Goal: Task Accomplishment & Management: Manage account settings

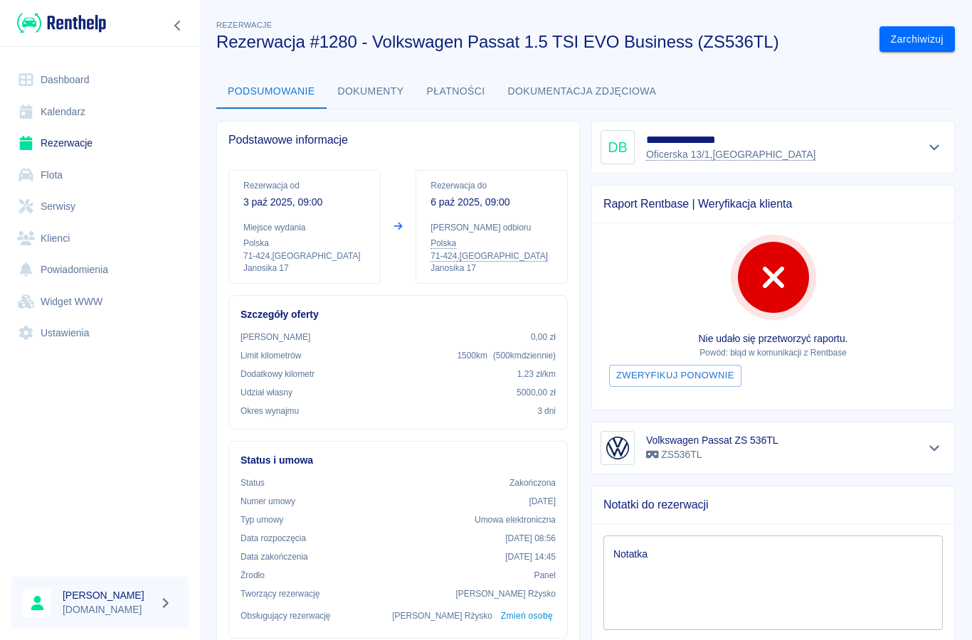
click at [65, 235] on link "Klienci" at bounding box center [99, 239] width 177 height 32
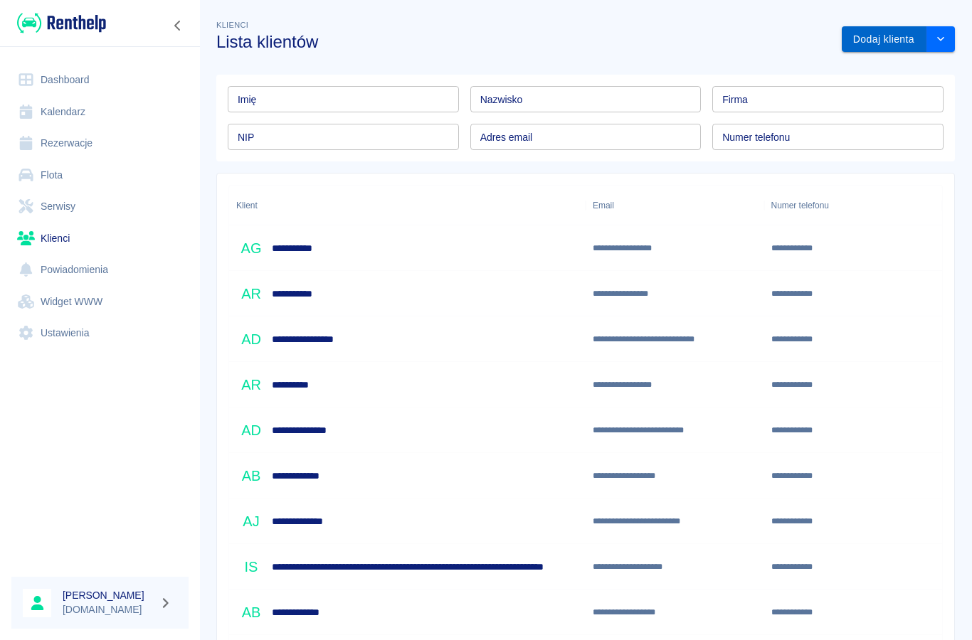
click at [861, 35] on button "Dodaj klienta" at bounding box center [883, 39] width 85 height 26
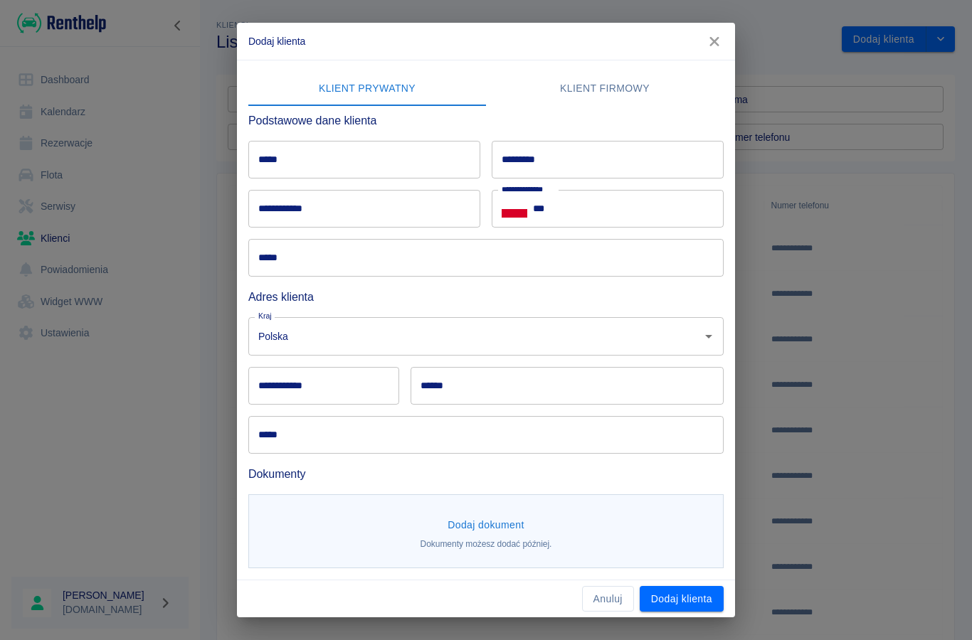
click at [294, 159] on input "*****" at bounding box center [364, 160] width 232 height 38
type input "*******"
type input "******"
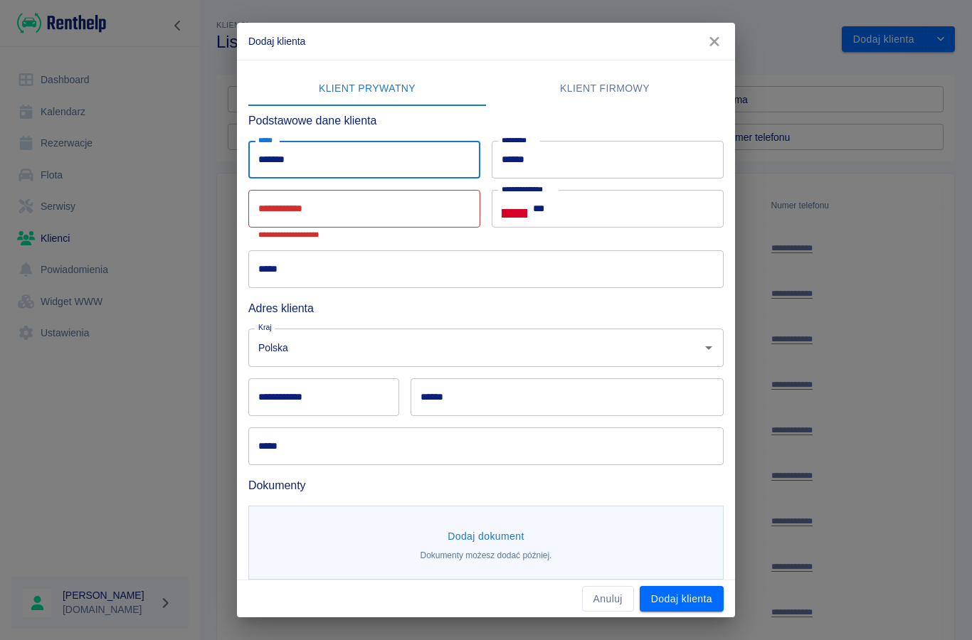
click at [335, 169] on input "*******" at bounding box center [364, 160] width 232 height 38
type input "**********"
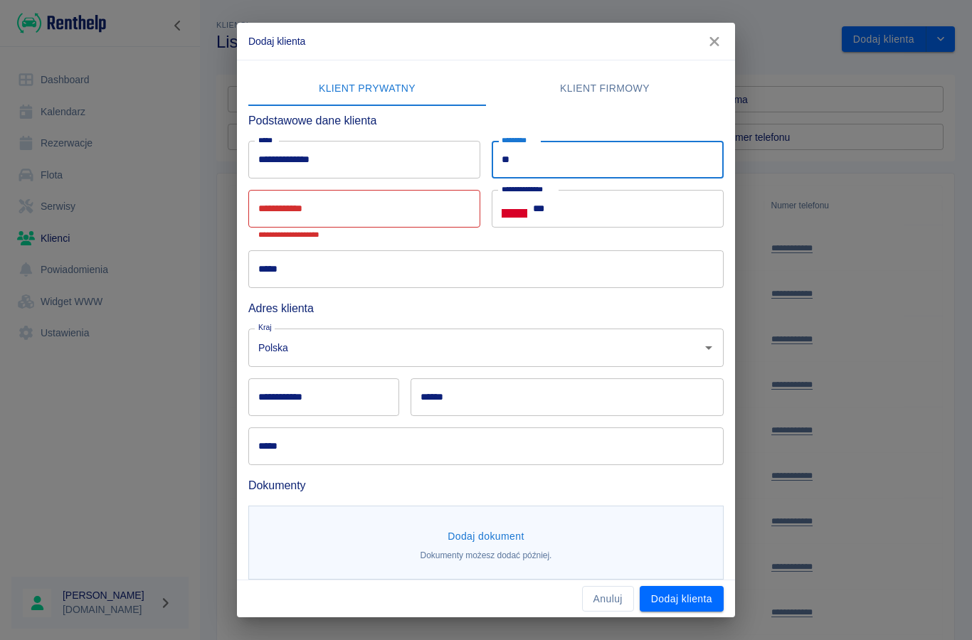
type input "*"
type input "********"
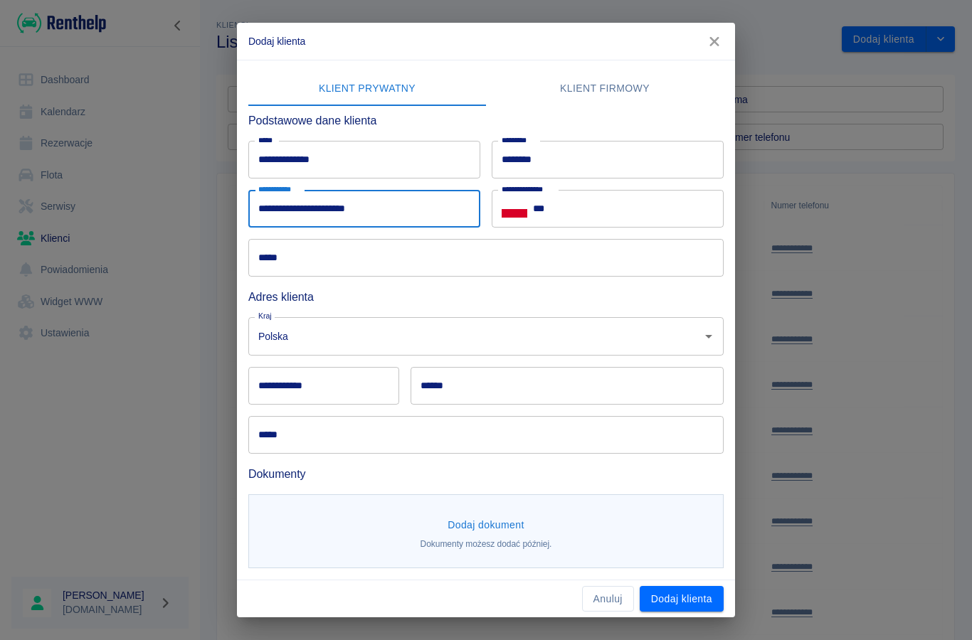
type input "**********"
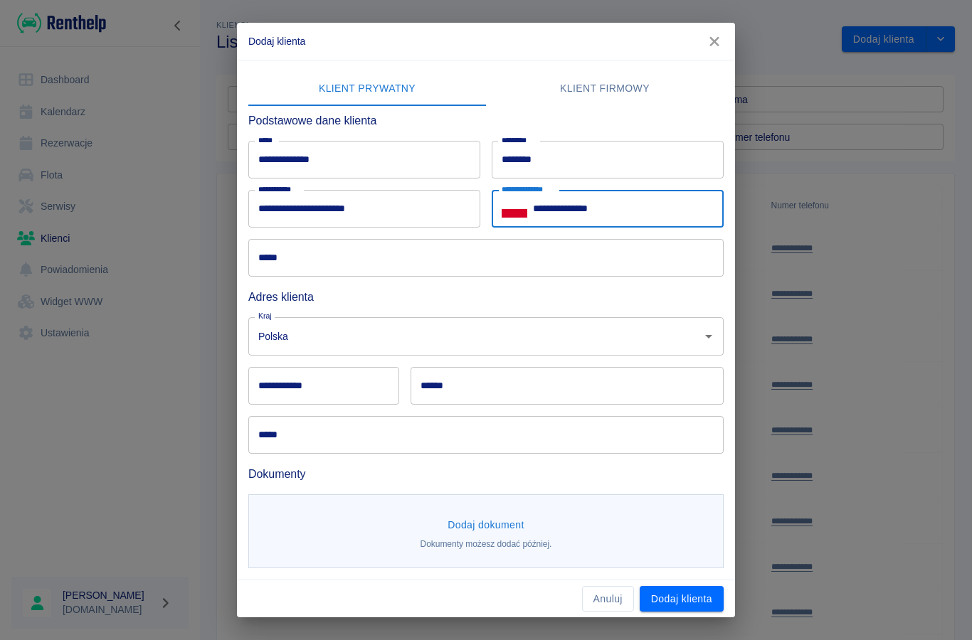
type input "**********"
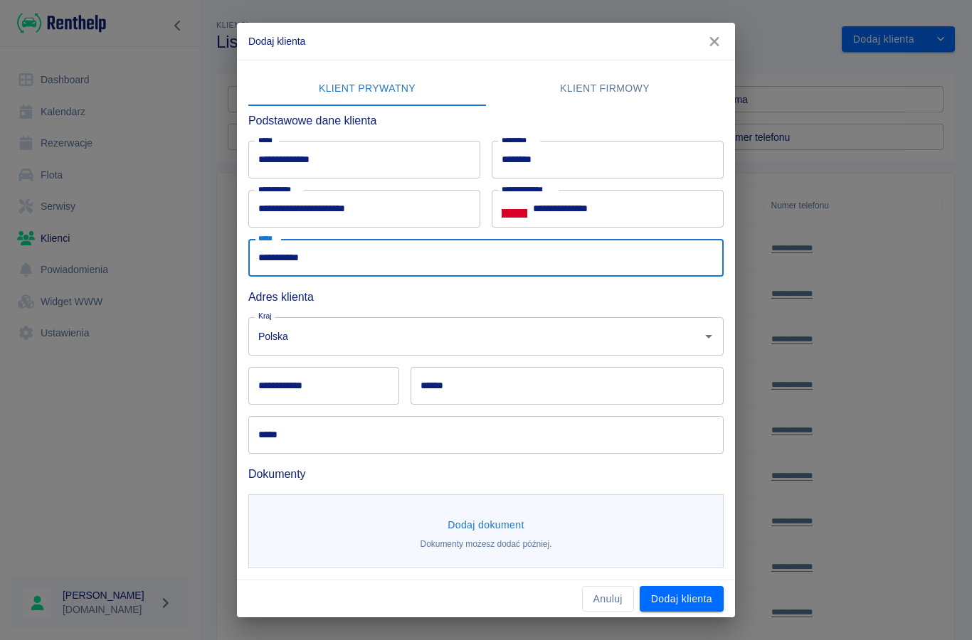
type input "**********"
click at [302, 395] on input "**********" at bounding box center [323, 386] width 151 height 38
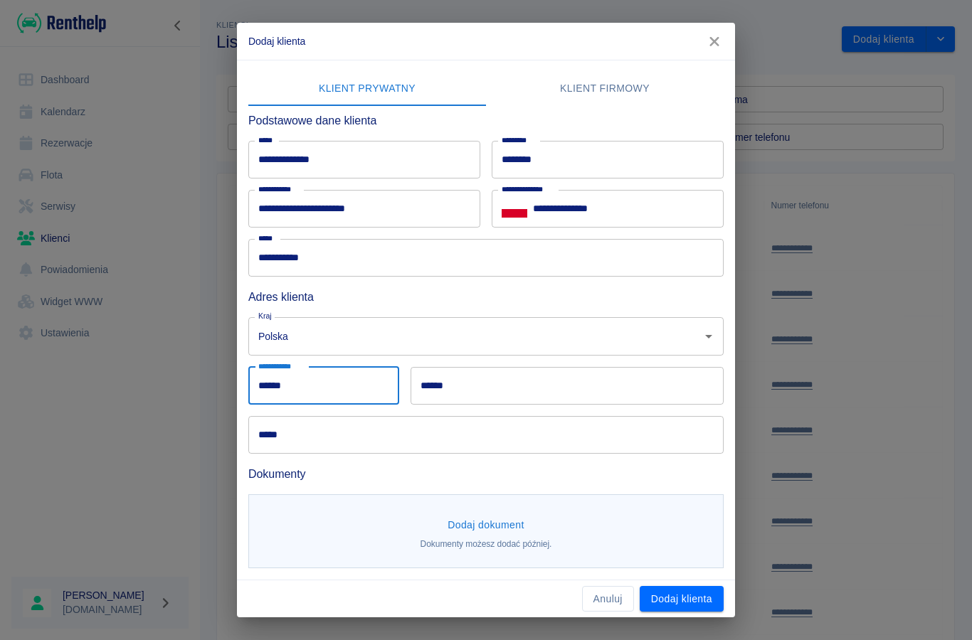
type input "******"
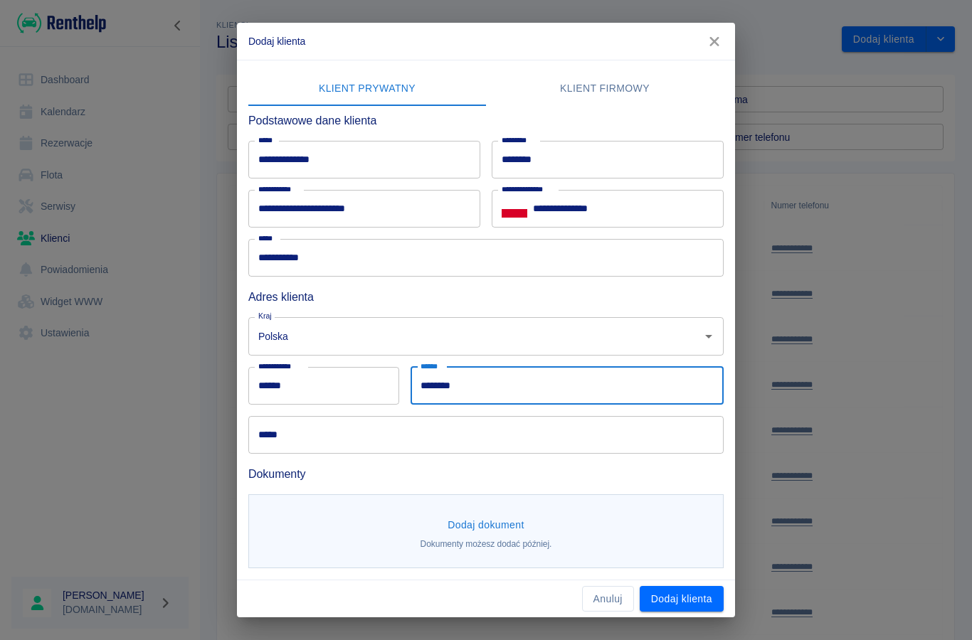
type input "********"
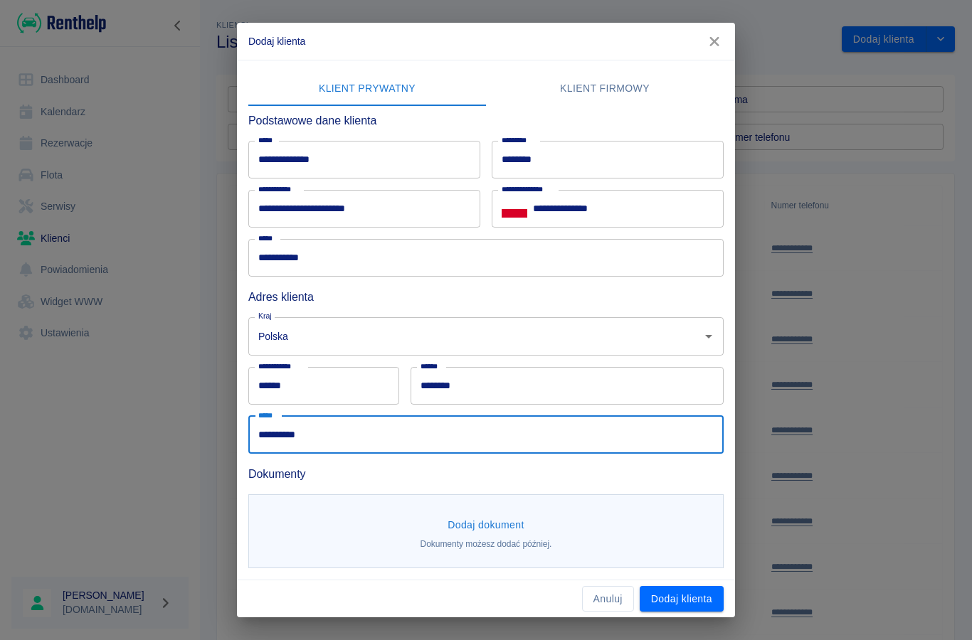
type input "**********"
click at [466, 529] on button "Dodaj dokument" at bounding box center [486, 525] width 88 height 26
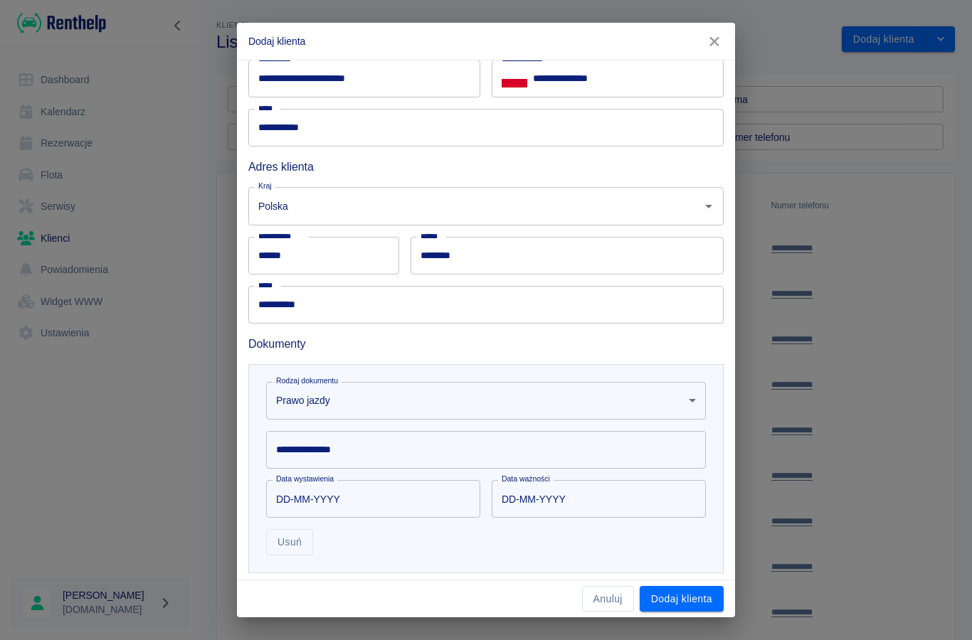
scroll to position [140, 0]
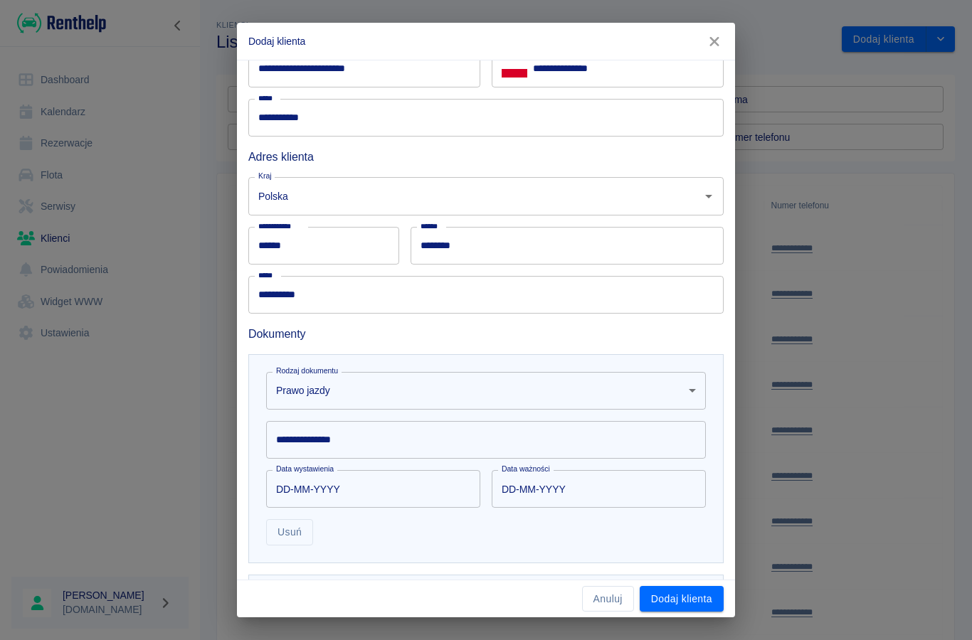
click at [302, 445] on div "**********" at bounding box center [486, 440] width 440 height 38
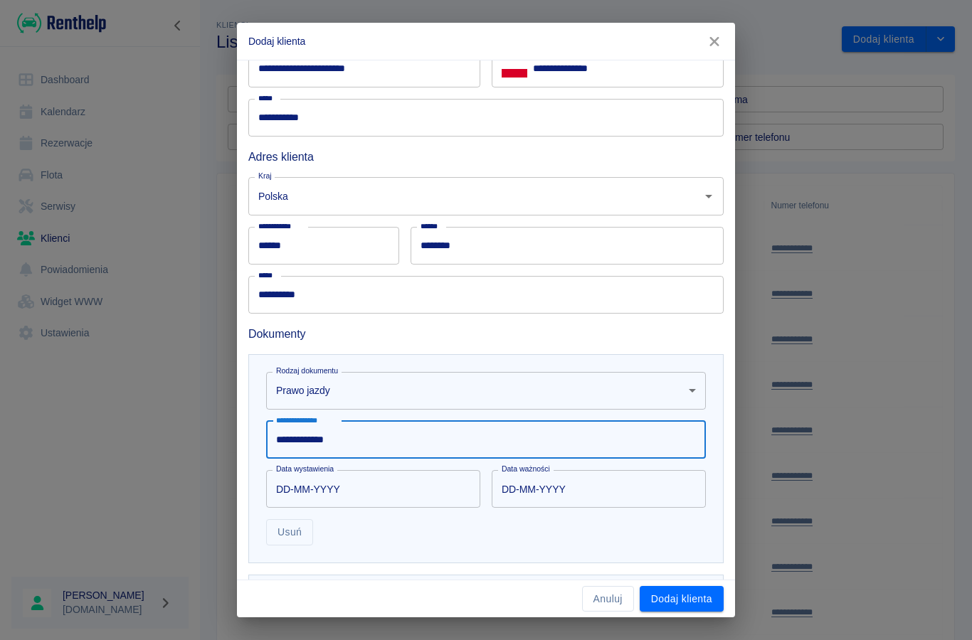
type input "**********"
click at [322, 490] on input "DD-MM-YYYY" at bounding box center [368, 489] width 204 height 38
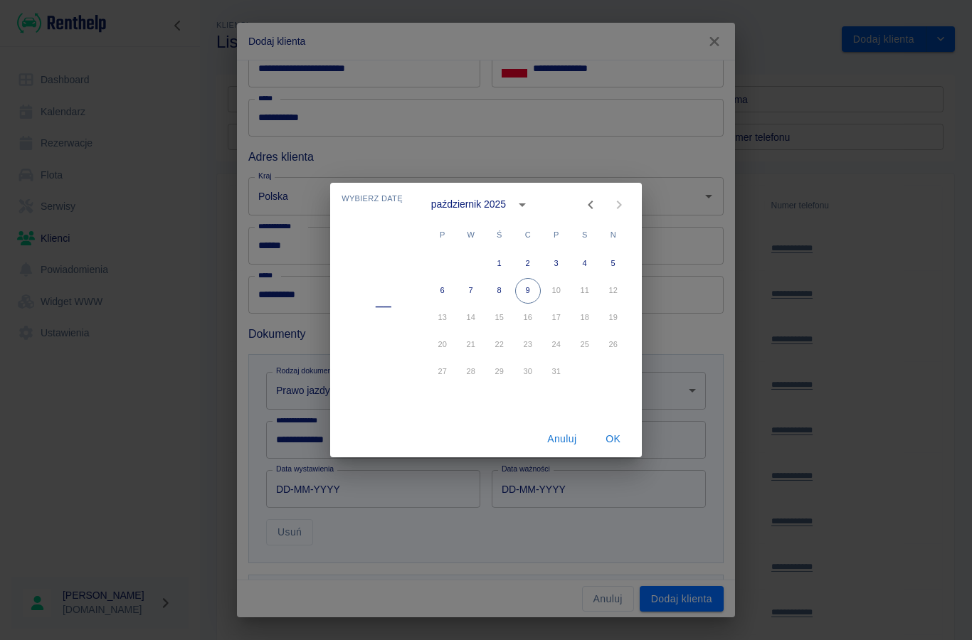
click at [464, 205] on div "październik 2025" at bounding box center [468, 204] width 75 height 15
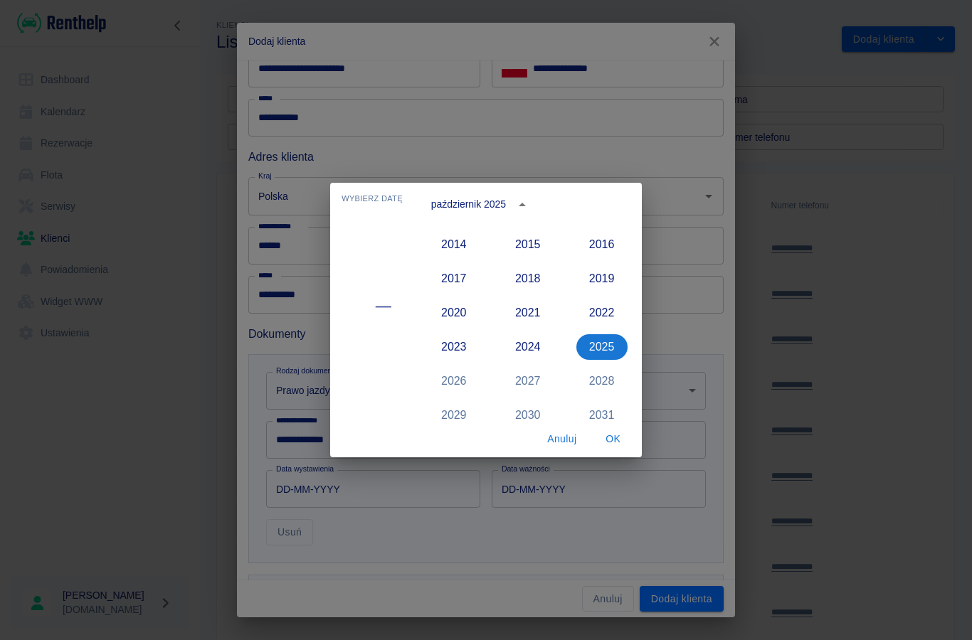
scroll to position [1282, 0]
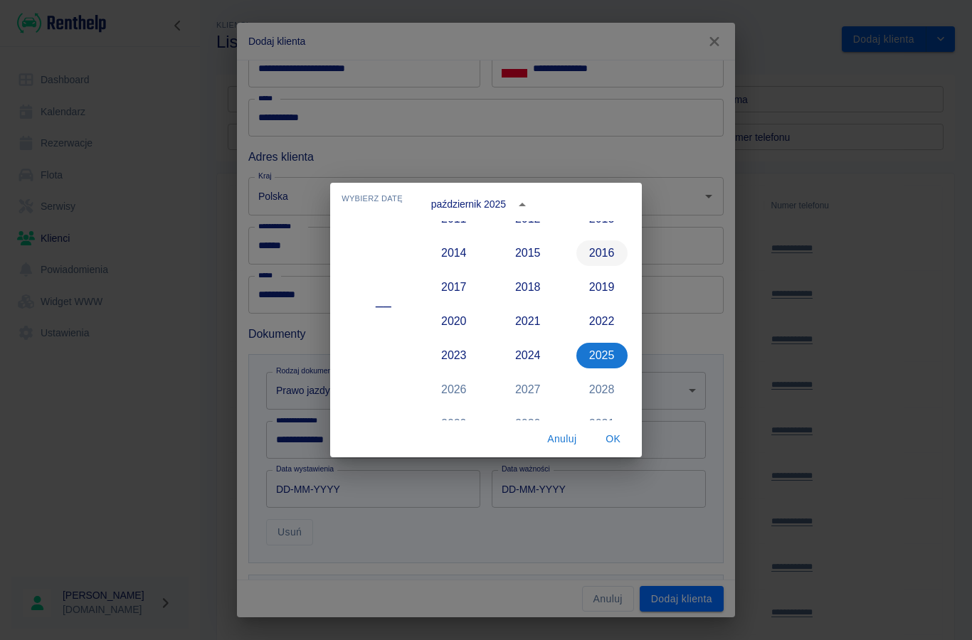
click at [602, 253] on button "2016" at bounding box center [601, 253] width 51 height 26
type input "[DATE]"
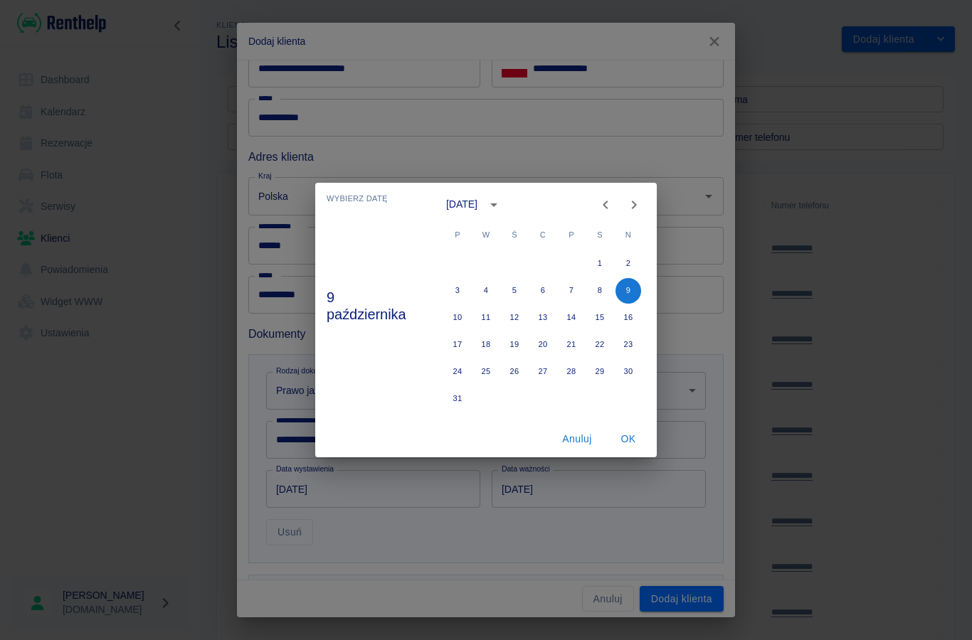
click at [604, 201] on icon "Previous month" at bounding box center [605, 204] width 17 height 17
click at [606, 206] on icon "Previous month" at bounding box center [605, 204] width 17 height 17
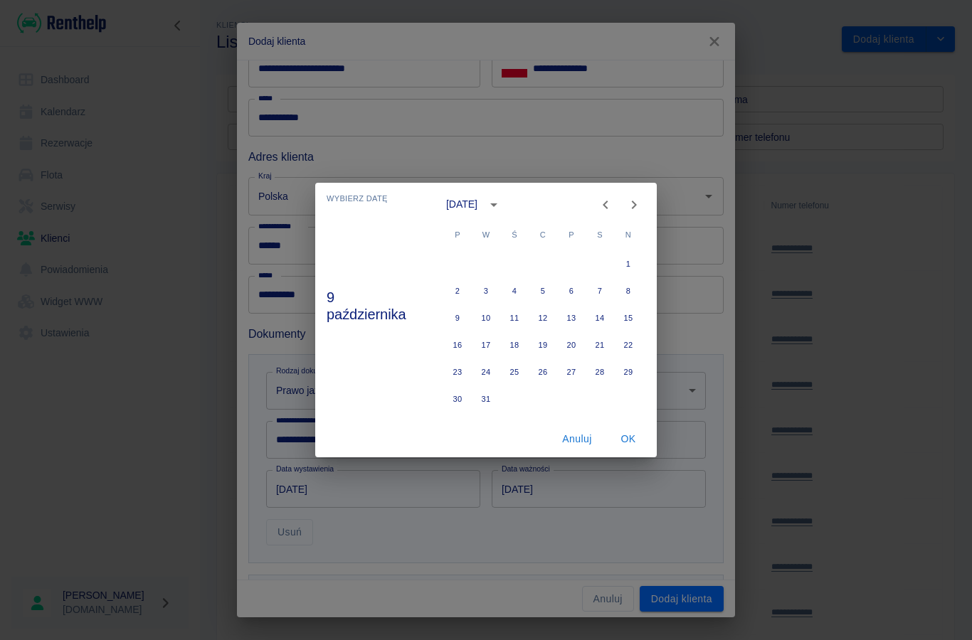
click at [605, 206] on icon "Previous month" at bounding box center [605, 204] width 17 height 17
click at [601, 206] on icon "Previous month" at bounding box center [605, 204] width 17 height 17
click at [600, 205] on icon "Previous month" at bounding box center [605, 204] width 17 height 17
click at [595, 207] on button "Previous month" at bounding box center [605, 205] width 28 height 28
click at [541, 375] on button "28" at bounding box center [543, 372] width 26 height 26
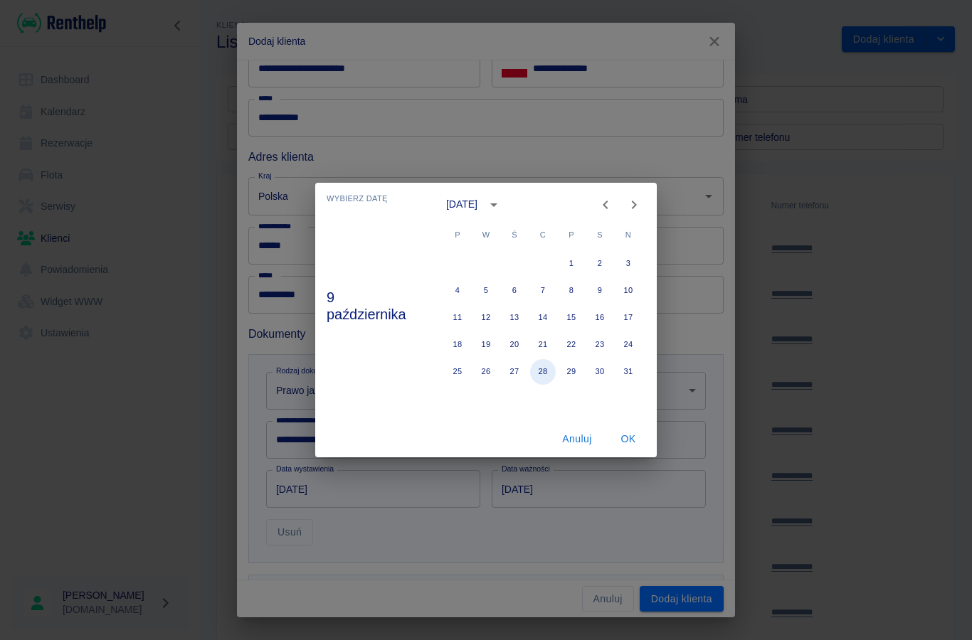
type input "[DATE]"
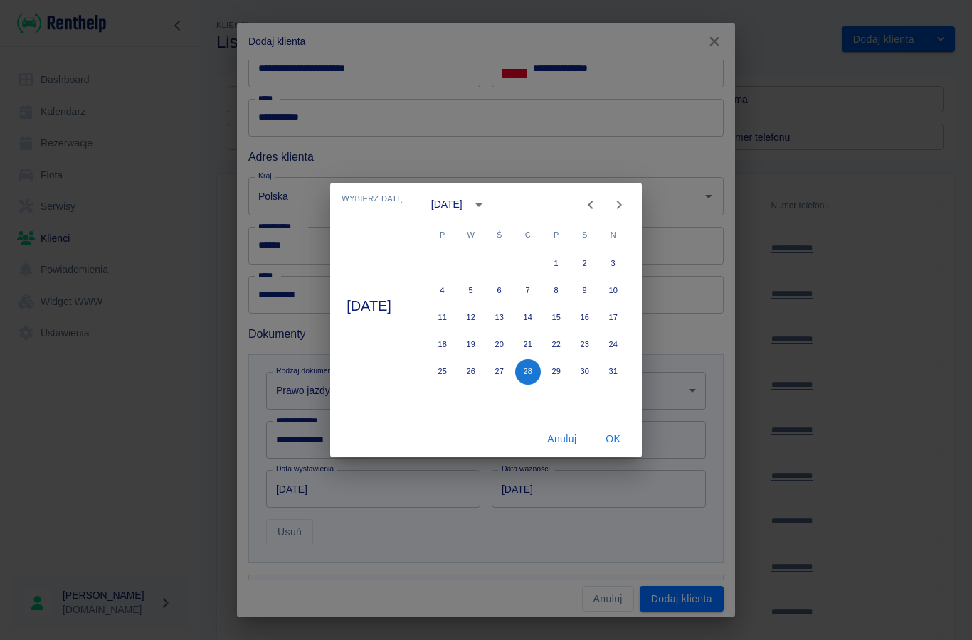
click at [618, 438] on button "OK" at bounding box center [613, 439] width 46 height 26
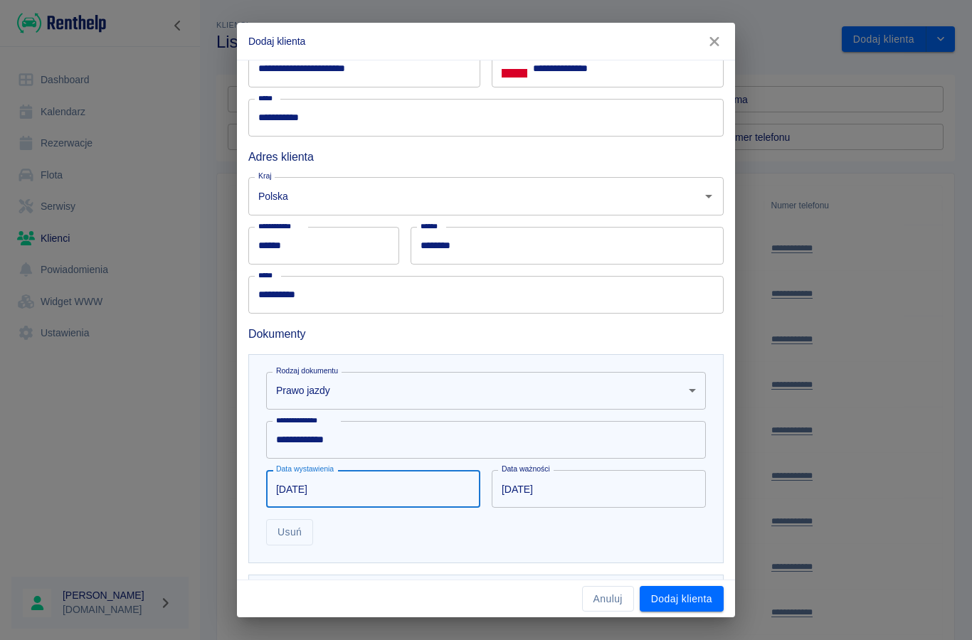
click at [556, 500] on input "[DATE]" at bounding box center [593, 489] width 204 height 38
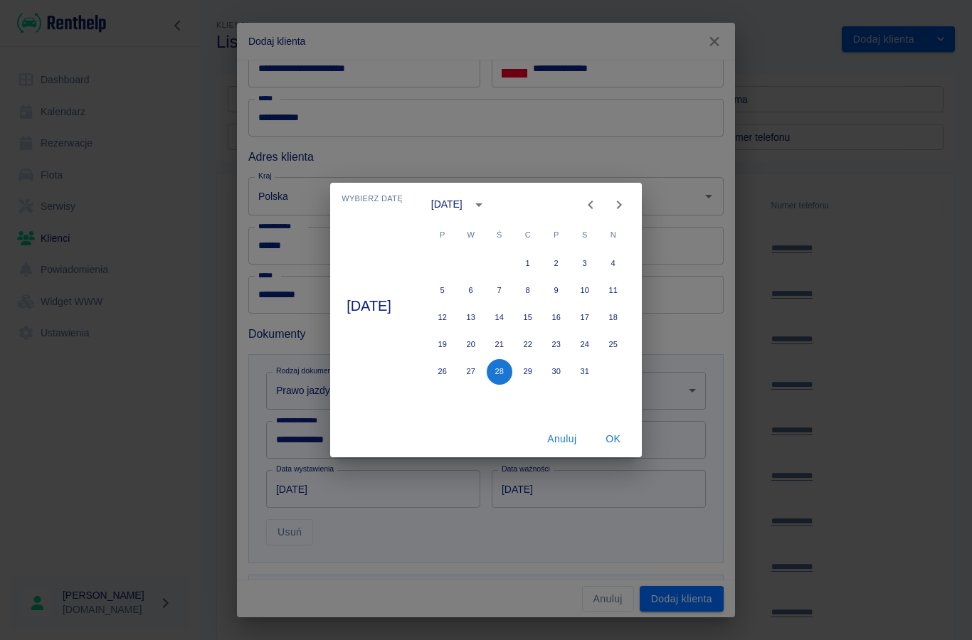
click at [487, 208] on icon "calendar view is open, switch to year view" at bounding box center [478, 204] width 17 height 17
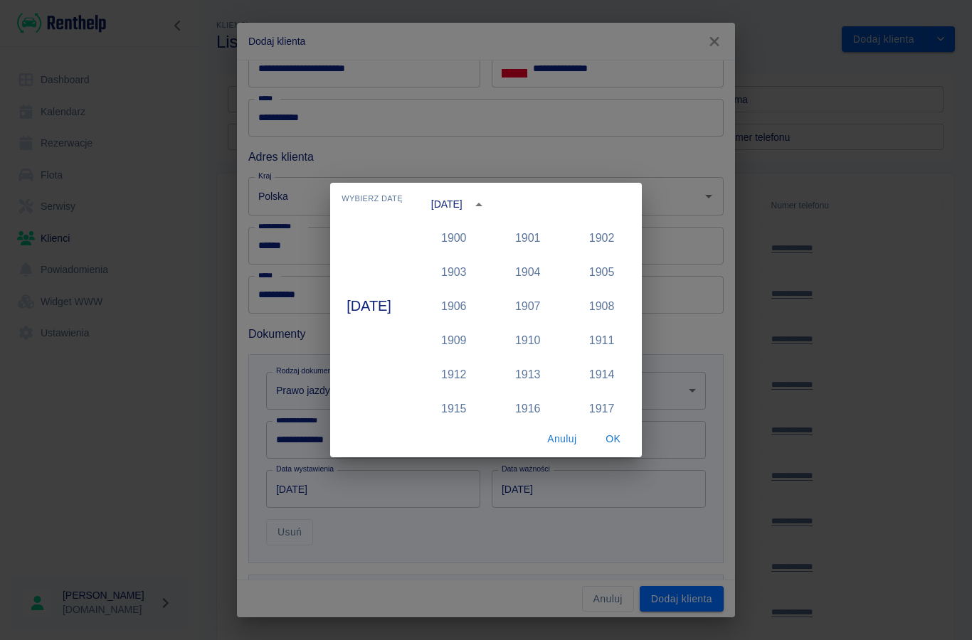
scroll to position [1351, 0]
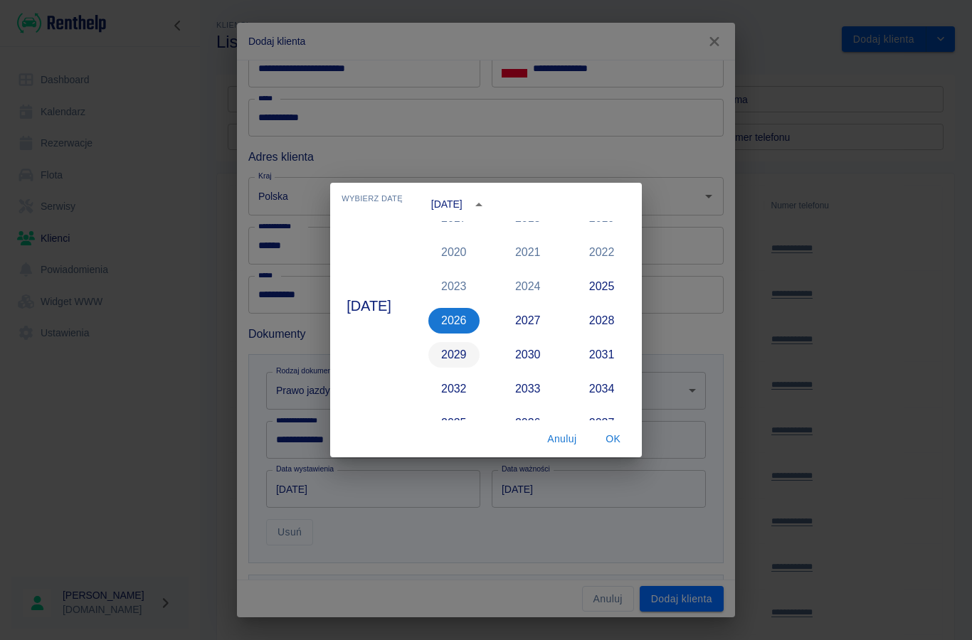
click at [476, 352] on button "2029" at bounding box center [453, 355] width 51 height 26
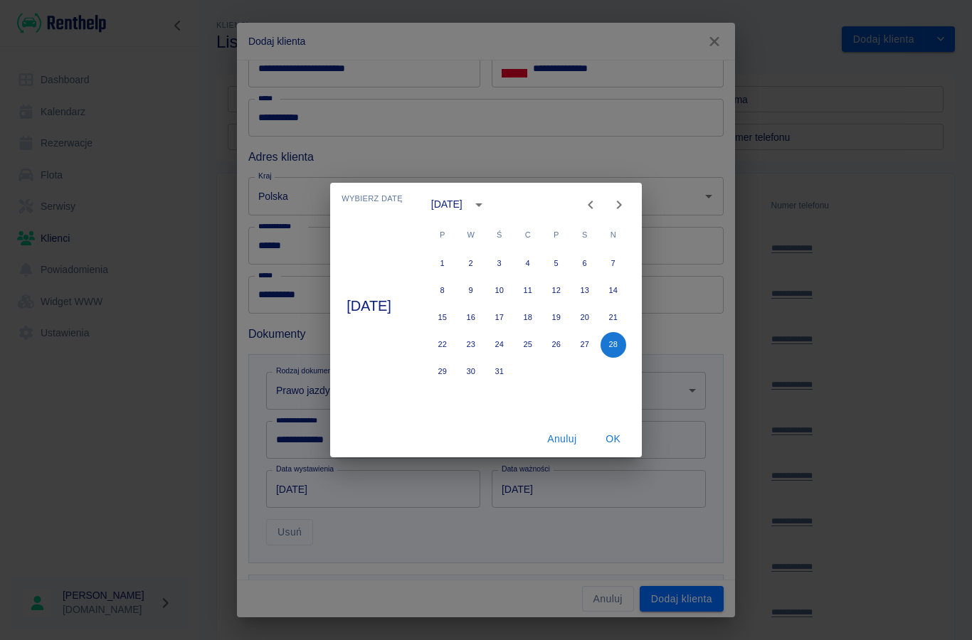
click at [621, 201] on icon "Next month" at bounding box center [618, 205] width 5 height 9
click at [627, 201] on icon "Next month" at bounding box center [618, 204] width 17 height 17
click at [625, 201] on icon "Next month" at bounding box center [618, 204] width 17 height 17
click at [624, 200] on icon "Next month" at bounding box center [618, 204] width 17 height 17
click at [625, 204] on icon "Next month" at bounding box center [618, 204] width 17 height 17
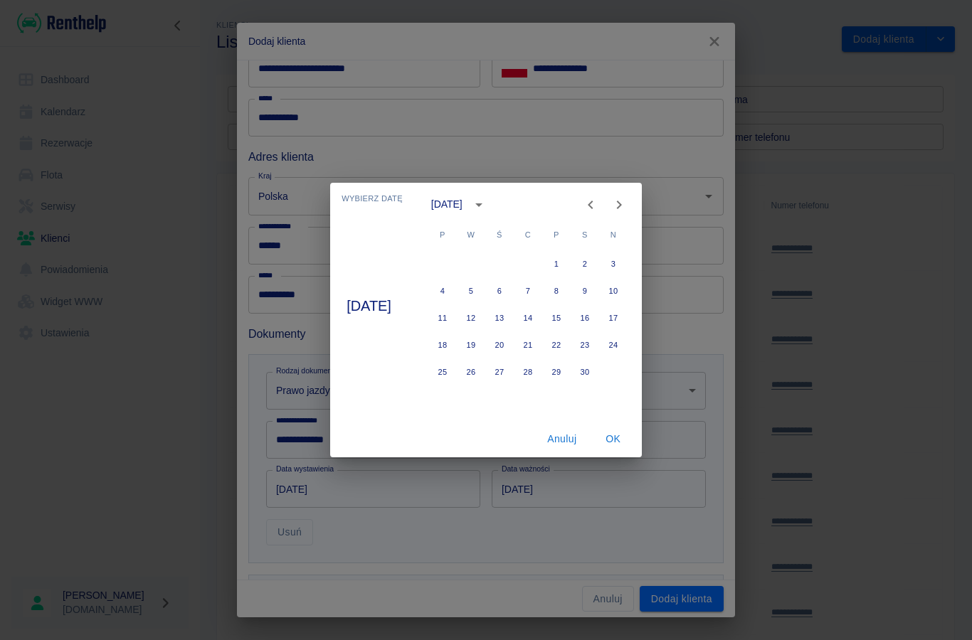
click at [624, 204] on icon "Next month" at bounding box center [618, 204] width 17 height 17
click at [627, 203] on icon "Next month" at bounding box center [618, 204] width 17 height 17
click at [626, 202] on icon "Next month" at bounding box center [618, 204] width 17 height 17
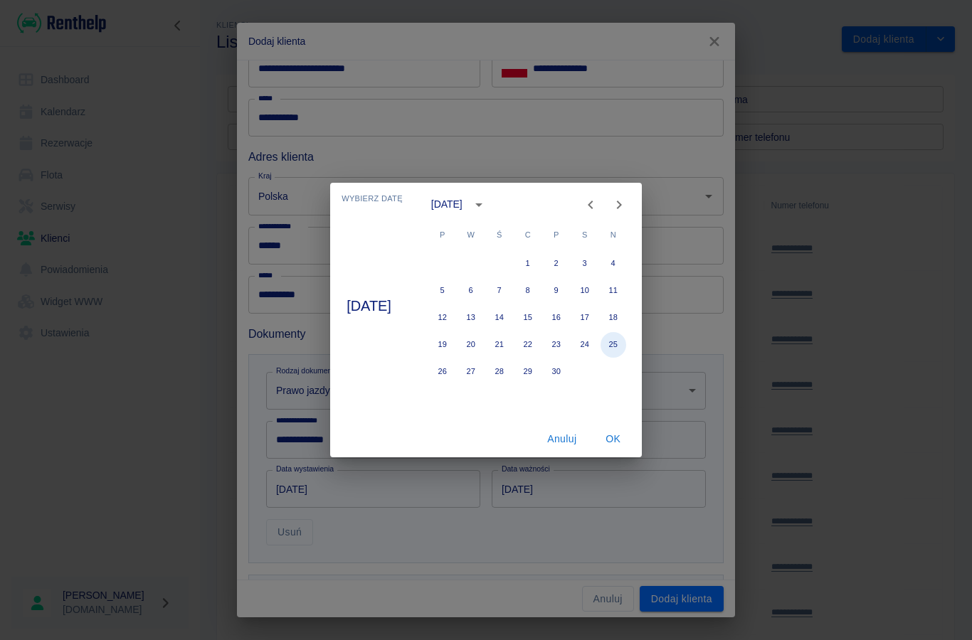
click at [623, 347] on button "25" at bounding box center [613, 345] width 26 height 26
type input "[DATE]"
click at [628, 442] on button "OK" at bounding box center [613, 439] width 46 height 26
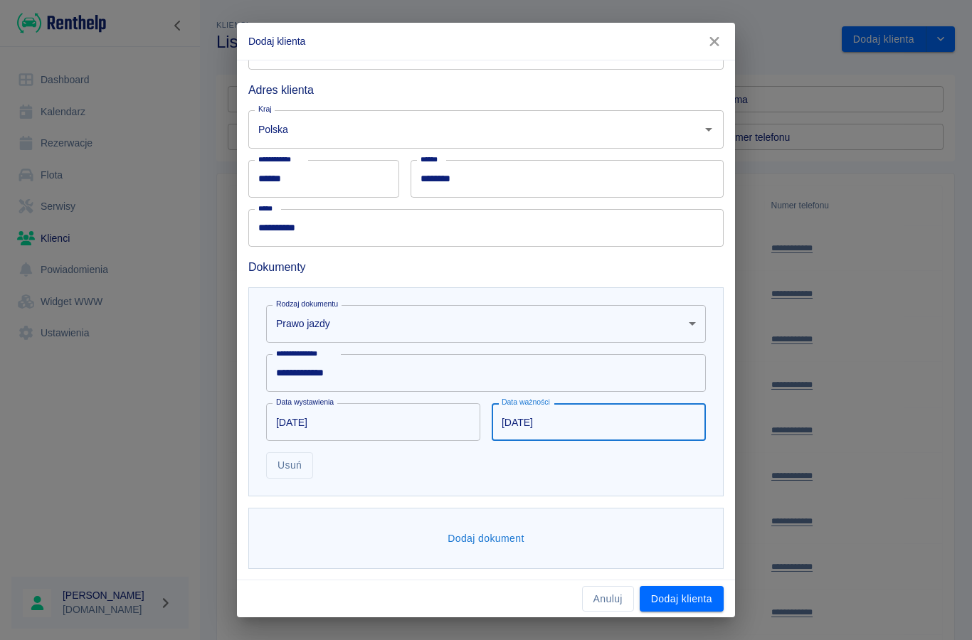
click at [464, 535] on button "Dodaj dokument" at bounding box center [486, 539] width 88 height 26
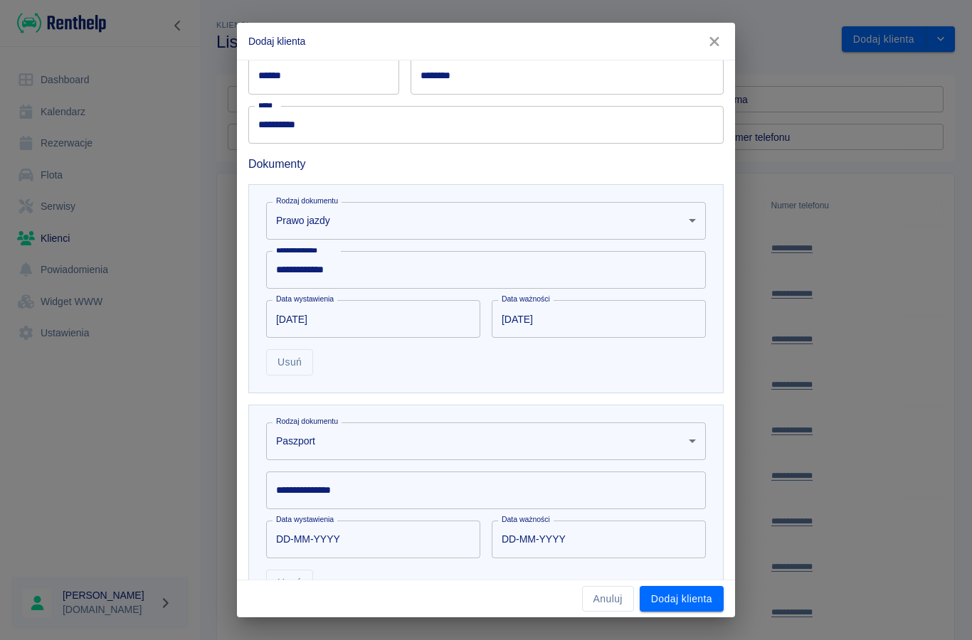
scroll to position [320, 0]
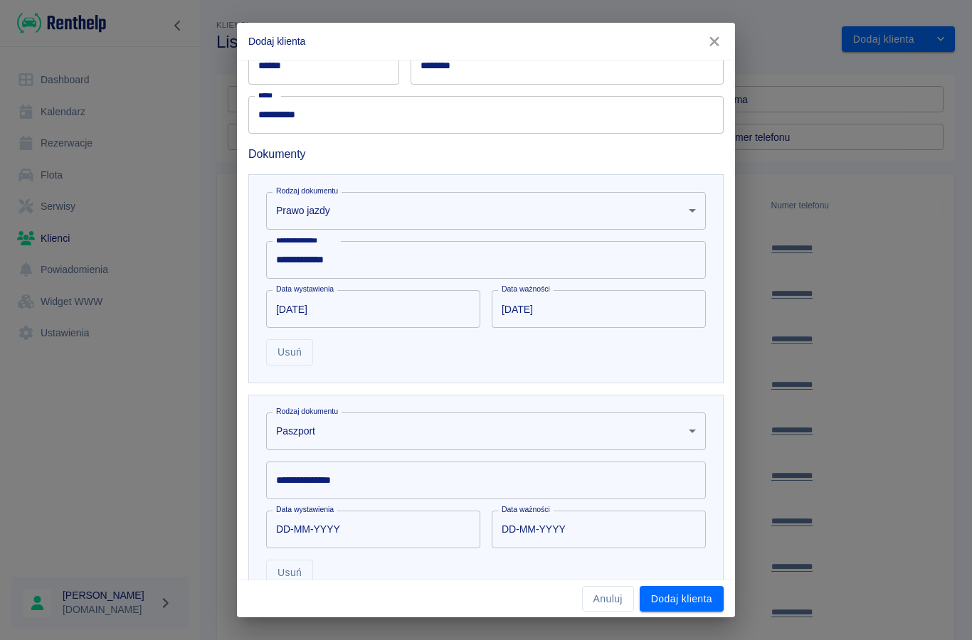
click at [315, 479] on div "**********" at bounding box center [486, 481] width 440 height 38
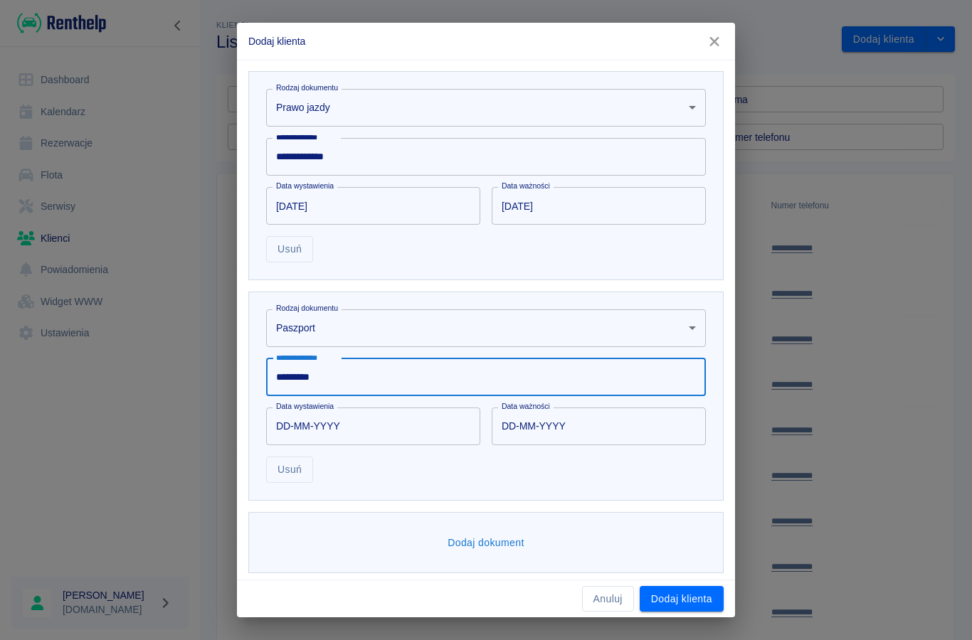
scroll to position [424, 0]
type input "*********"
click at [312, 421] on input "DD-MM-YYYY" at bounding box center [368, 426] width 204 height 38
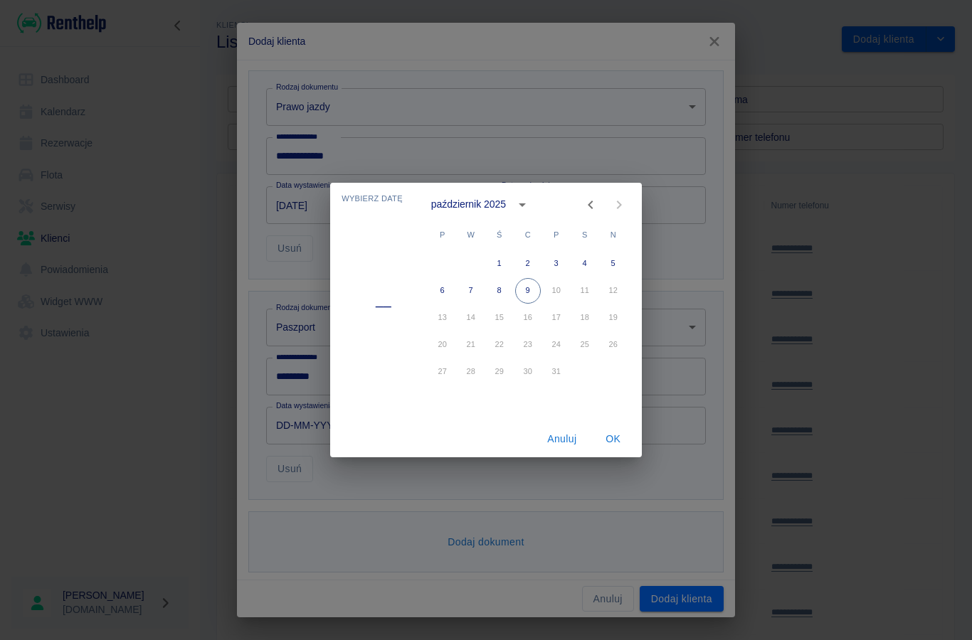
click at [514, 208] on icon "calendar view is open, switch to year view" at bounding box center [522, 204] width 17 height 17
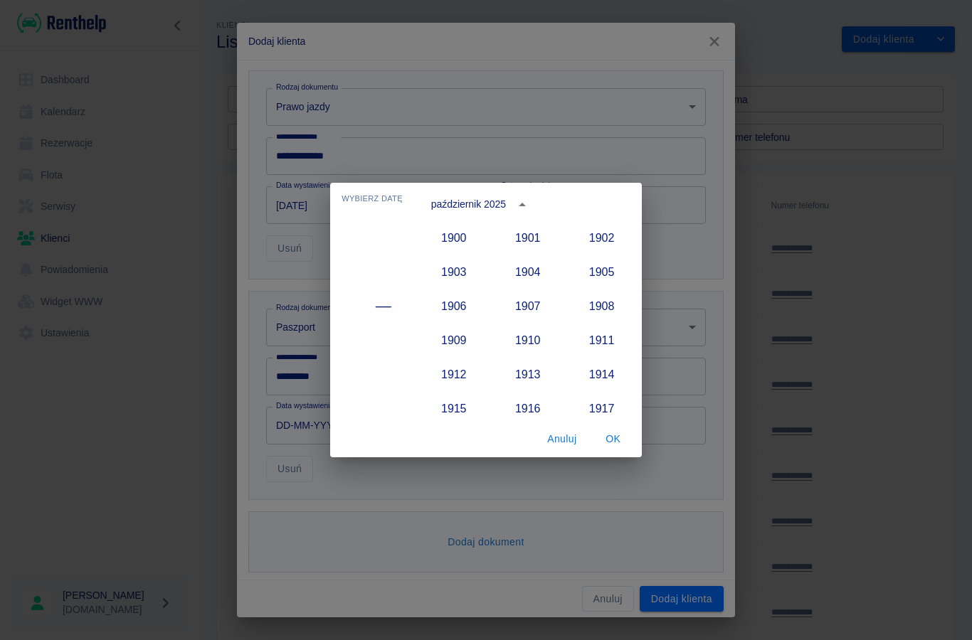
scroll to position [1317, 0]
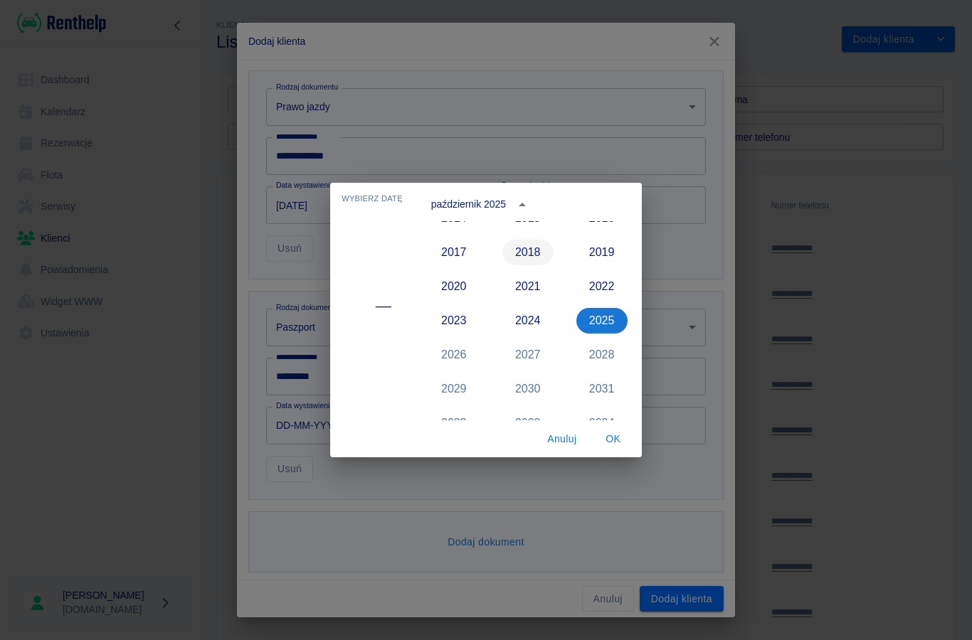
click at [536, 253] on button "2018" at bounding box center [527, 253] width 51 height 26
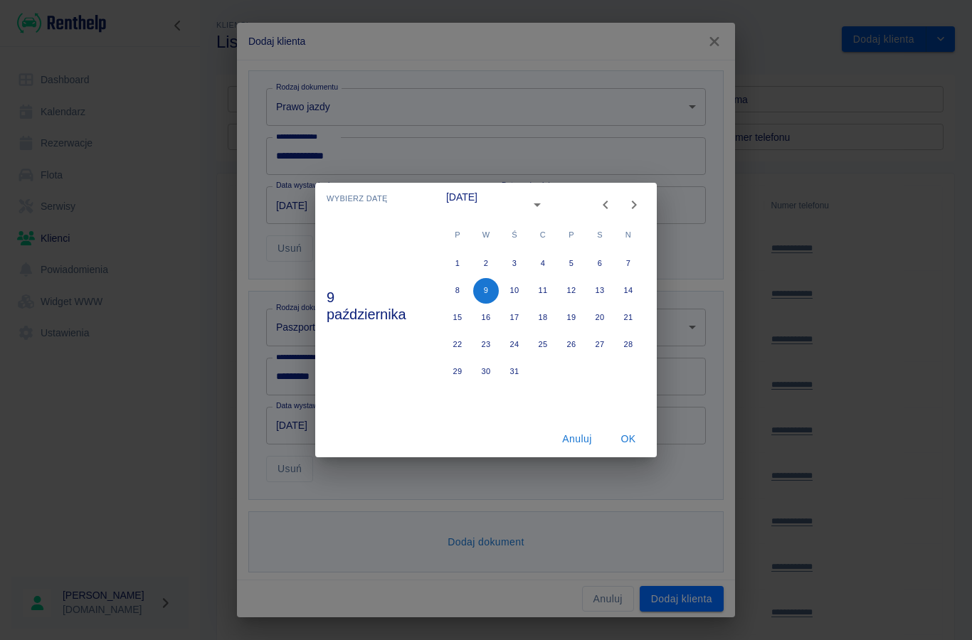
type input "[DATE]"
click at [604, 209] on icon "Previous month" at bounding box center [605, 204] width 17 height 17
click at [604, 208] on icon "Previous month" at bounding box center [605, 204] width 17 height 17
click at [534, 370] on button "30" at bounding box center [543, 372] width 26 height 26
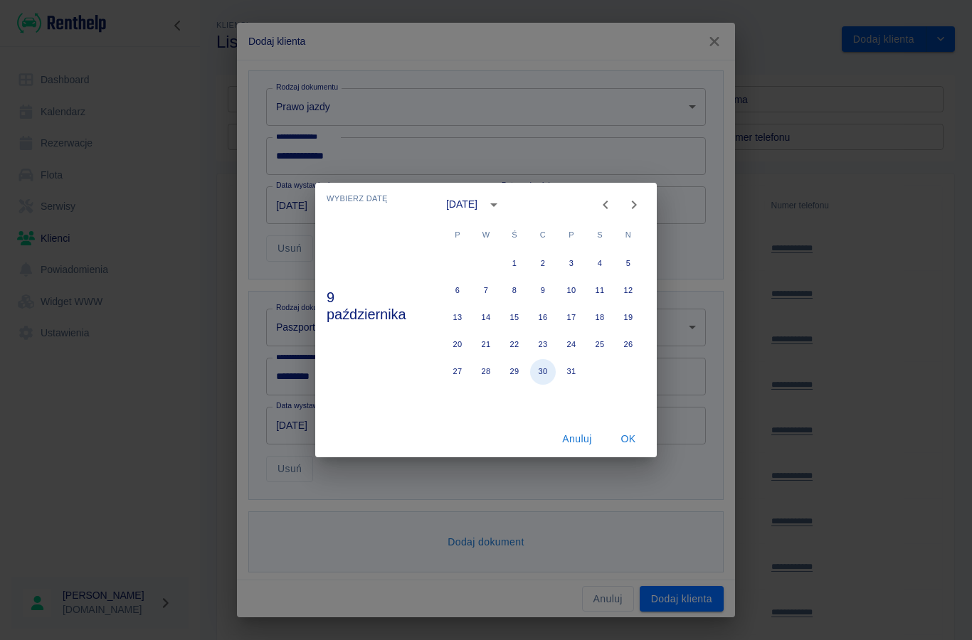
type input "[DATE]"
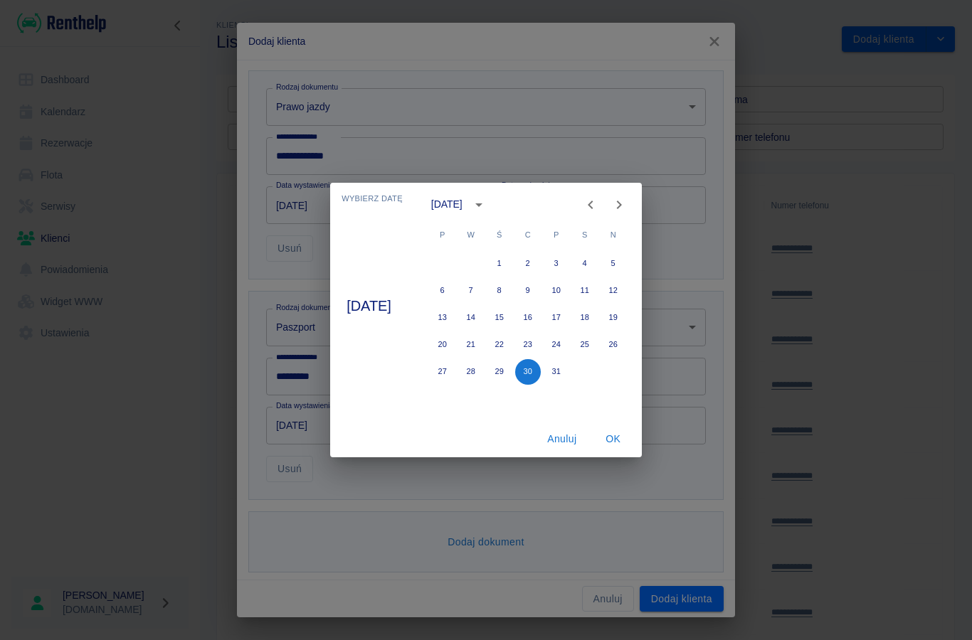
click at [614, 433] on button "OK" at bounding box center [613, 439] width 46 height 26
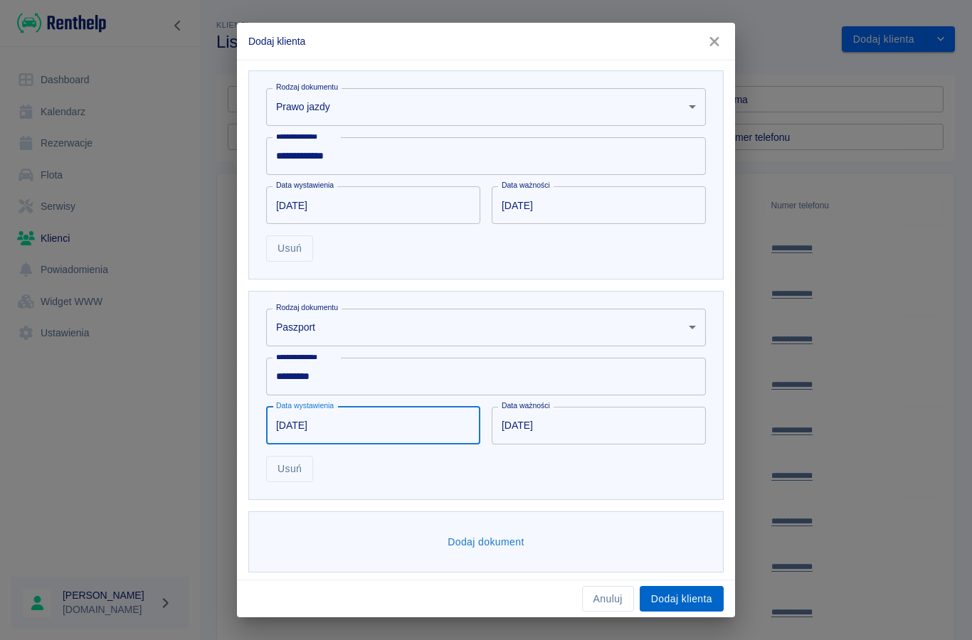
click at [676, 610] on button "Dodaj klienta" at bounding box center [681, 599] width 84 height 26
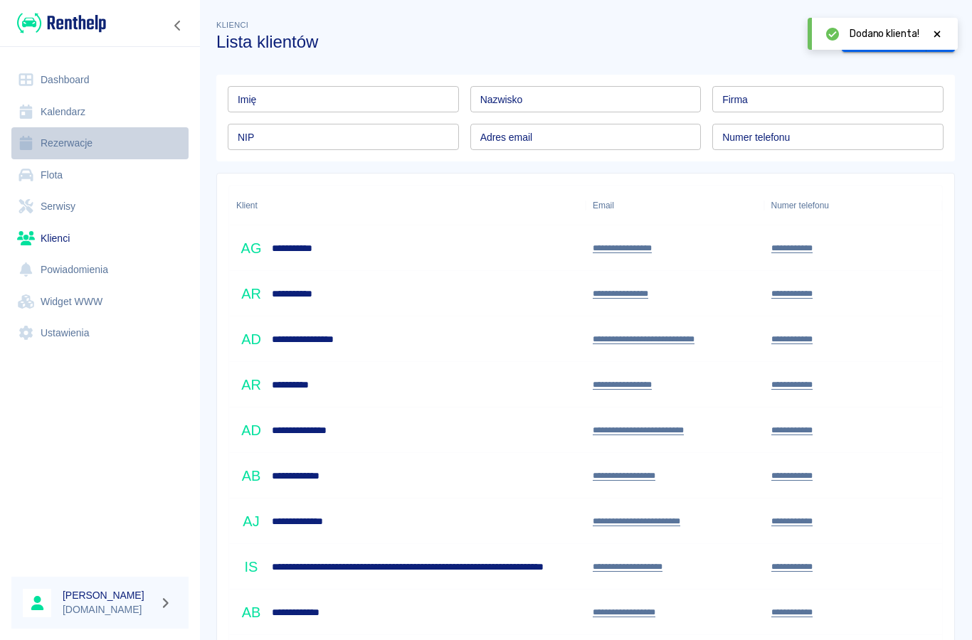
click at [71, 136] on link "Rezerwacje" at bounding box center [99, 143] width 177 height 32
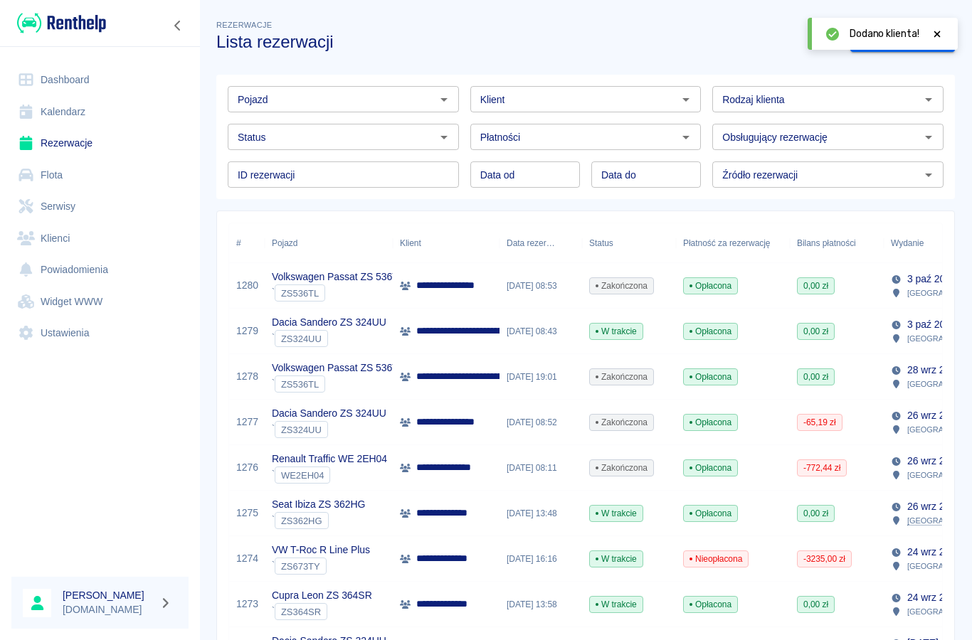
click at [942, 36] on icon at bounding box center [936, 34] width 13 height 10
click at [893, 39] on link "Dodaj rezerwację" at bounding box center [902, 39] width 105 height 26
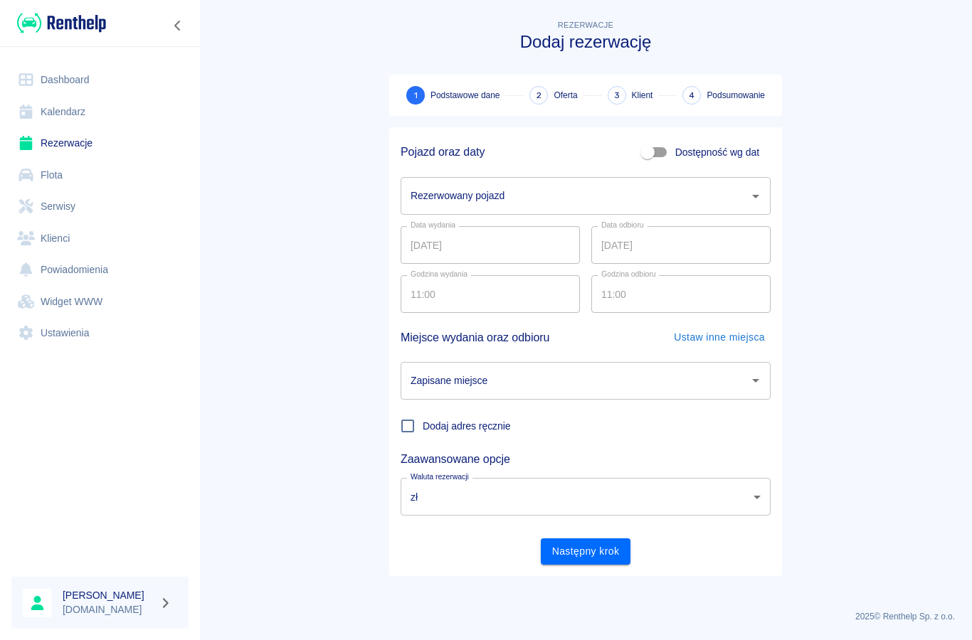
click at [427, 194] on div "Rezerwowany pojazd Rezerwowany pojazd" at bounding box center [585, 196] width 370 height 38
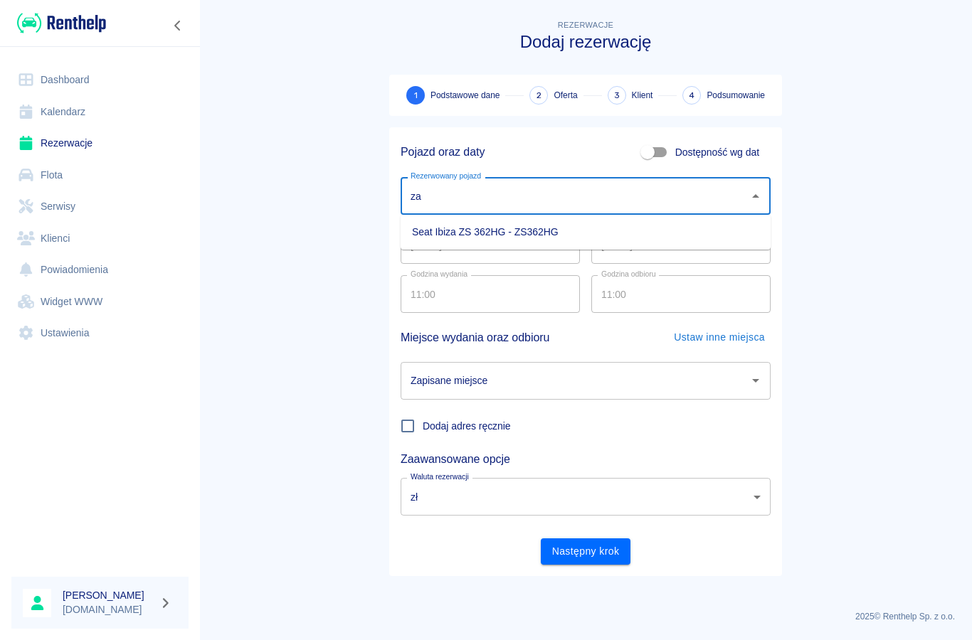
type input "z"
click at [433, 233] on li "Volkswagen Passat ZS 536TL - ZS536TL" at bounding box center [585, 231] width 370 height 23
type input "Volkswagen Passat ZS 536TL - ZS536TL"
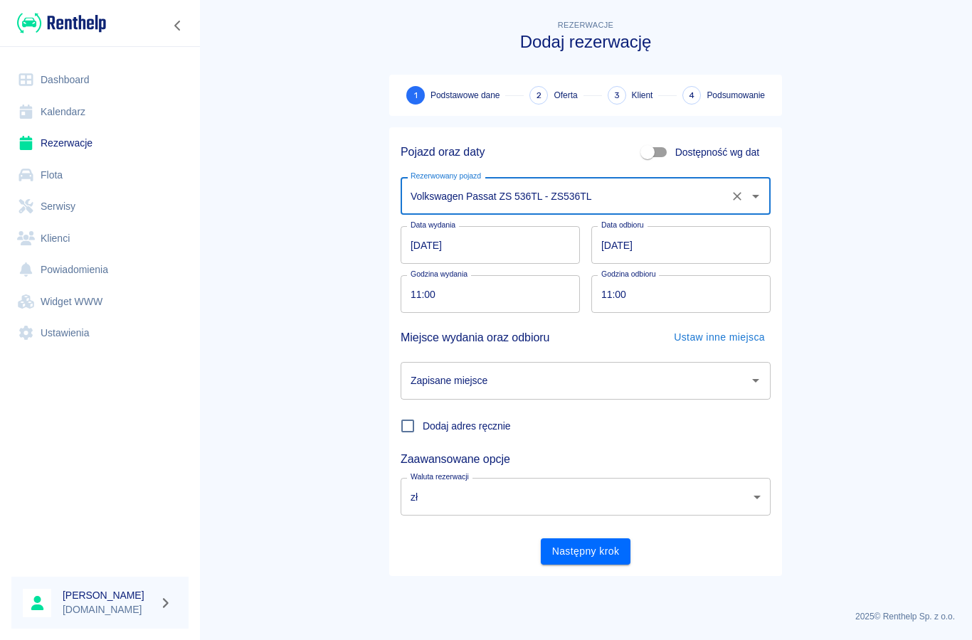
click at [431, 250] on input "[DATE]" at bounding box center [489, 245] width 179 height 38
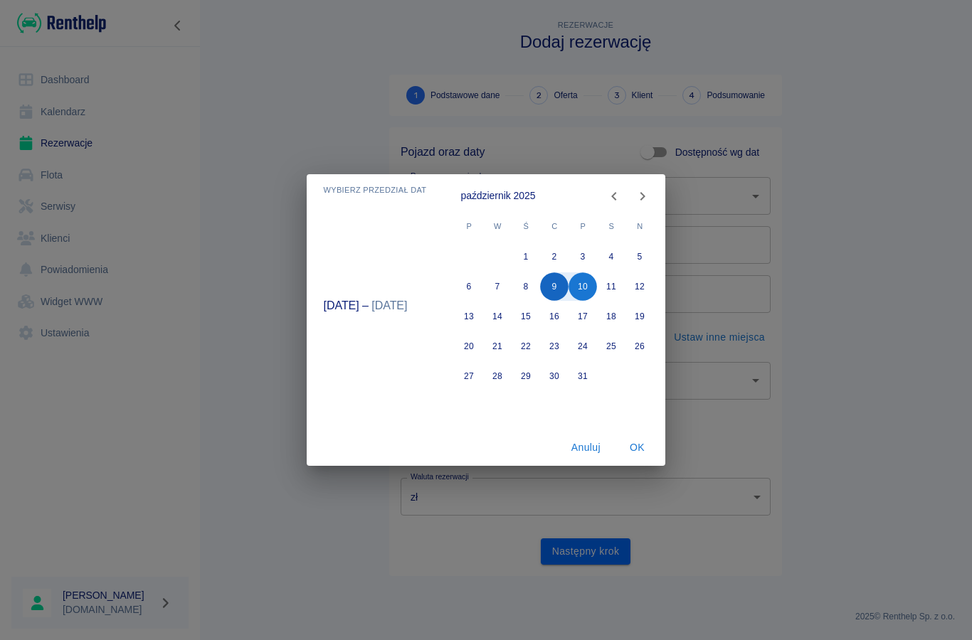
click at [545, 289] on button "9" at bounding box center [555, 286] width 28 height 28
click at [638, 199] on icon "Next month" at bounding box center [642, 196] width 17 height 17
click at [643, 198] on icon "Next month" at bounding box center [642, 196] width 5 height 9
click at [612, 197] on icon "Previous month" at bounding box center [613, 196] width 5 height 9
click at [612, 198] on icon "Previous month" at bounding box center [613, 196] width 17 height 17
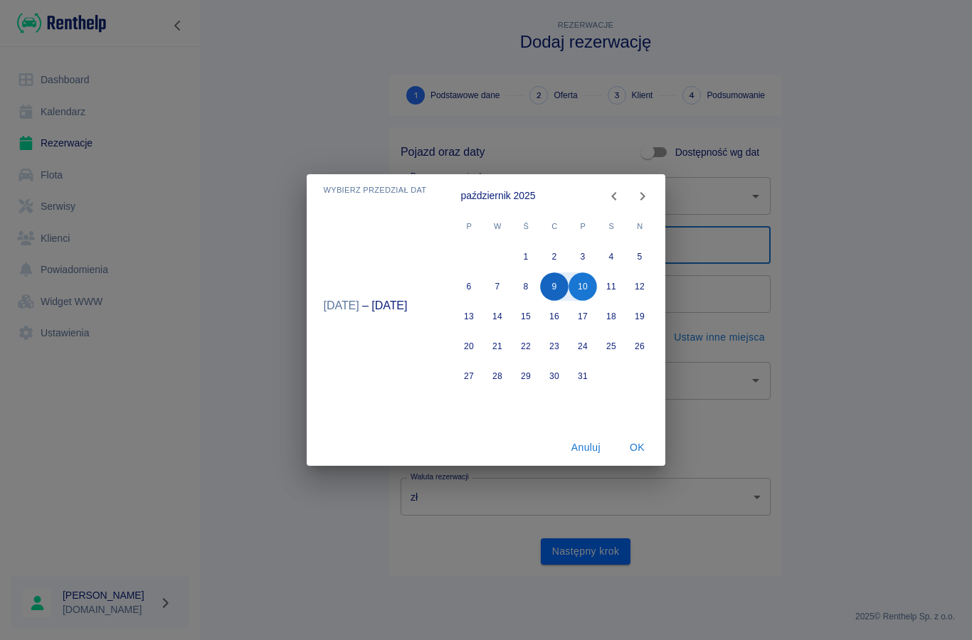
click at [553, 289] on button "9" at bounding box center [555, 286] width 28 height 28
type input "[DATE]"
click at [636, 201] on icon "Next month" at bounding box center [642, 196] width 17 height 17
click at [638, 287] on button "9" at bounding box center [640, 286] width 28 height 28
type input "[DATE]"
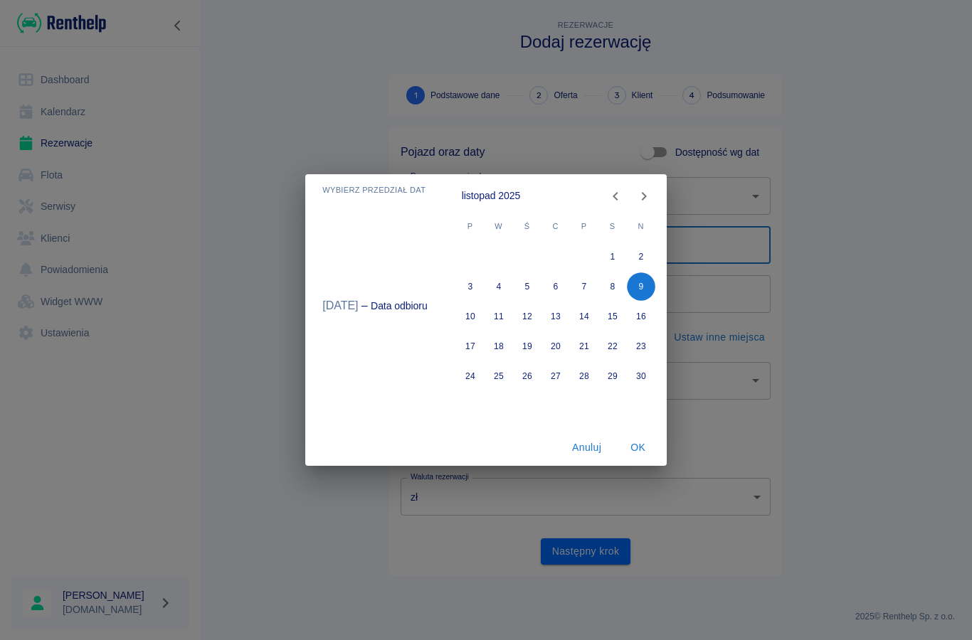
click at [634, 447] on button "OK" at bounding box center [638, 448] width 46 height 26
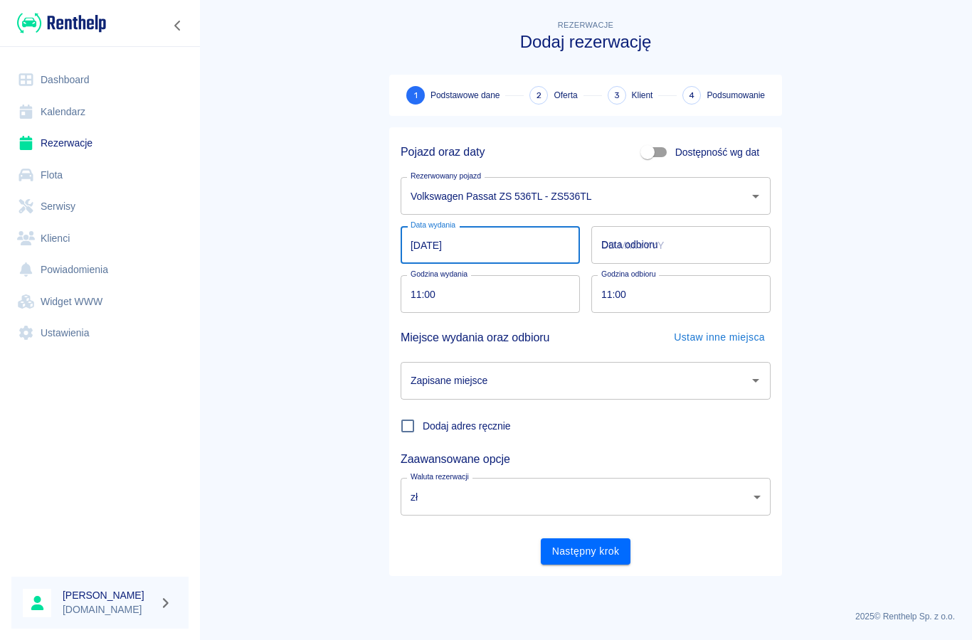
click at [463, 250] on input "[DATE]" at bounding box center [489, 245] width 179 height 38
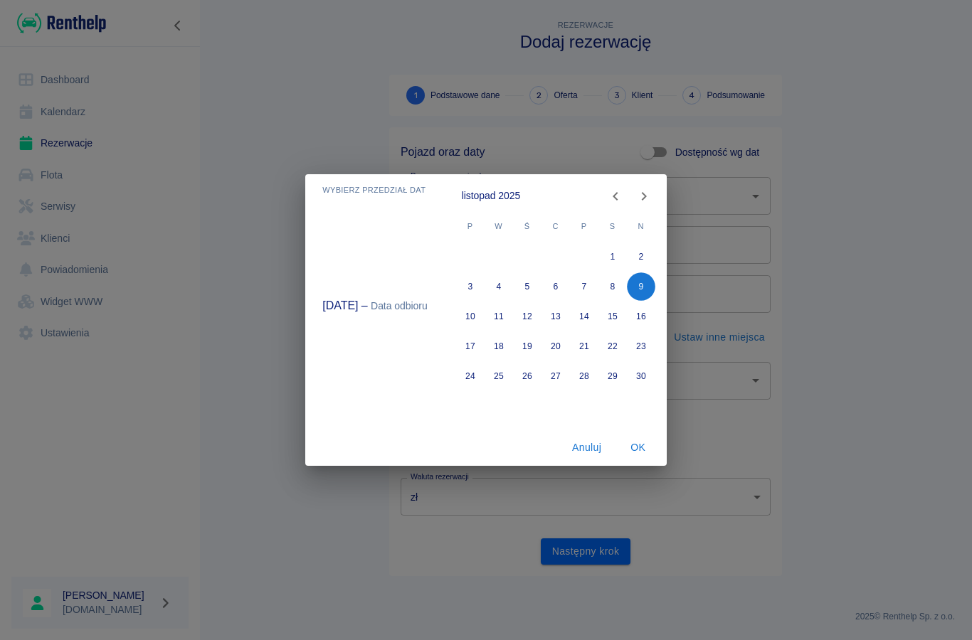
click at [617, 193] on icon "Previous month" at bounding box center [615, 196] width 17 height 17
click at [552, 289] on button "9" at bounding box center [555, 286] width 28 height 28
type input "[DATE]"
click at [627, 452] on button "OK" at bounding box center [638, 448] width 46 height 26
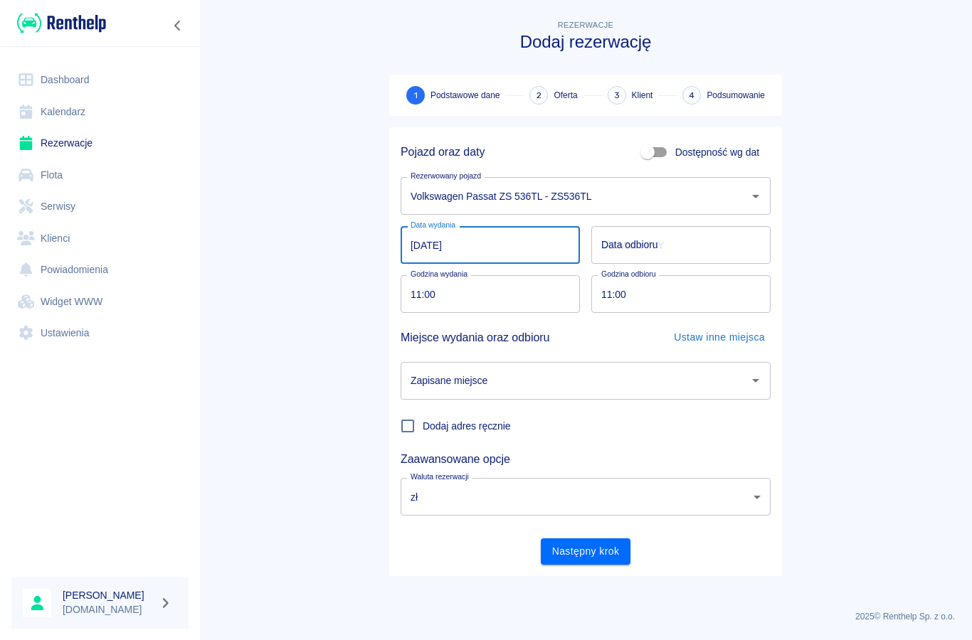
click at [611, 242] on div "Data odbioru Data odbioru" at bounding box center [680, 245] width 179 height 38
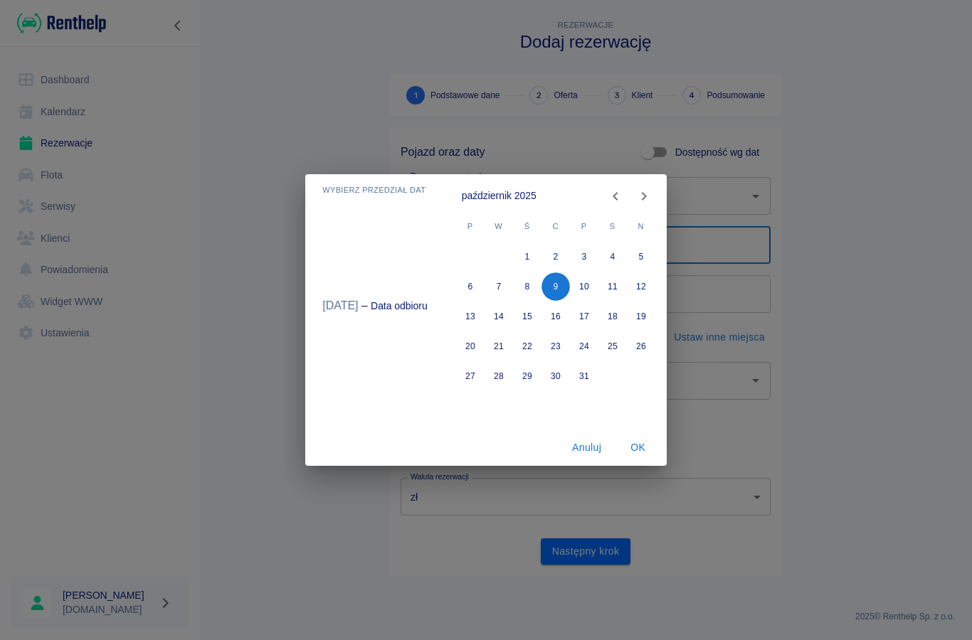
click at [638, 201] on icon "Next month" at bounding box center [643, 196] width 17 height 17
click at [642, 284] on button "9" at bounding box center [641, 286] width 28 height 28
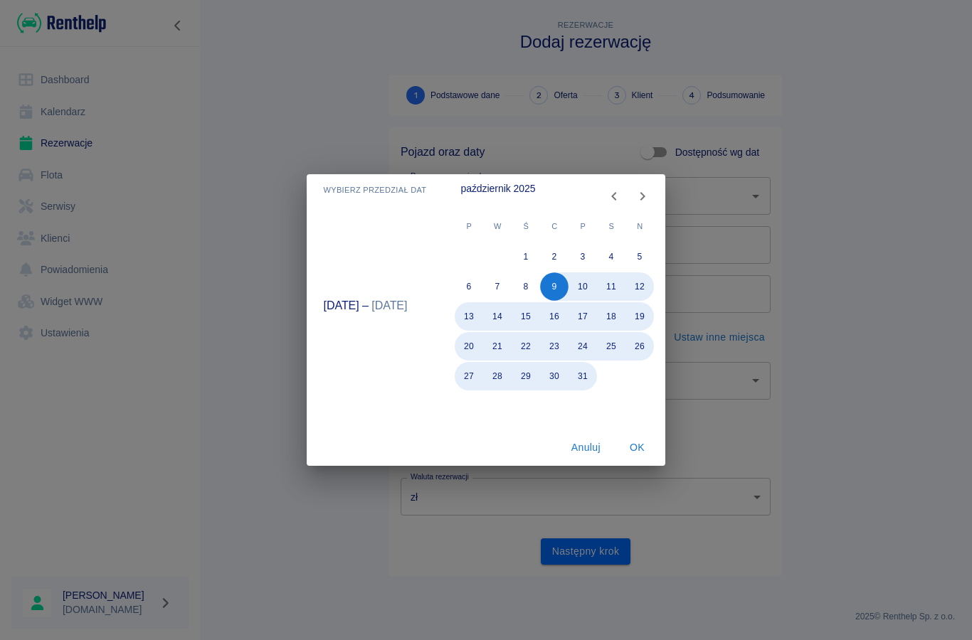
type input "[DATE]"
click at [636, 453] on button "OK" at bounding box center [637, 448] width 46 height 26
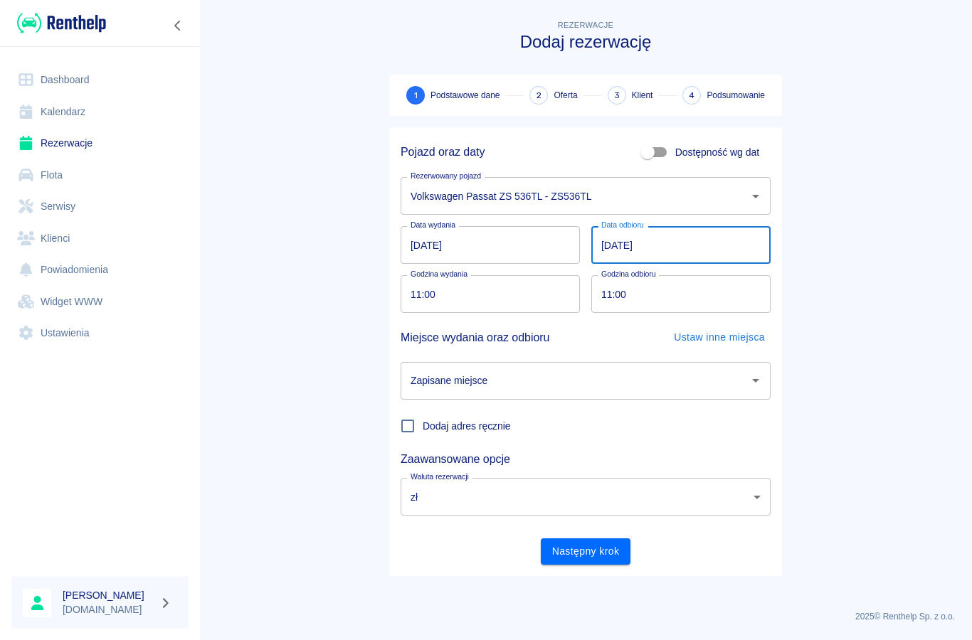
click at [413, 294] on input "11:00" at bounding box center [484, 294] width 169 height 38
type input "10:45"
click at [436, 391] on input "Zapisane miejsce" at bounding box center [575, 380] width 336 height 25
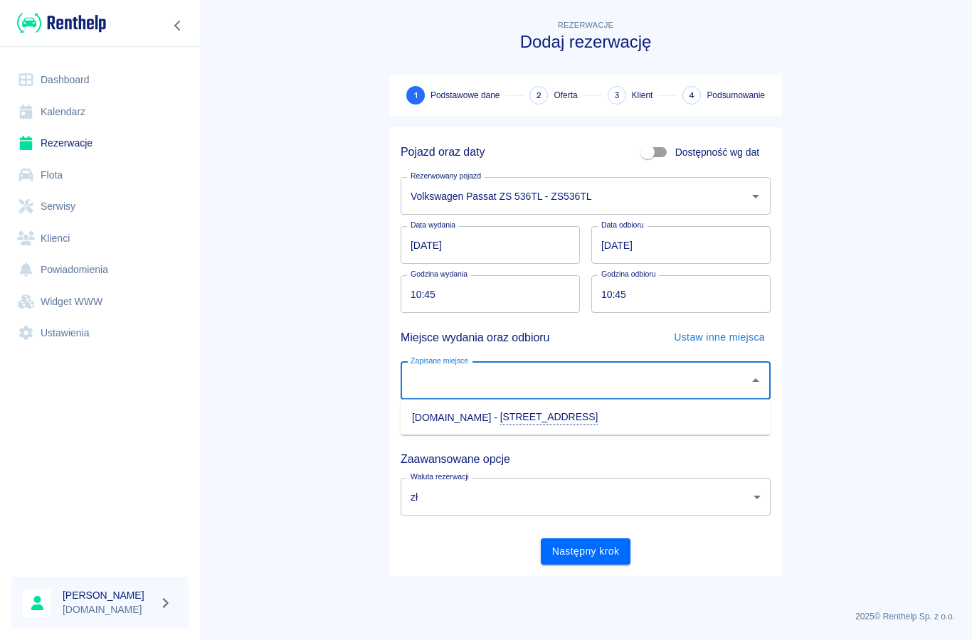
click at [425, 420] on li "[DOMAIN_NAME] - [STREET_ADDRESS]" at bounding box center [585, 417] width 370 height 24
type input "[DOMAIN_NAME] - [STREET_ADDRESS]"
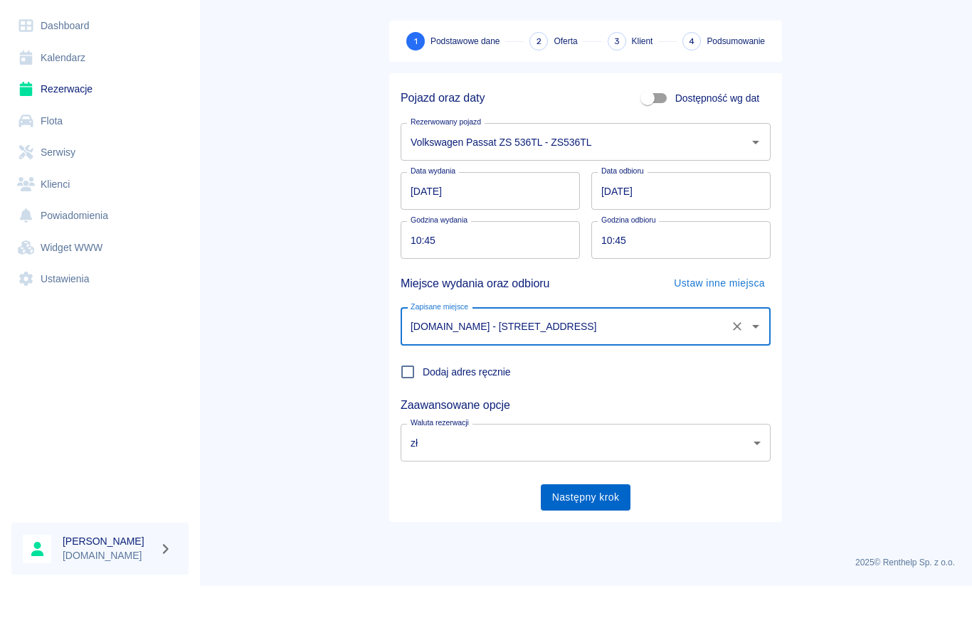
click at [573, 538] on button "Następny krok" at bounding box center [586, 551] width 90 height 26
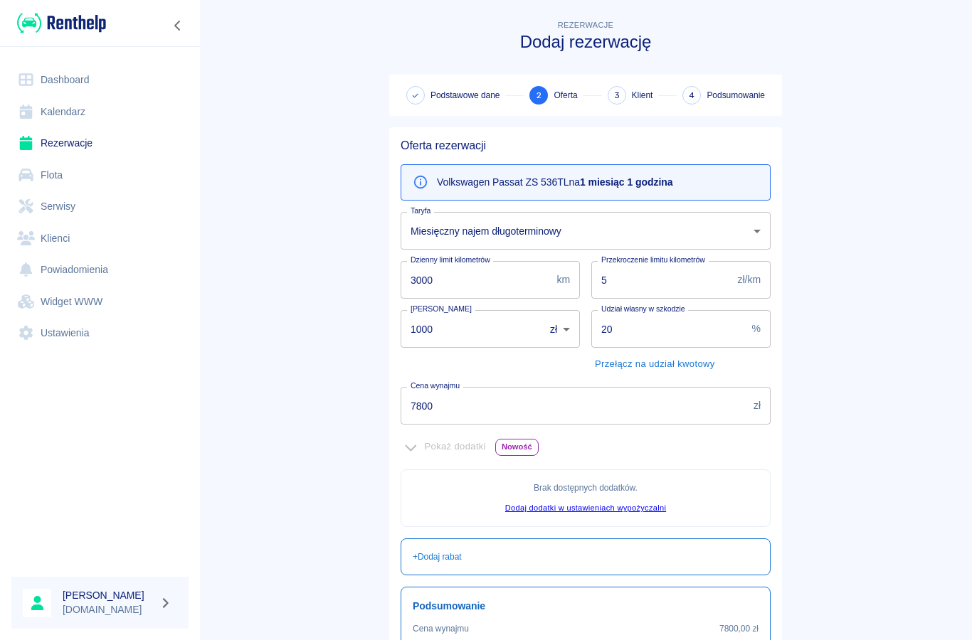
click at [443, 289] on input "3000" at bounding box center [475, 280] width 150 height 38
type input "3"
type input "97"
click at [627, 289] on input "5" at bounding box center [661, 280] width 141 height 38
type input "1.23"
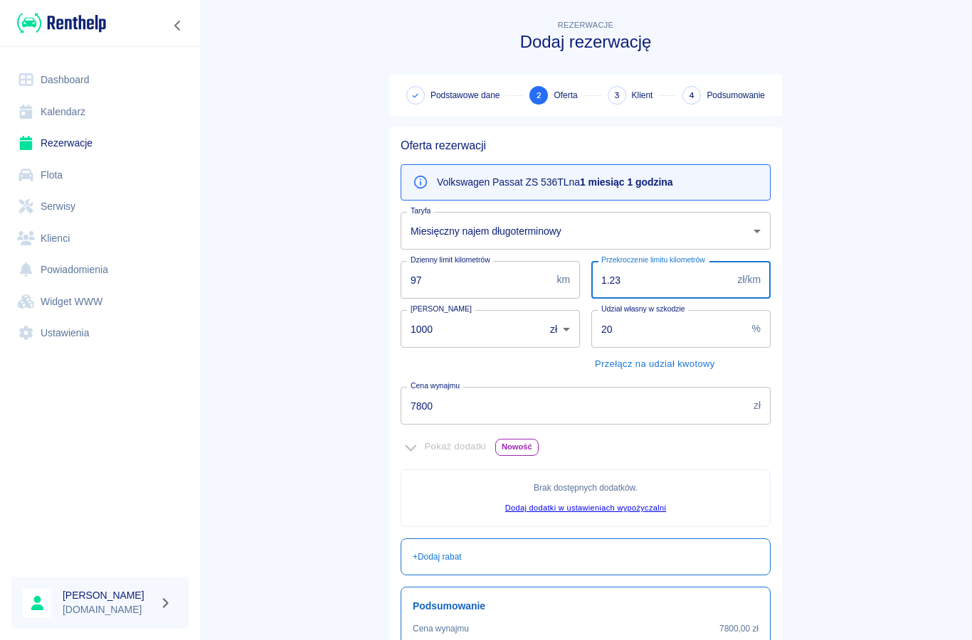
click at [464, 336] on input "1000" at bounding box center [467, 329] width 134 height 38
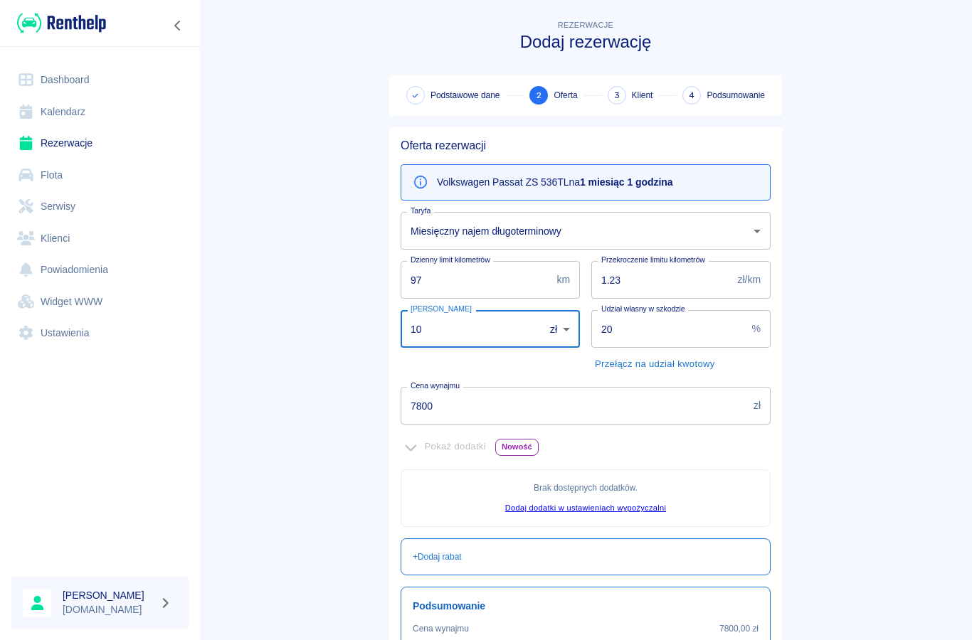
type input "1"
type input "500"
click at [627, 374] on button "Przełącz na udział kwotowy" at bounding box center [654, 365] width 127 height 22
click at [625, 338] on input "20" at bounding box center [669, 329] width 156 height 38
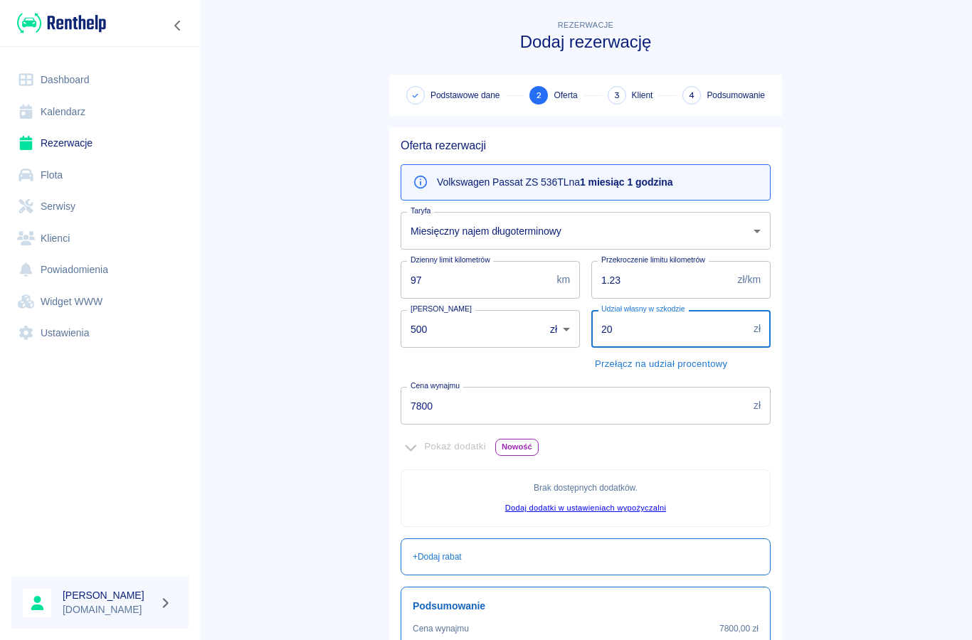
type input "2"
type input "1"
type input "0"
click at [449, 405] on input "7800" at bounding box center [573, 406] width 347 height 38
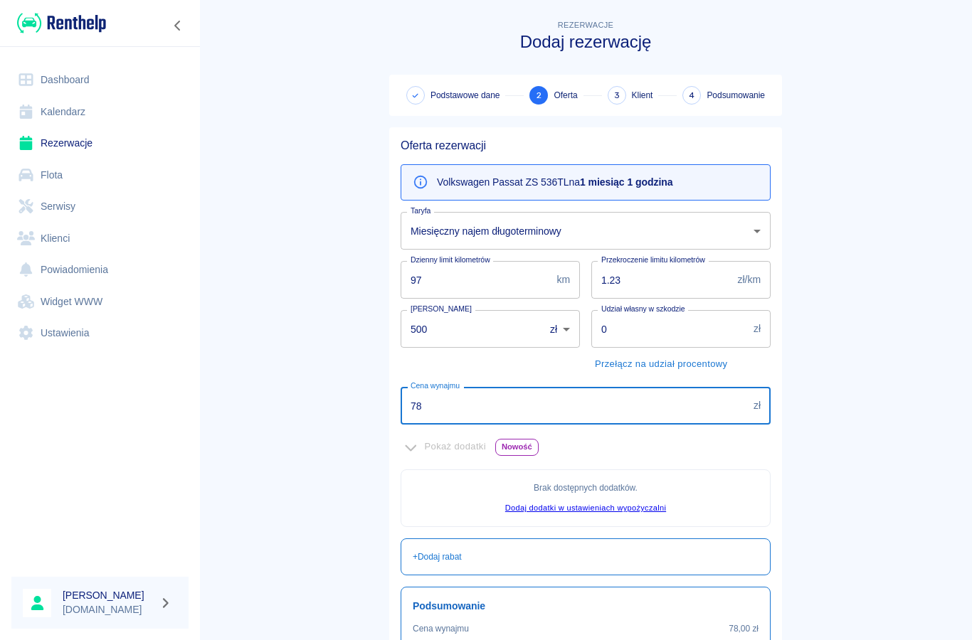
type input "7"
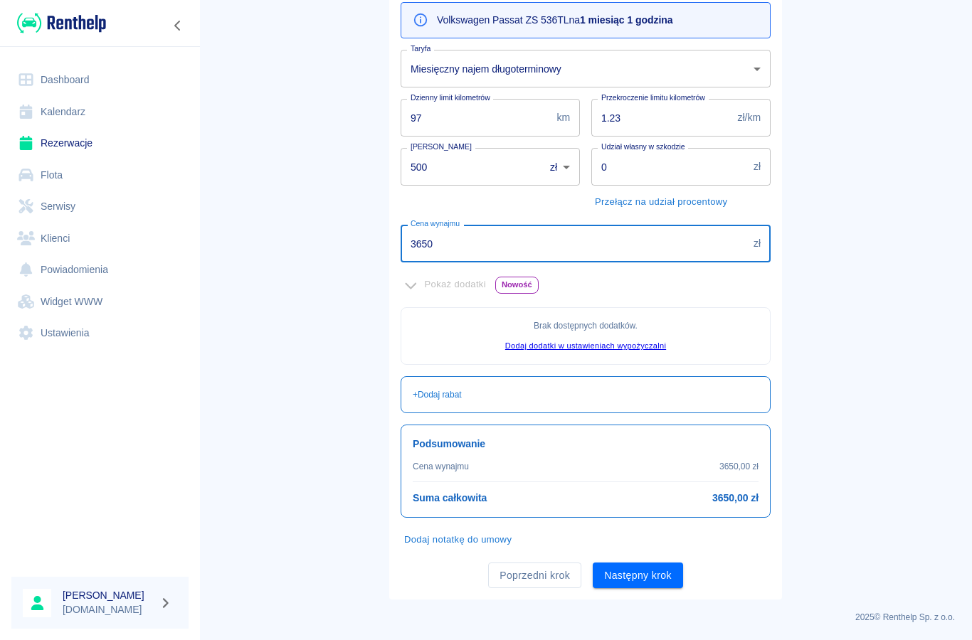
scroll to position [161, 0]
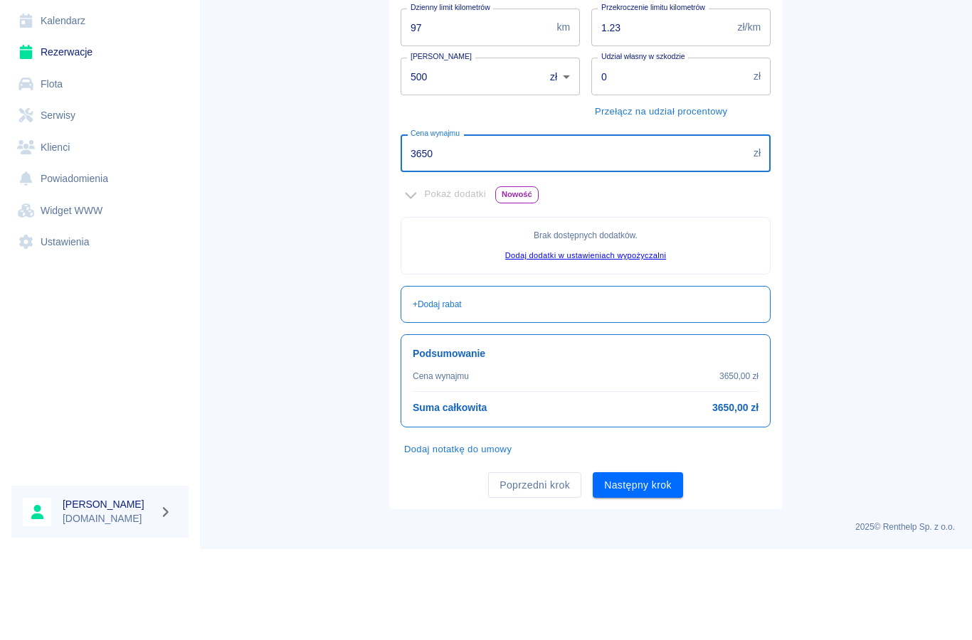
type input "3650"
click at [427, 530] on button "Dodaj notatkę do umowy" at bounding box center [457, 541] width 115 height 22
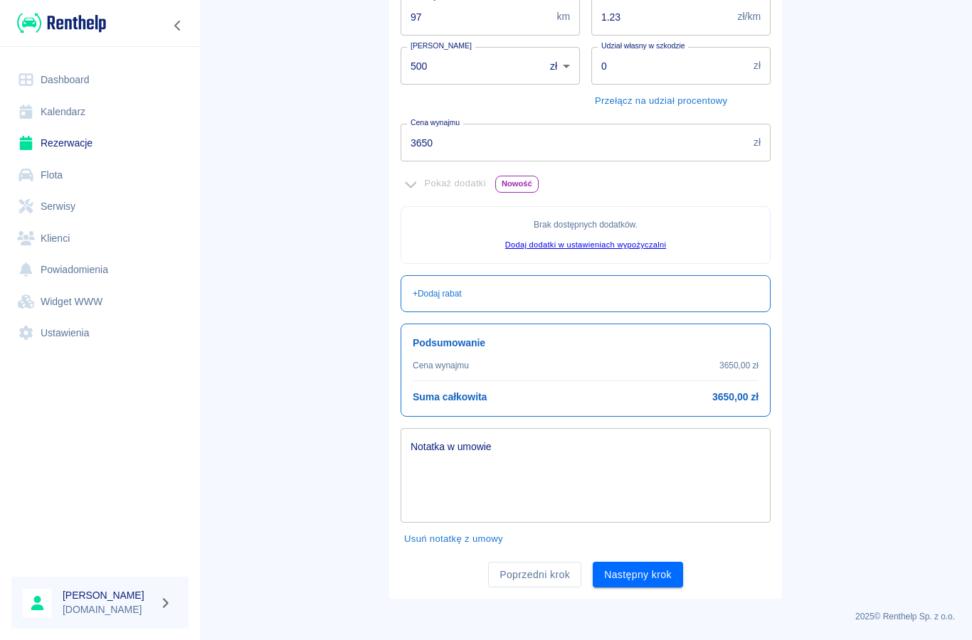
scroll to position [262, 0]
click at [427, 461] on textarea "Notatka w umowie" at bounding box center [585, 477] width 350 height 71
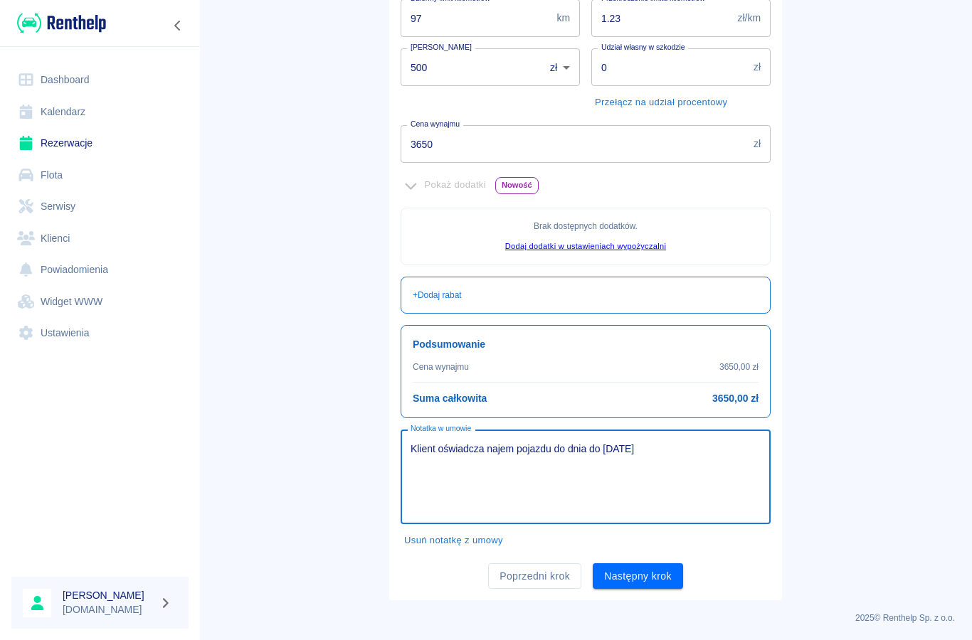
click at [658, 443] on textarea "Klient oświadcza najem pojazdu do dnia do [DATE]" at bounding box center [585, 477] width 350 height 71
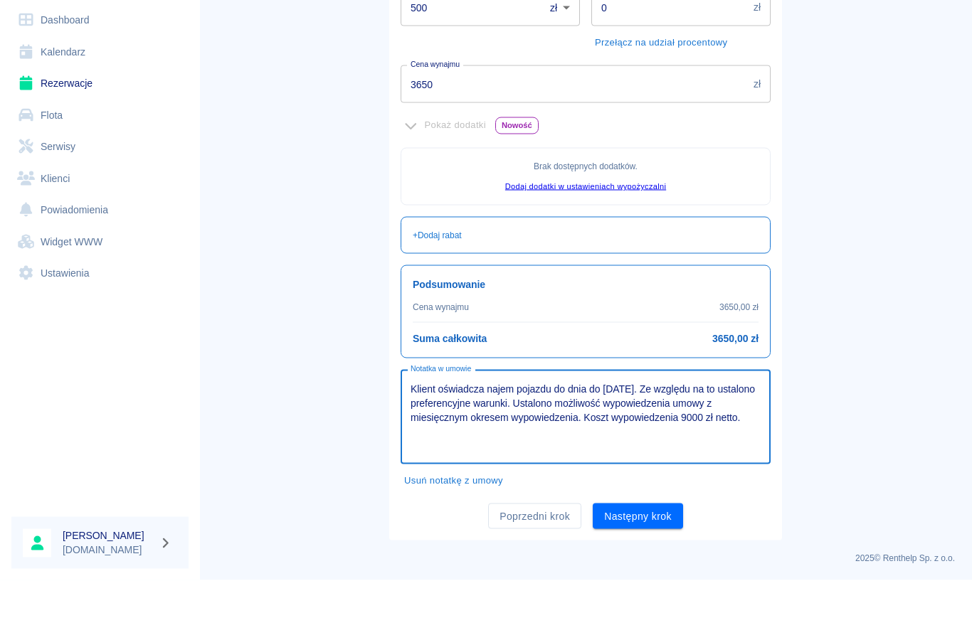
click at [684, 442] on textarea "Klient oświadcza najem pojazdu do dnia do [DATE]. Ze względu na to ustalono pre…" at bounding box center [585, 477] width 350 height 71
type textarea "Klient oświadcza najem pojazdu do dnia do [DATE]. Ze względu na to ustalono pre…"
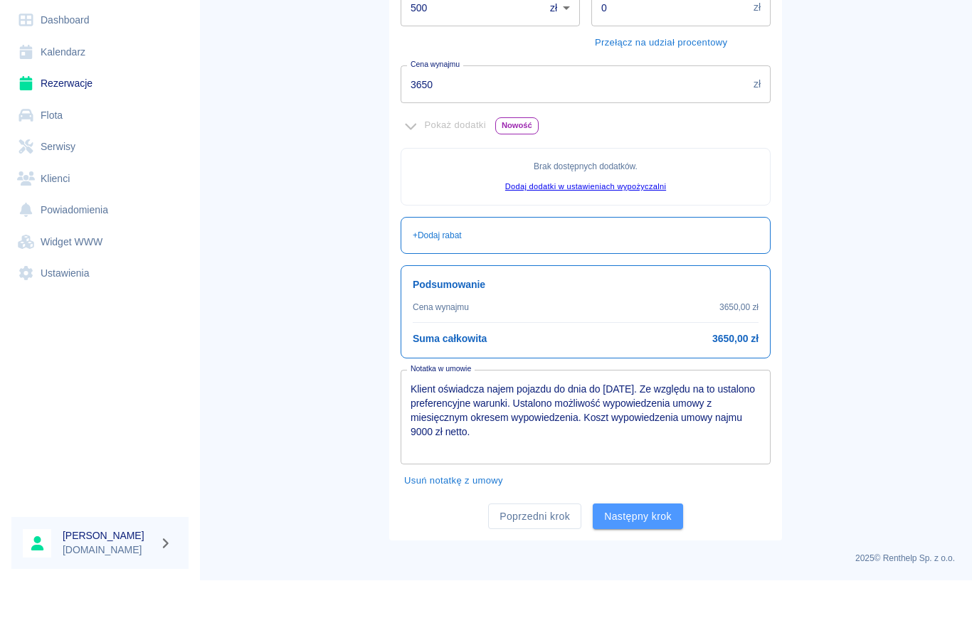
click at [624, 563] on button "Następny krok" at bounding box center [638, 576] width 90 height 26
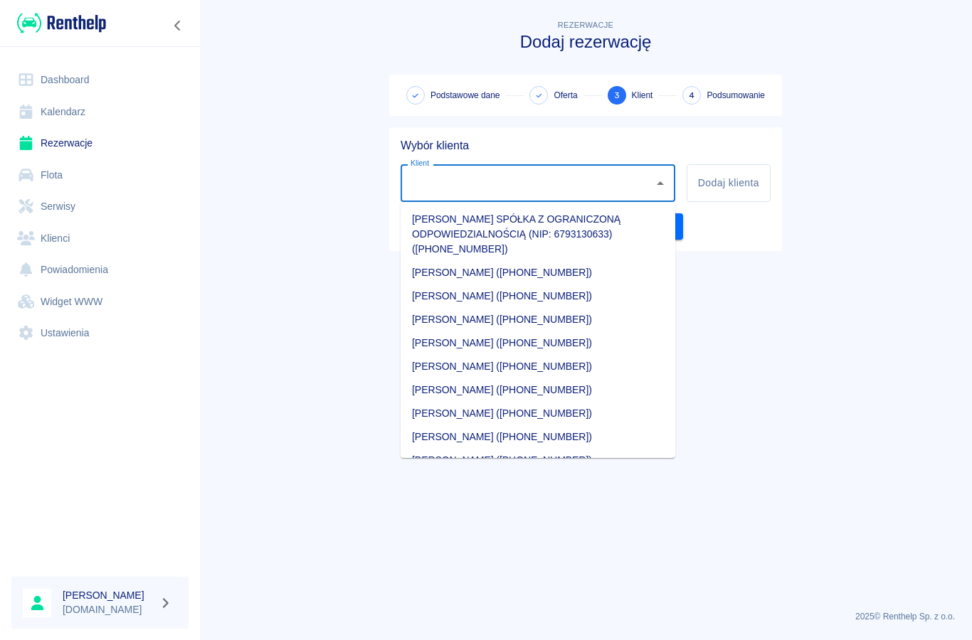
click at [526, 183] on input "Klient" at bounding box center [527, 183] width 240 height 25
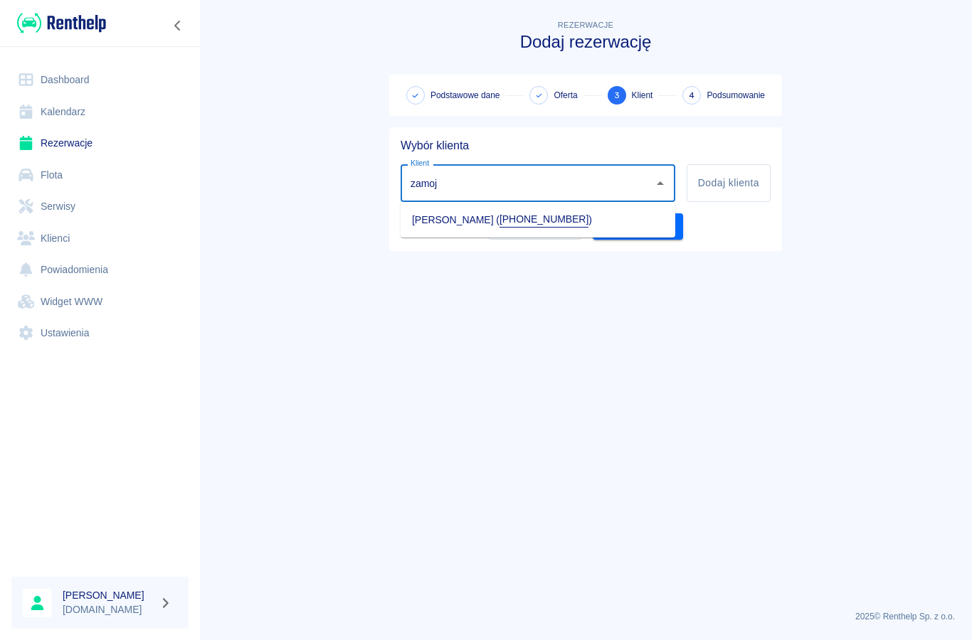
click at [440, 214] on li "[PERSON_NAME] ( [PHONE_NUMBER] )" at bounding box center [537, 220] width 275 height 24
type input "[PERSON_NAME] ([PHONE_NUMBER])"
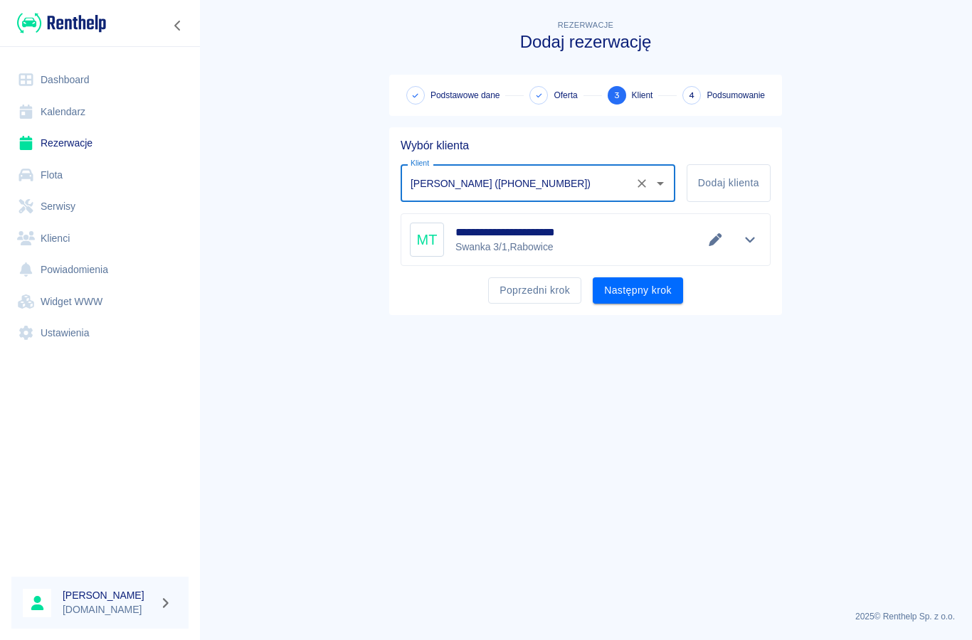
click at [620, 292] on button "Następny krok" at bounding box center [638, 290] width 90 height 26
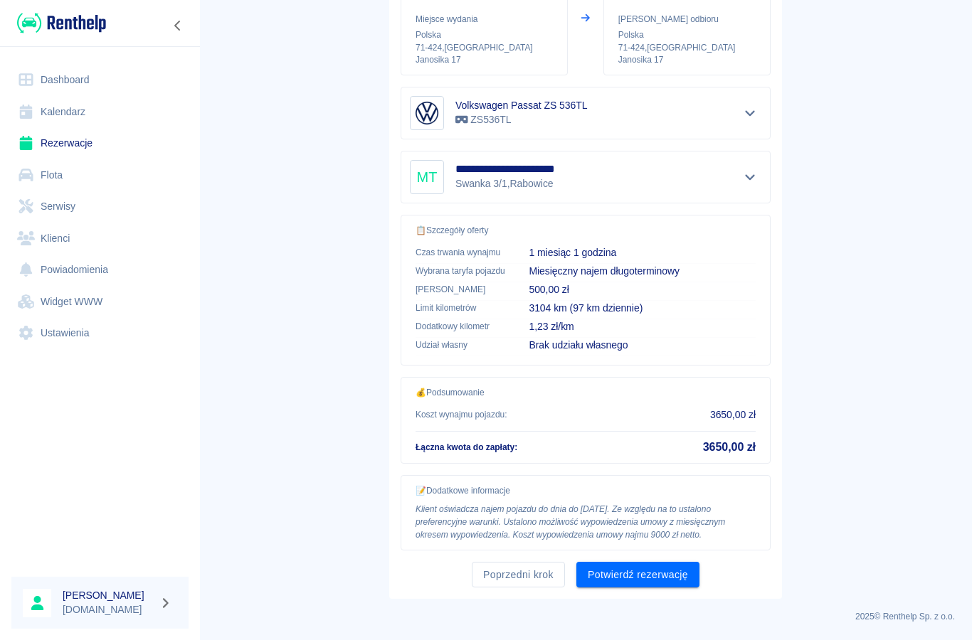
scroll to position [202, 0]
click at [632, 581] on button "Potwierdź rezerwację" at bounding box center [637, 576] width 123 height 26
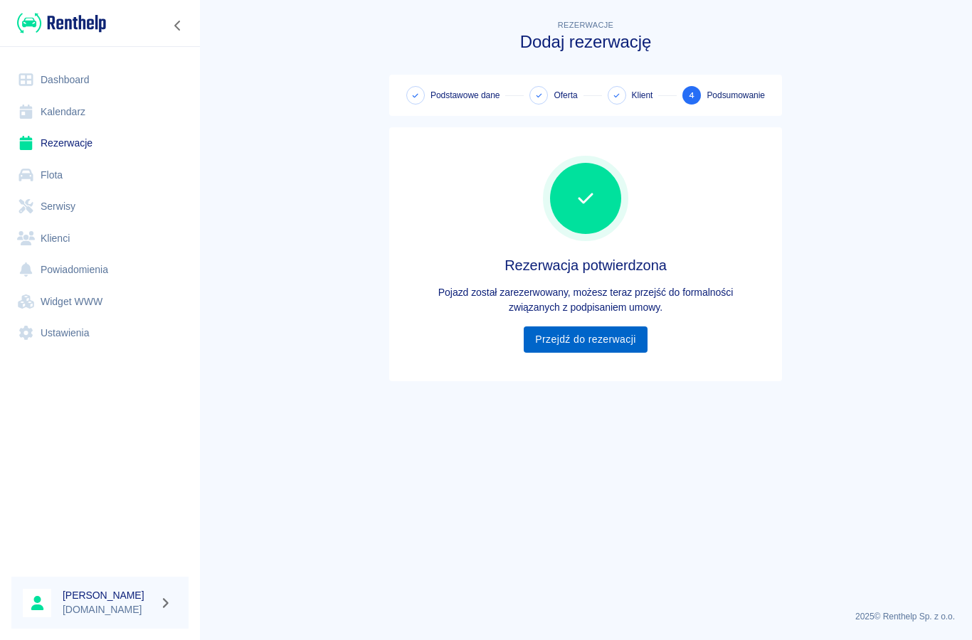
click at [552, 342] on link "Przejdź do rezerwacji" at bounding box center [585, 339] width 123 height 26
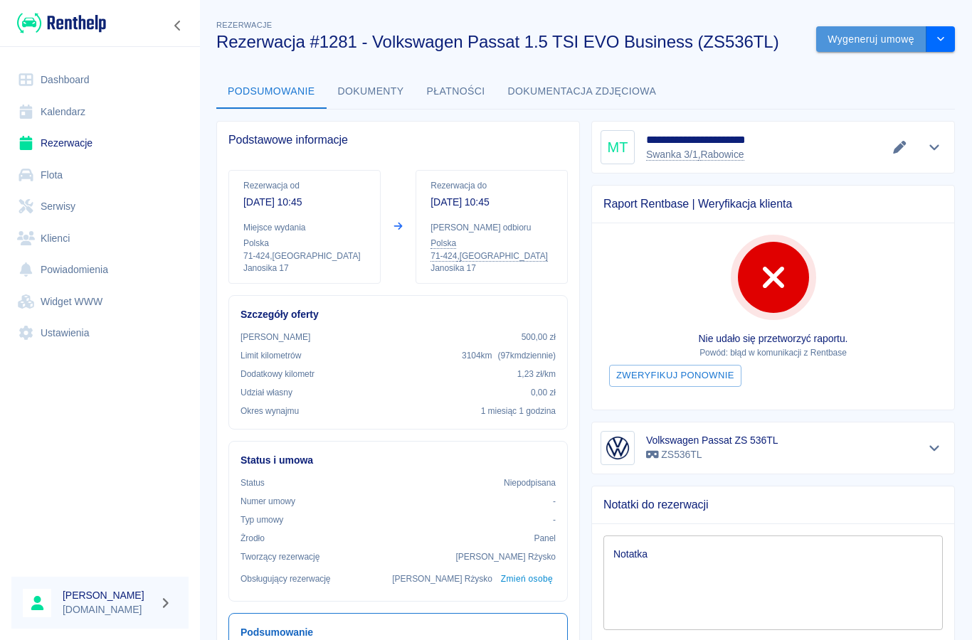
click at [886, 38] on button "Wygeneruj umowę" at bounding box center [871, 39] width 110 height 26
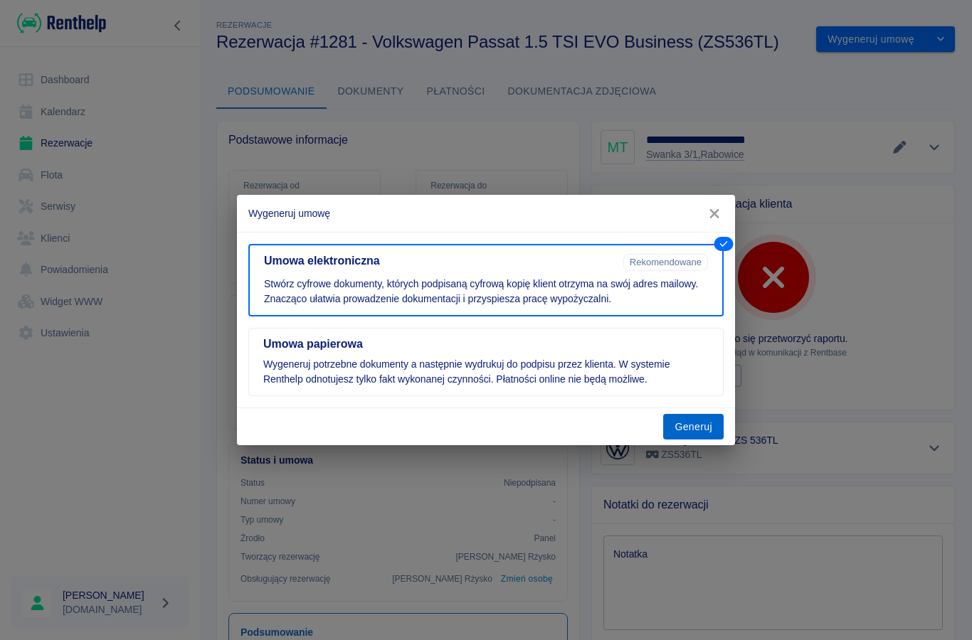
click at [696, 434] on button "Generuj" at bounding box center [693, 427] width 60 height 26
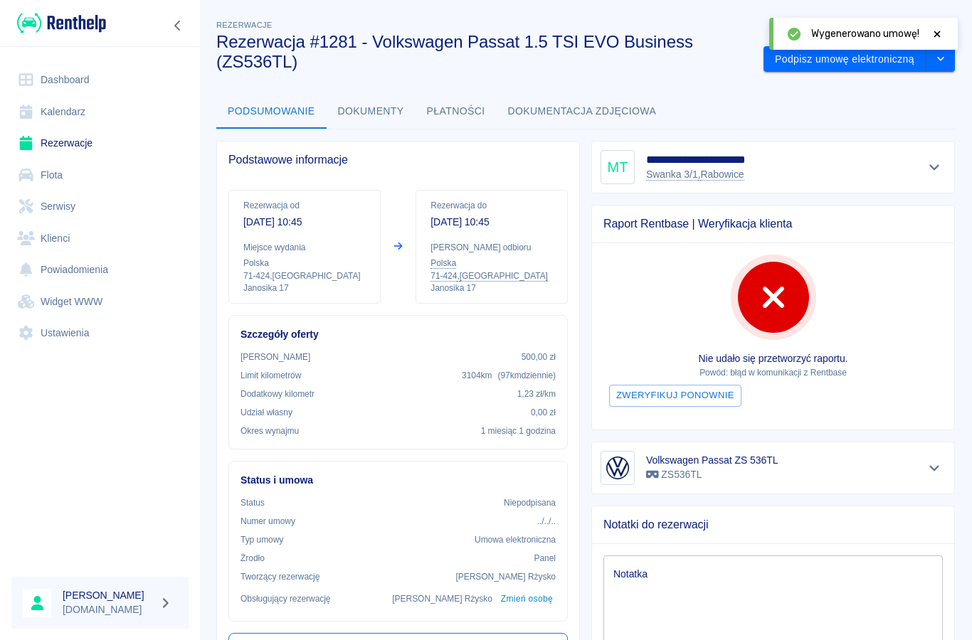
click at [834, 72] on div "**********" at bounding box center [585, 564] width 772 height 1117
click at [838, 69] on button "Podpisz umowę elektroniczną" at bounding box center [844, 59] width 163 height 26
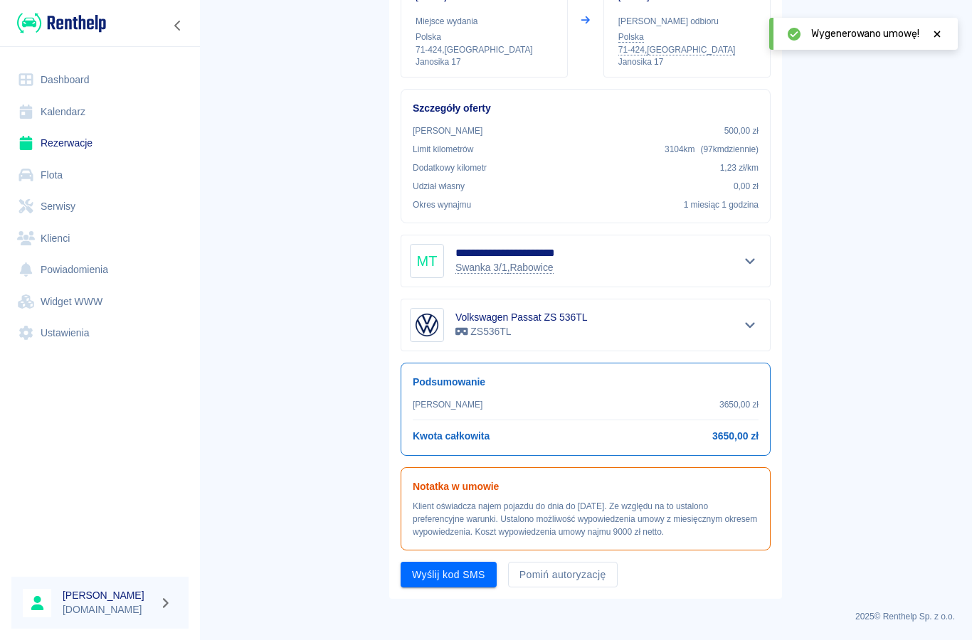
scroll to position [184, 0]
click at [469, 581] on button "Wyślij kod SMS" at bounding box center [448, 576] width 96 height 26
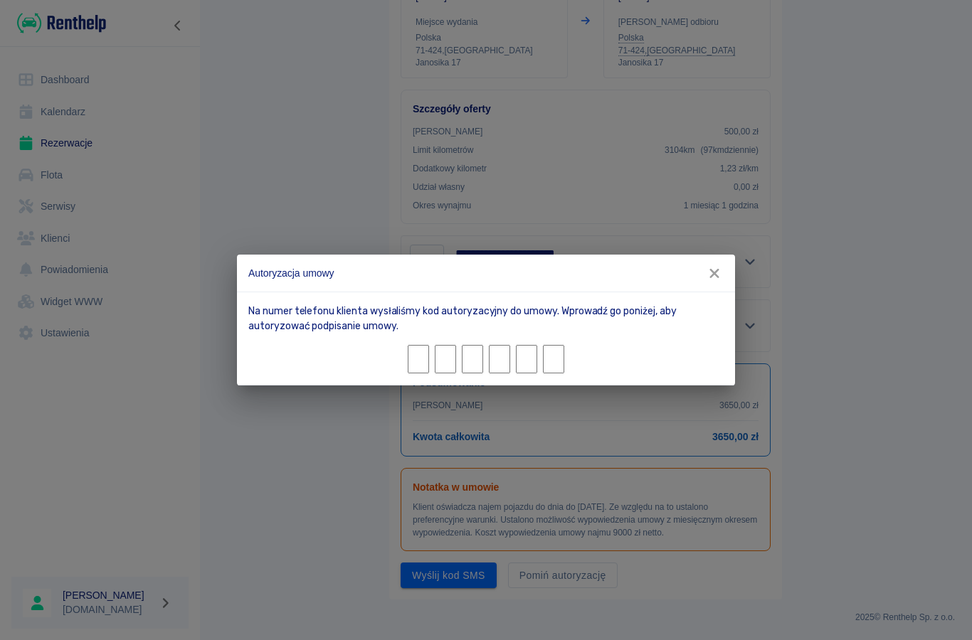
type input "1"
type input "2"
type input "9"
type input "3"
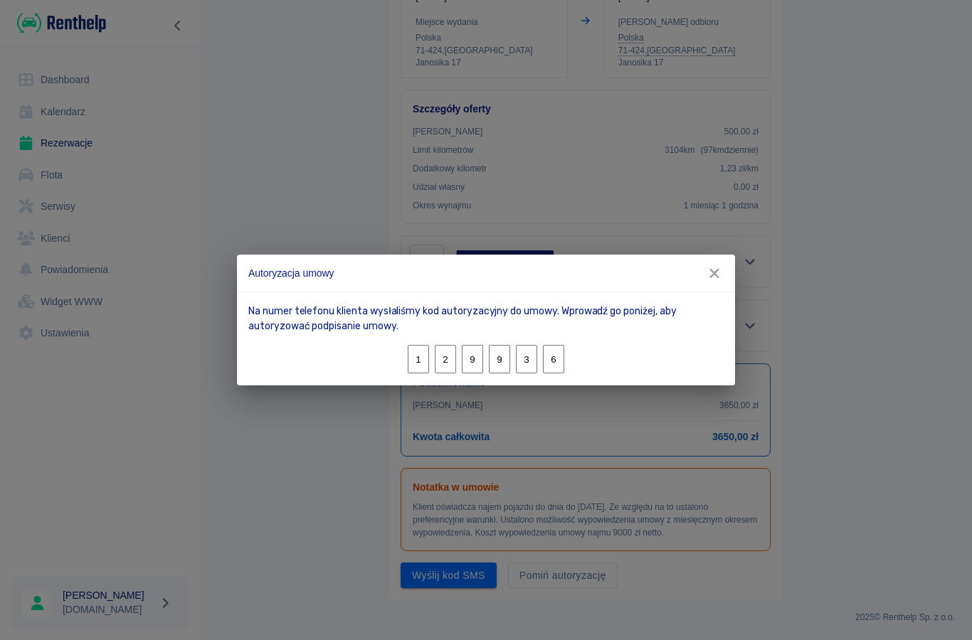
type input "6"
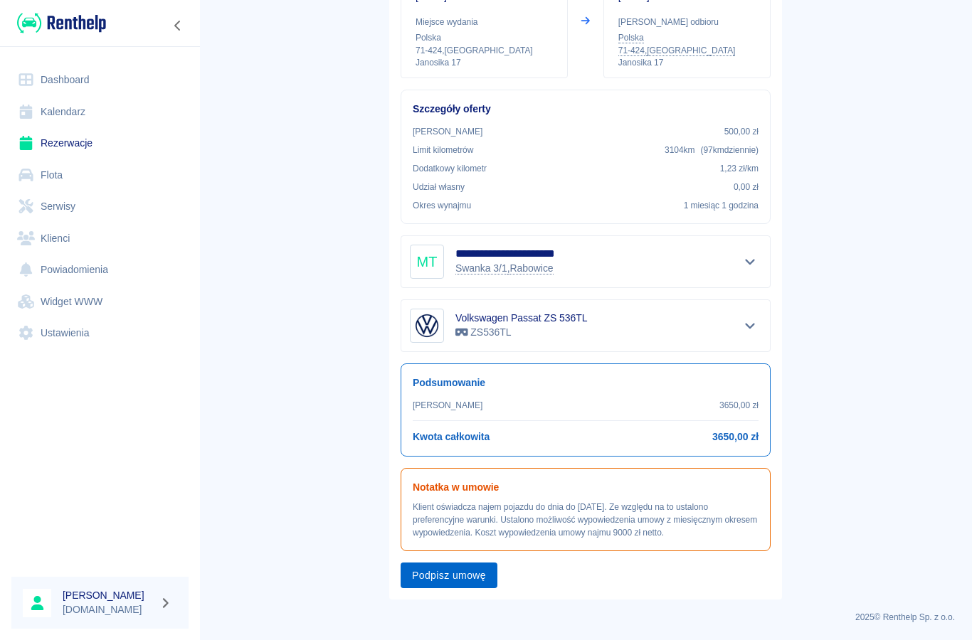
click at [443, 583] on button "Podpisz umowę" at bounding box center [448, 576] width 97 height 26
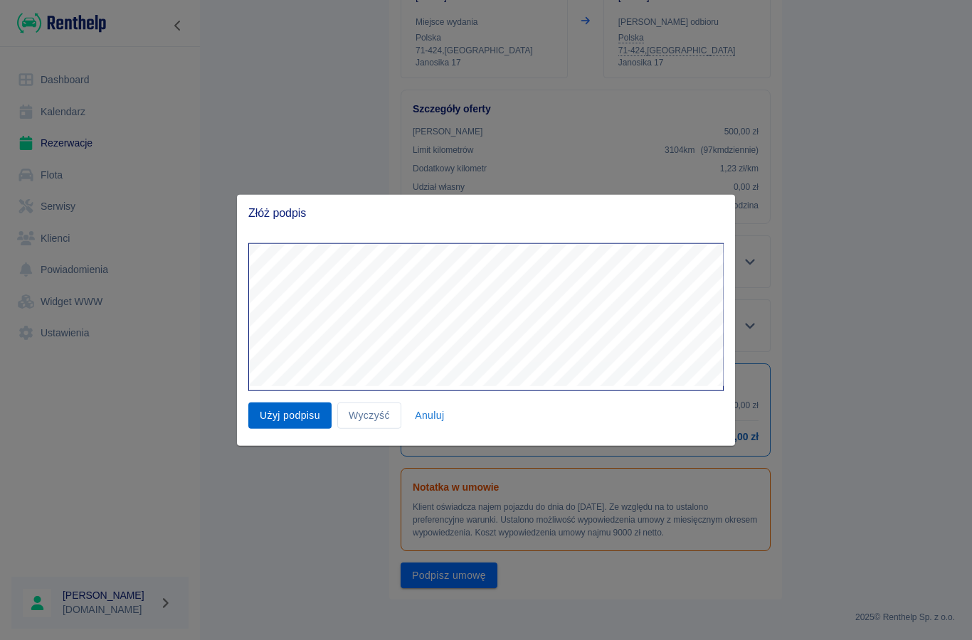
click at [298, 425] on button "Użyj podpisu" at bounding box center [289, 416] width 83 height 26
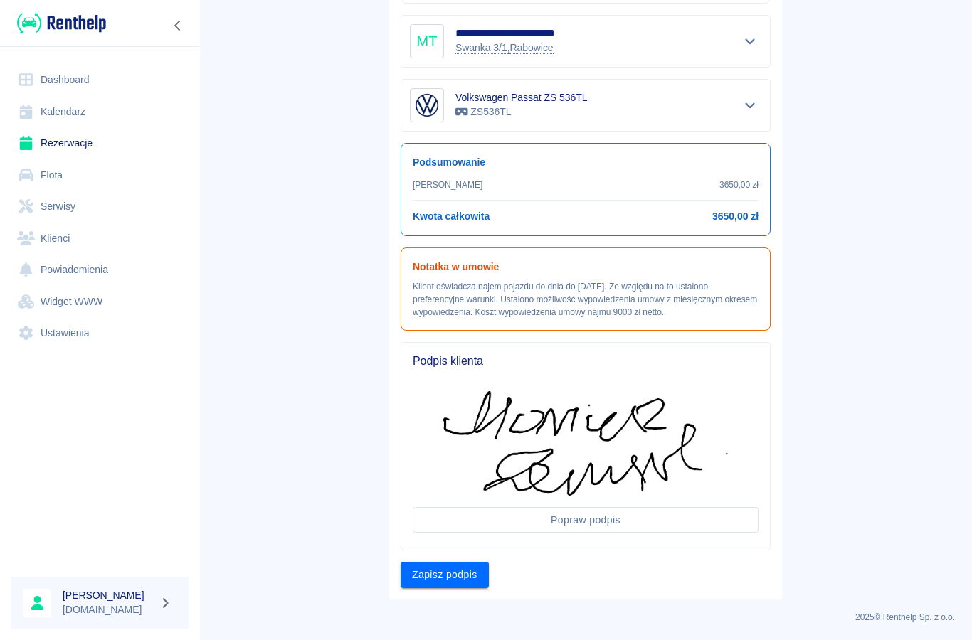
scroll to position [404, 0]
click at [437, 582] on button "Zapisz podpis" at bounding box center [444, 576] width 88 height 26
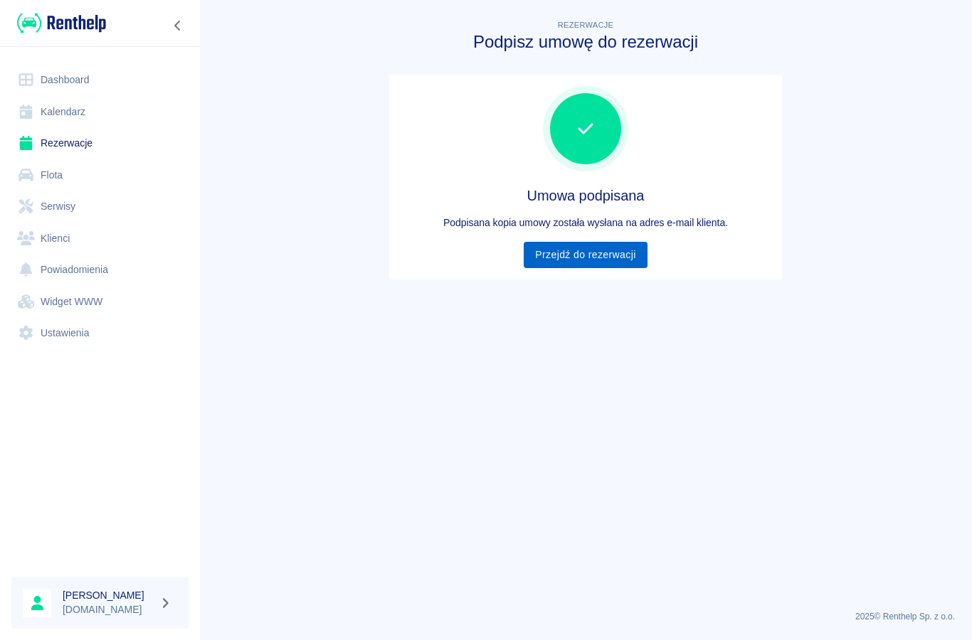
click at [585, 257] on link "Przejdź do rezerwacji" at bounding box center [585, 255] width 123 height 26
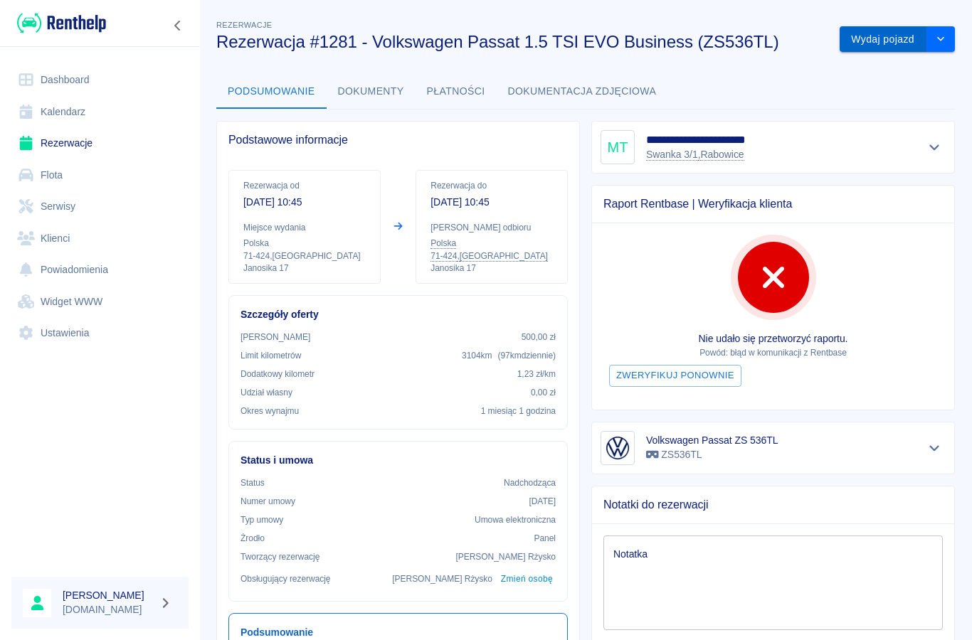
click at [881, 33] on button "Wydaj pojazd" at bounding box center [882, 39] width 87 height 26
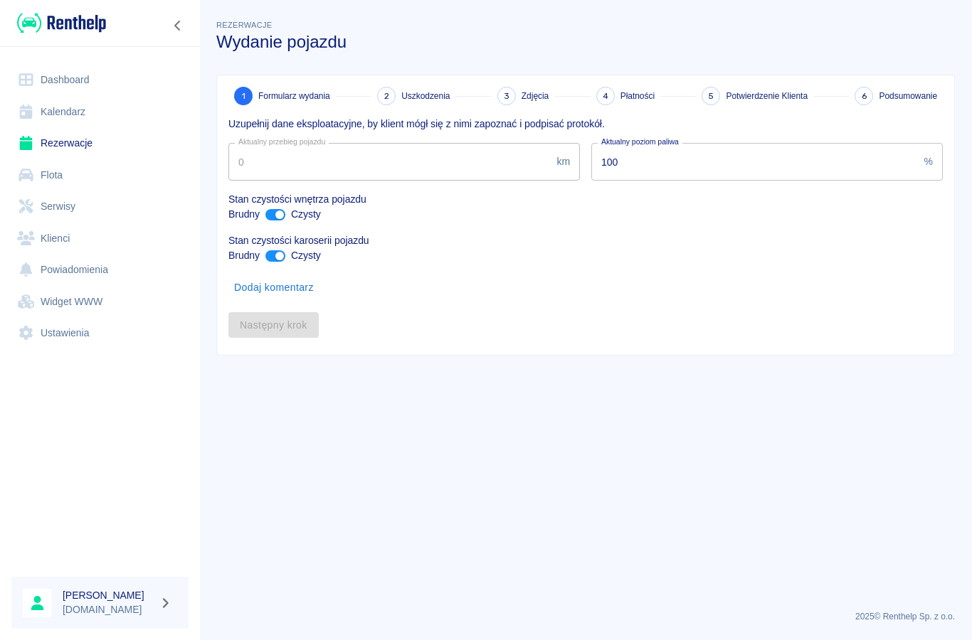
type input "55475"
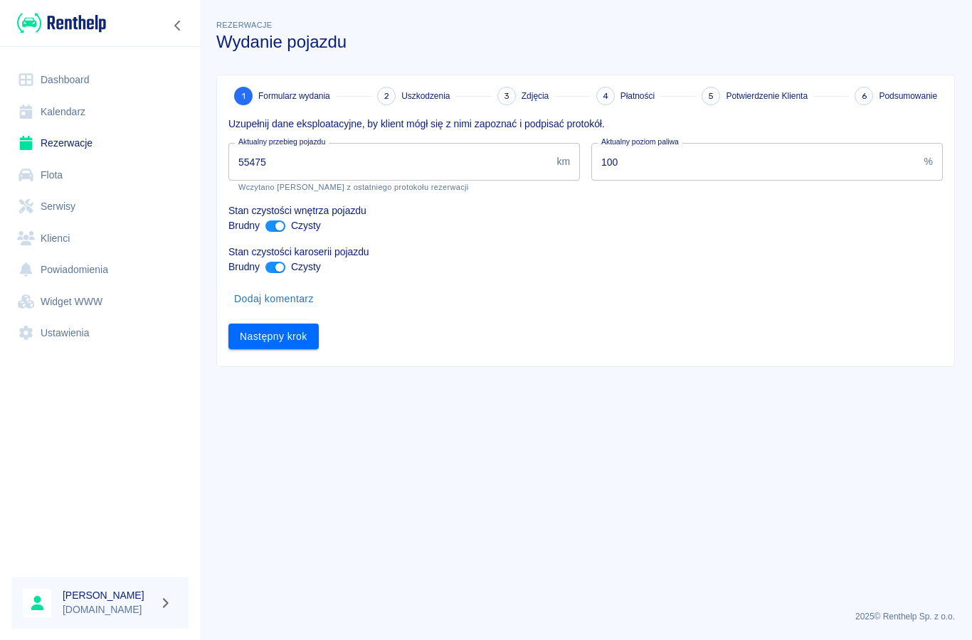
click at [260, 300] on button "Dodaj komentarz" at bounding box center [273, 299] width 91 height 26
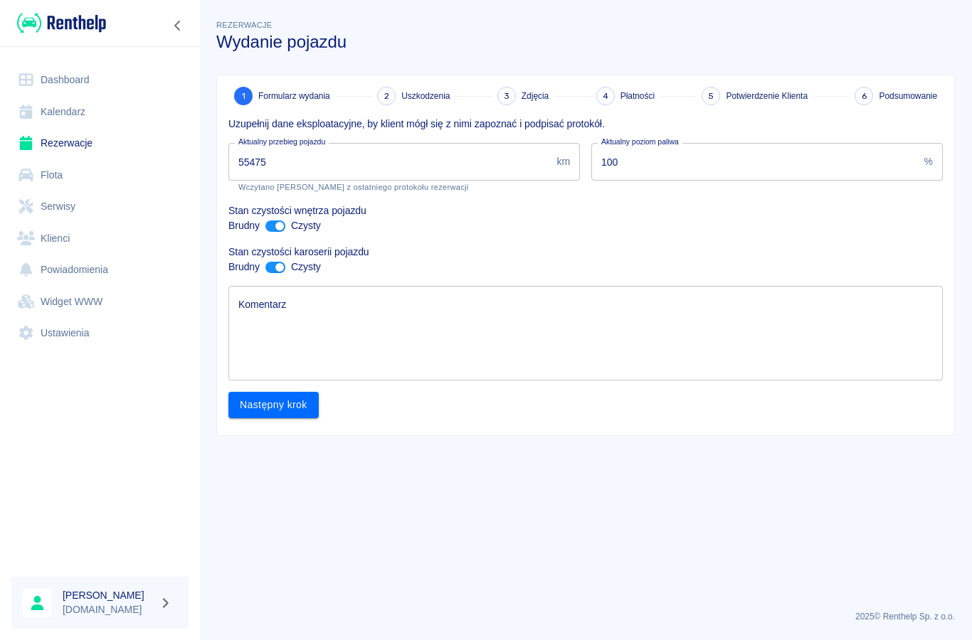
click at [271, 333] on textarea "Komentarz" at bounding box center [585, 333] width 694 height 71
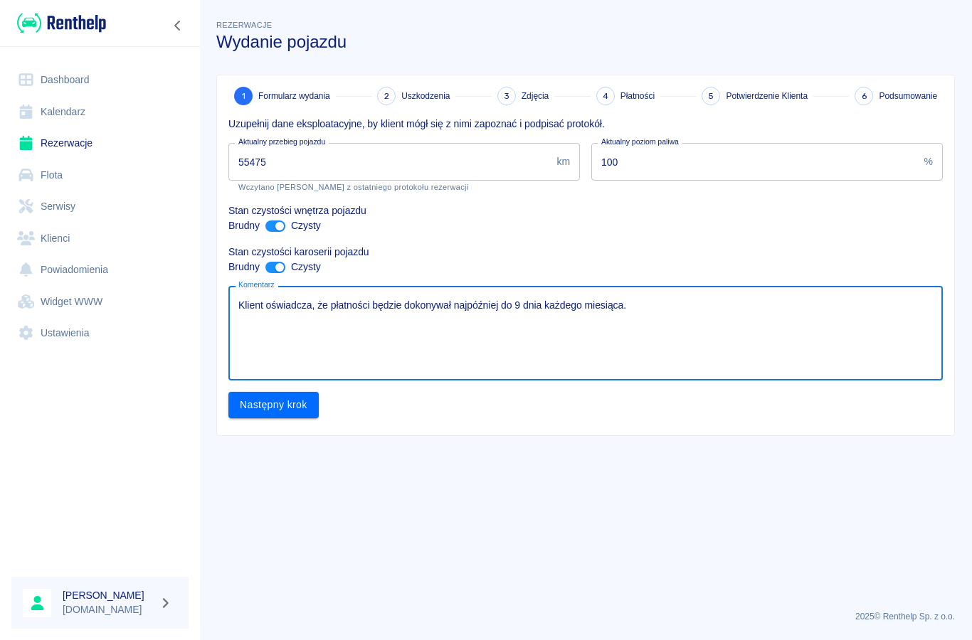
click at [452, 306] on textarea "Klient oświadcza, że płatności będzie dokonywał najpóźniej do 9 dnia każdego mi…" at bounding box center [585, 333] width 694 height 71
type textarea "Klient oświadcza, że płatności będzie dokonywał na konto bankowe najpóźniej do …"
click at [260, 164] on input "55475" at bounding box center [389, 162] width 322 height 38
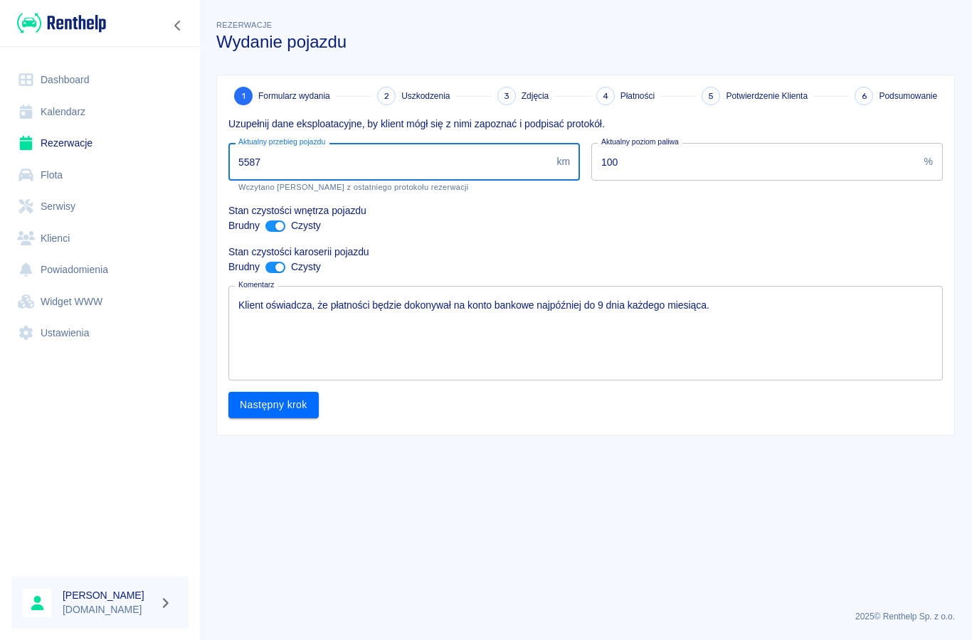
type input "55870"
click at [260, 404] on button "Następny krok" at bounding box center [273, 405] width 90 height 26
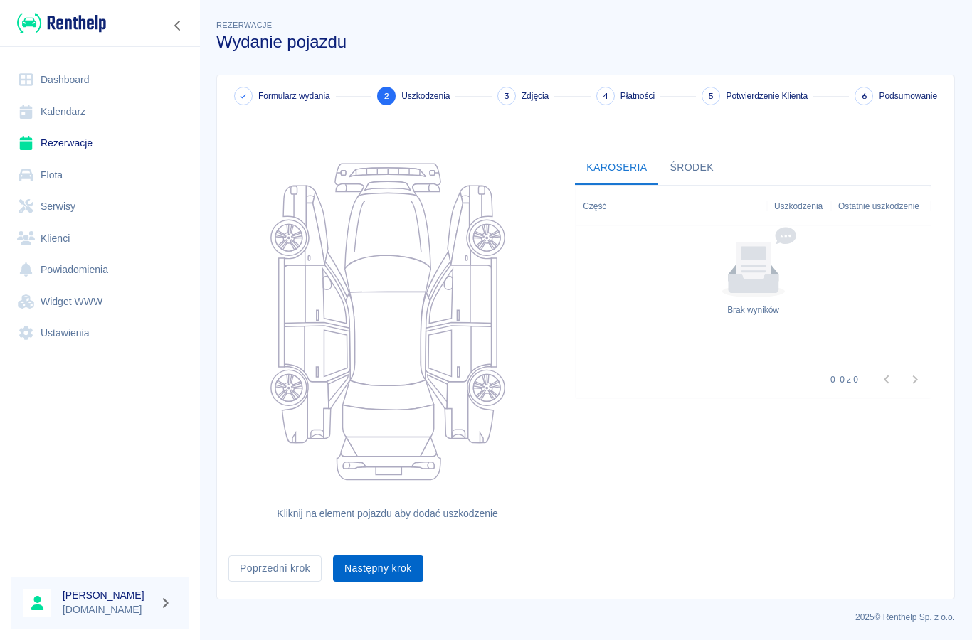
click at [373, 576] on button "Następny krok" at bounding box center [378, 569] width 90 height 26
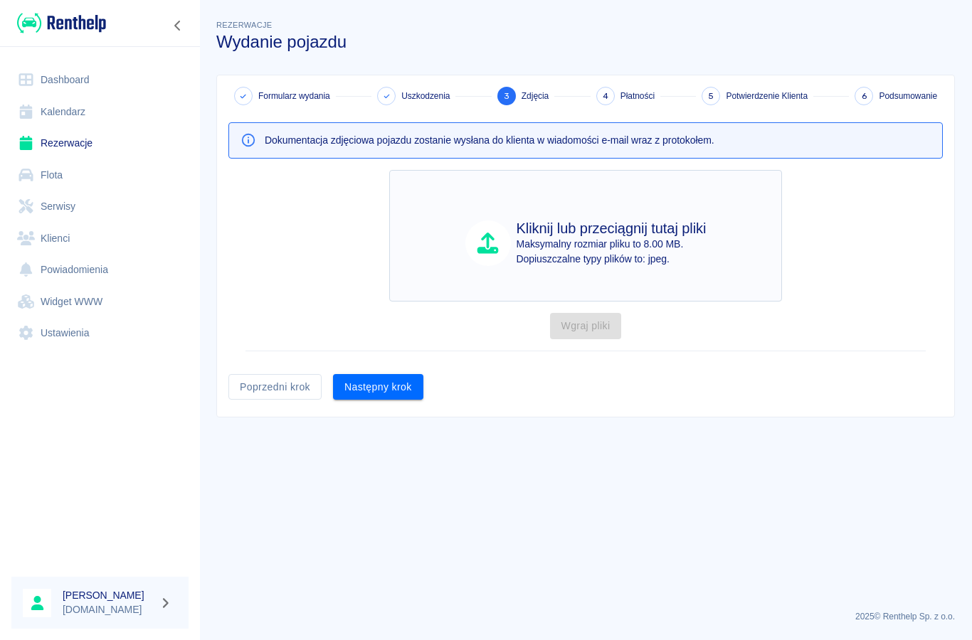
click at [570, 254] on p "Dopiuszczalne typy plików to: jpeg." at bounding box center [611, 259] width 190 height 15
type input "C:\fakepath\image.jpg"
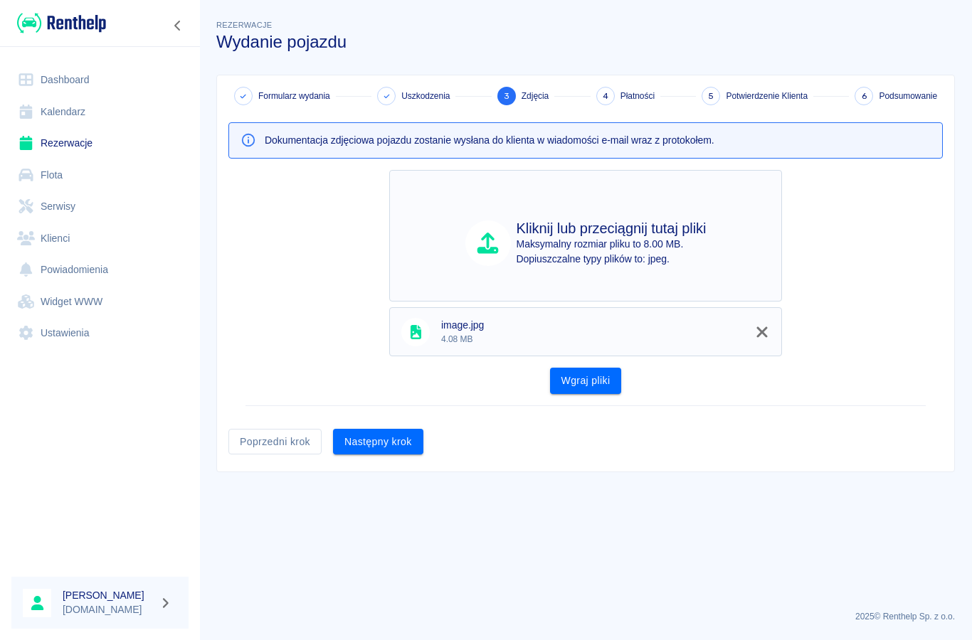
click at [547, 245] on p "Maksymalny rozmiar pliku to 8.00 MB." at bounding box center [611, 244] width 190 height 15
type input "C:\fakepath\image.jpg"
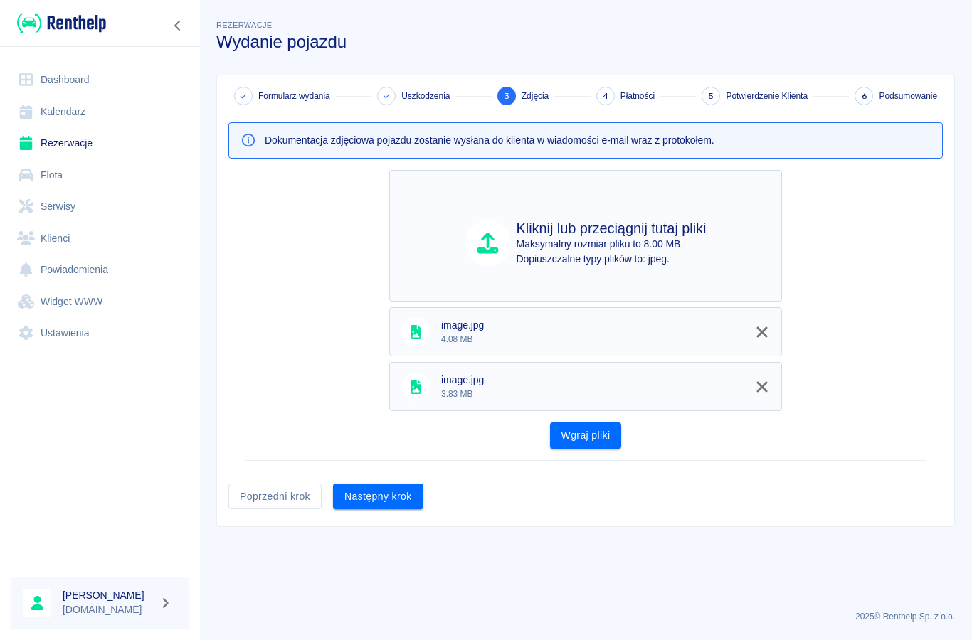
click at [554, 237] on p "Maksymalny rozmiar pliku to 8.00 MB." at bounding box center [611, 244] width 190 height 15
type input "C:\fakepath\image.jpg"
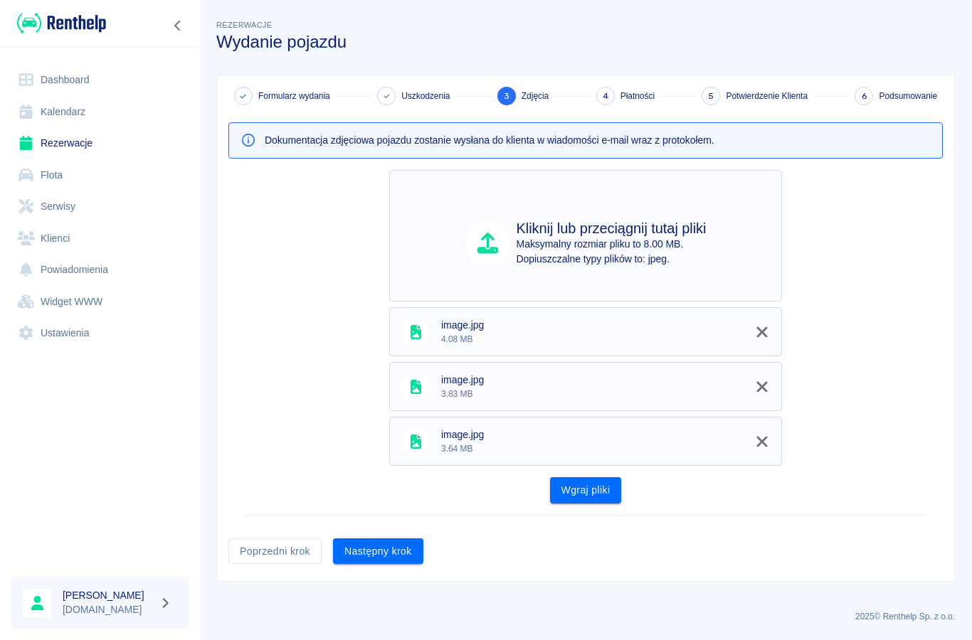
click at [640, 253] on p "Dopiuszczalne typy plików to: jpeg." at bounding box center [611, 259] width 190 height 15
type input "C:\fakepath\image.jpg"
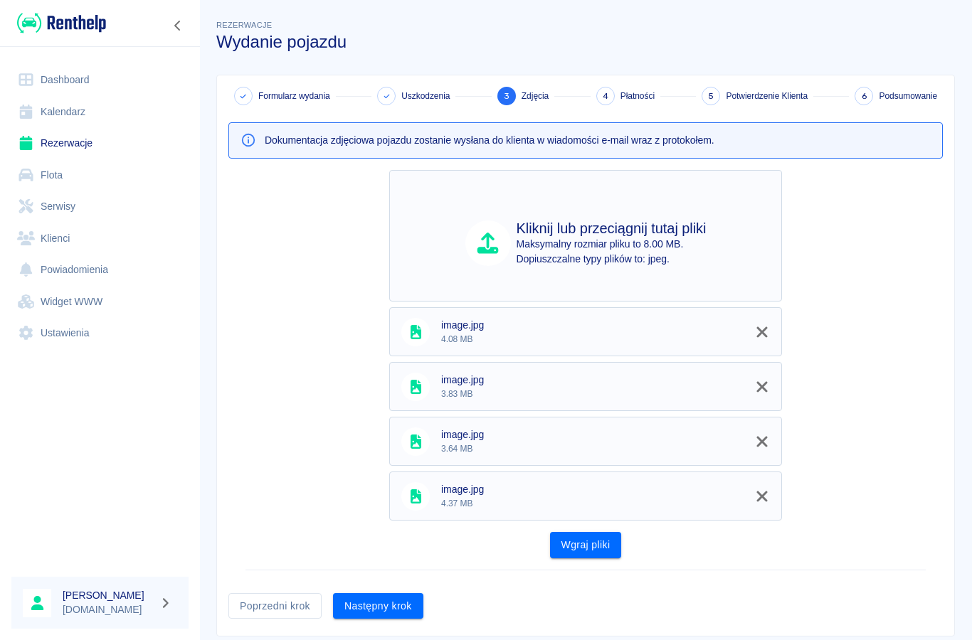
click at [654, 245] on p "Maksymalny rozmiar pliku to 8.00 MB." at bounding box center [611, 244] width 190 height 15
type input "C:\fakepath\image.jpg"
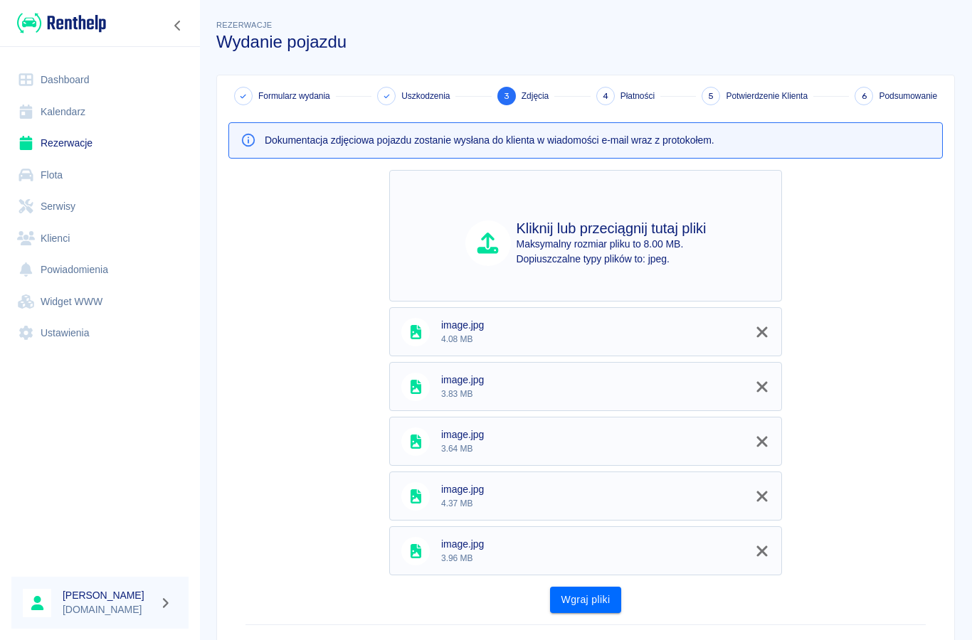
click at [536, 234] on h4 "Kliknij lub przeciągnij tutaj pliki" at bounding box center [611, 228] width 190 height 17
type input "C:\fakepath\image.jpg"
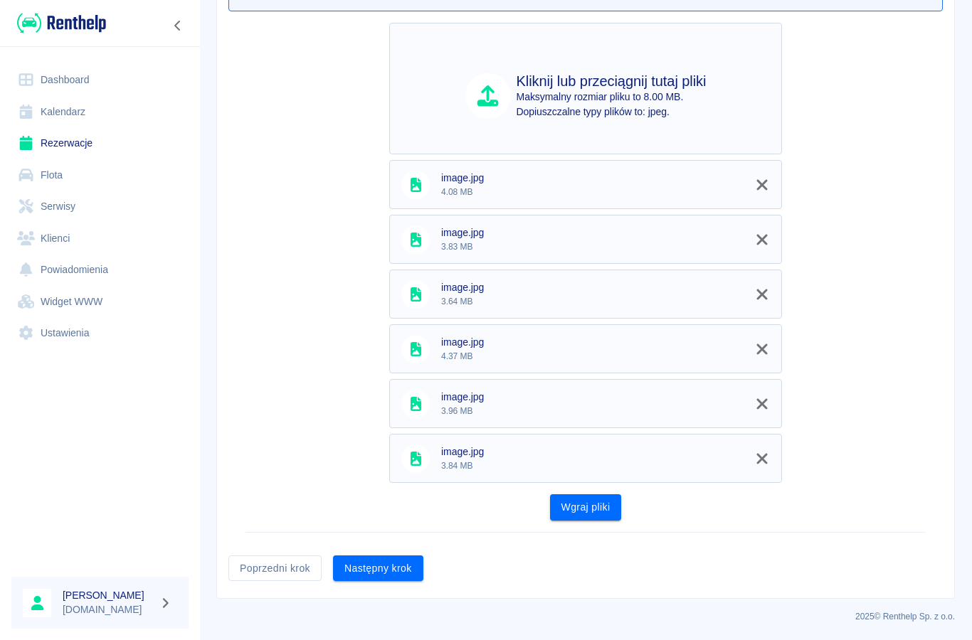
scroll to position [147, 0]
click at [584, 515] on button "Wgraj pliki" at bounding box center [586, 508] width 72 height 26
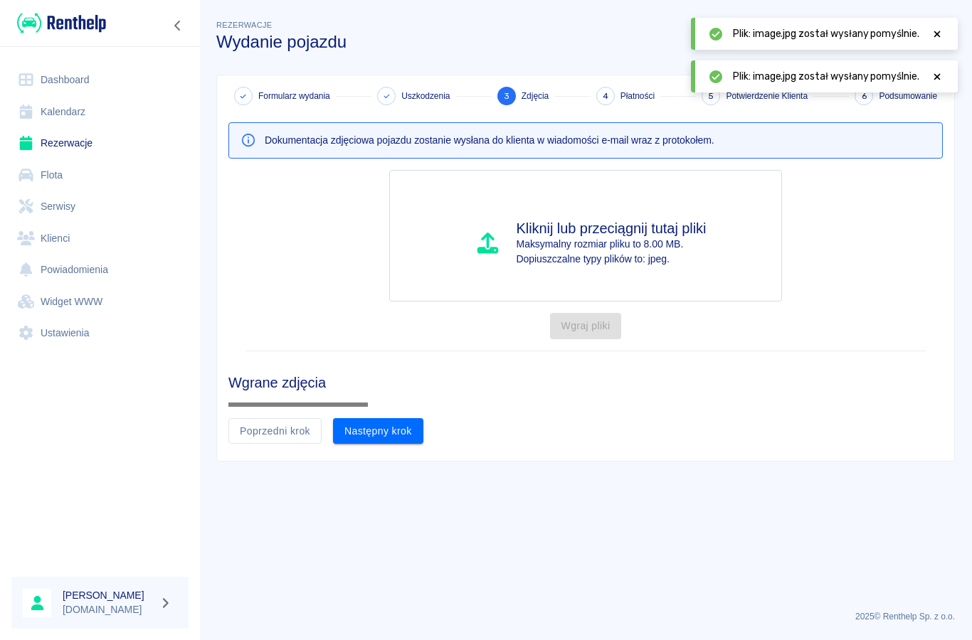
scroll to position [71, 0]
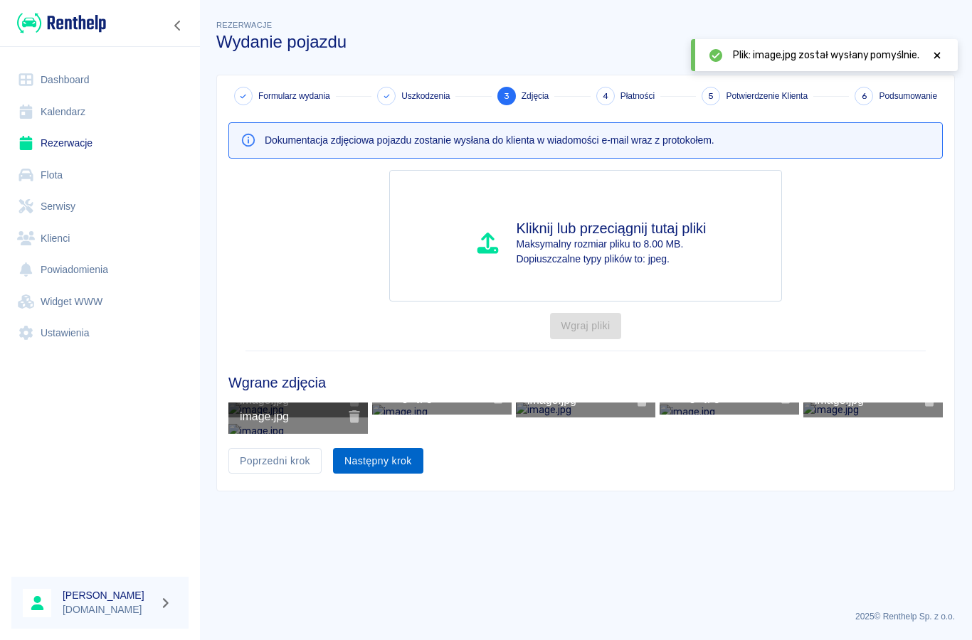
click at [394, 474] on button "Następny krok" at bounding box center [378, 461] width 90 height 26
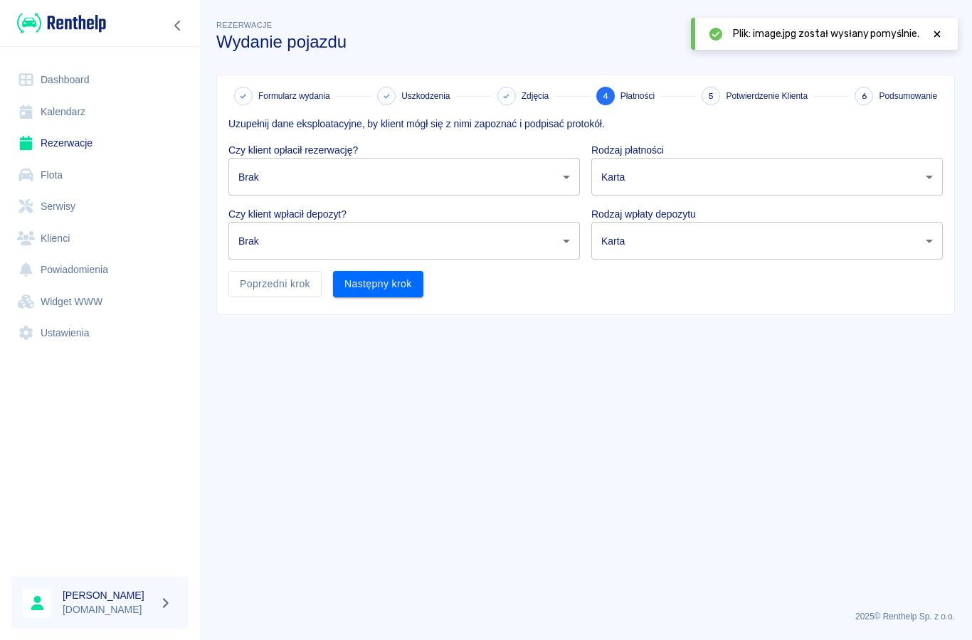
click at [285, 182] on body "Używamy plików Cookies, by zapewnić Ci najlepsze możliwe doświadczenie. Aby dow…" at bounding box center [486, 320] width 972 height 640
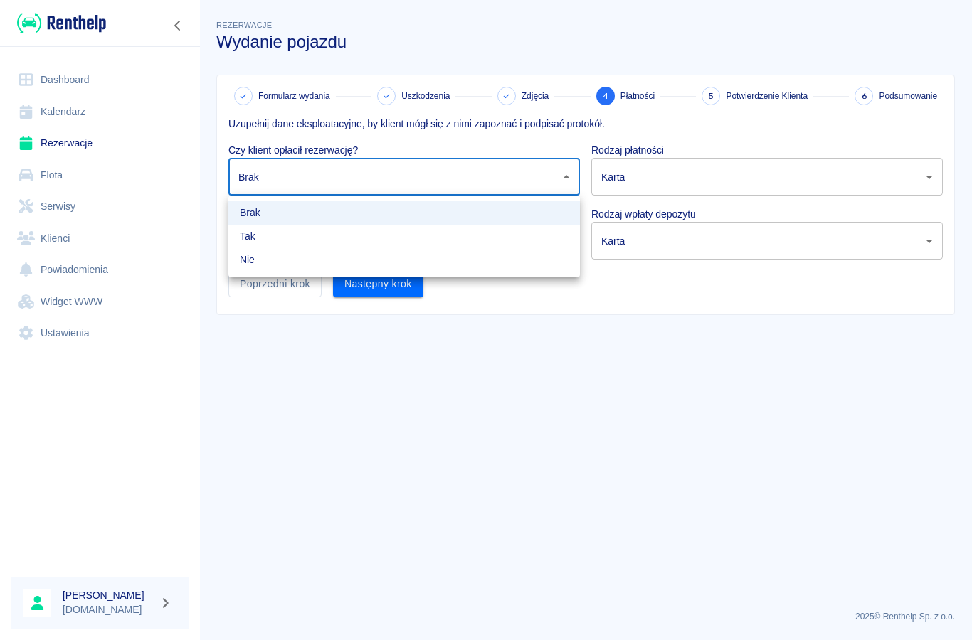
click at [277, 260] on li "Nie" at bounding box center [403, 259] width 351 height 23
type input "false"
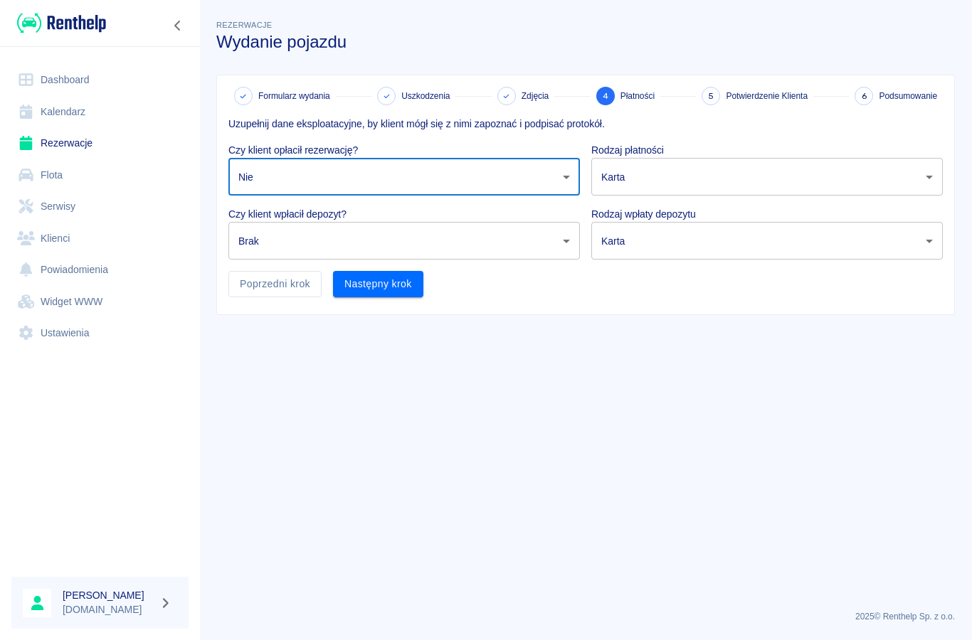
click at [275, 247] on body "Używamy plików Cookies, by zapewnić Ci najlepsze możliwe doświadczenie. Aby dow…" at bounding box center [486, 320] width 972 height 640
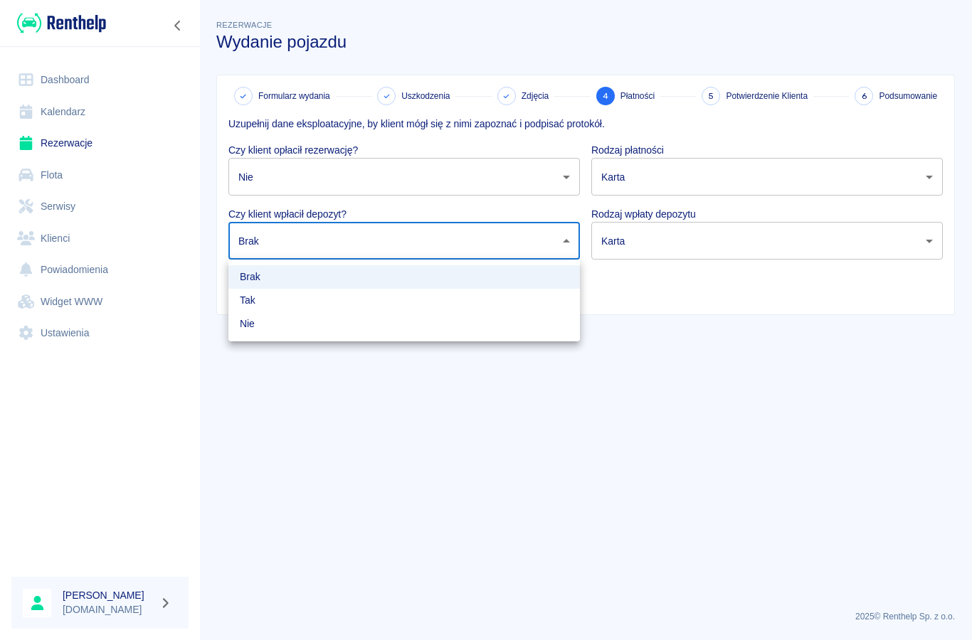
click at [263, 299] on li "Tak" at bounding box center [403, 300] width 351 height 23
type input "true"
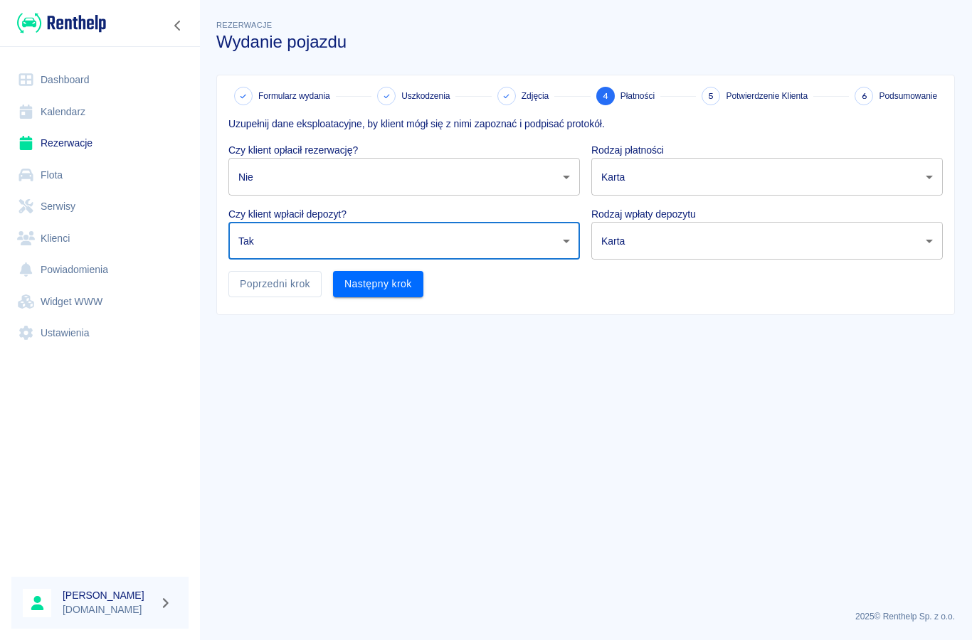
click at [632, 177] on body "Używamy plików Cookies, by zapewnić Ci najlepsze możliwe doświadczenie. Aby dow…" at bounding box center [486, 320] width 972 height 640
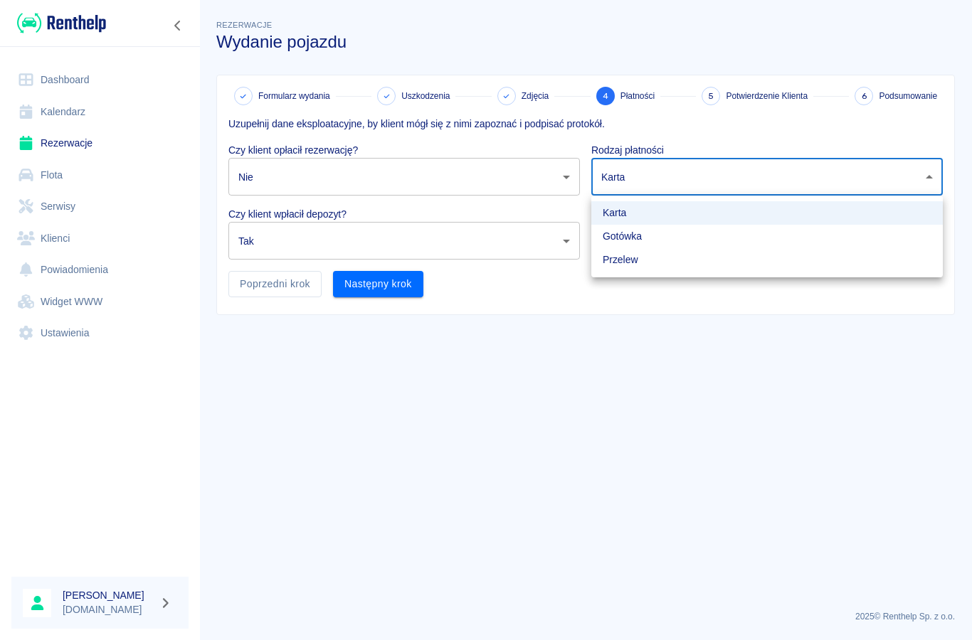
click at [632, 243] on li "Gotówka" at bounding box center [766, 236] width 351 height 23
type input "cash"
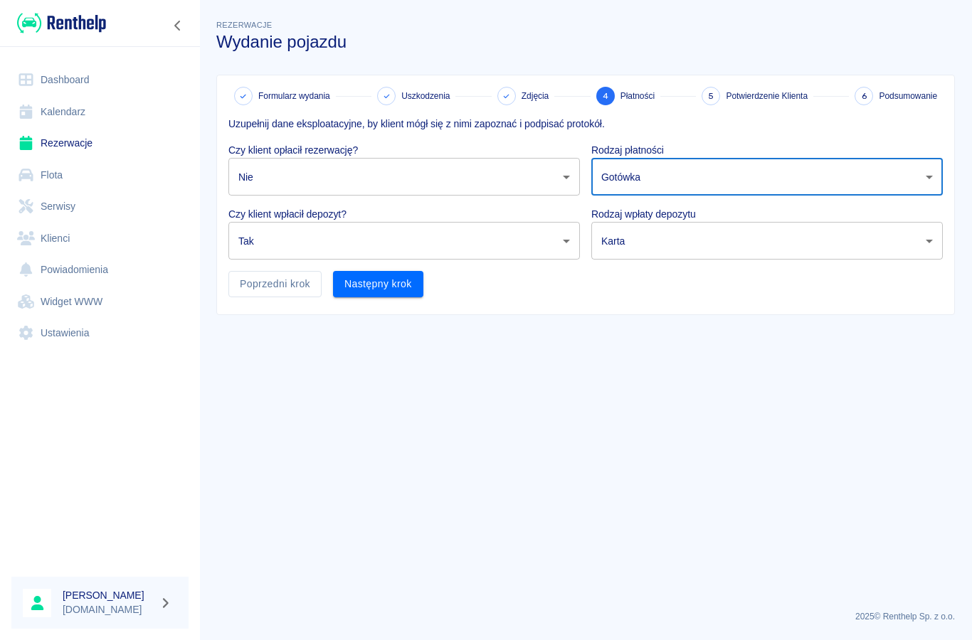
click at [635, 246] on body "Używamy plików Cookies, by zapewnić Ci najlepsze możliwe doświadczenie. Aby dow…" at bounding box center [486, 320] width 972 height 640
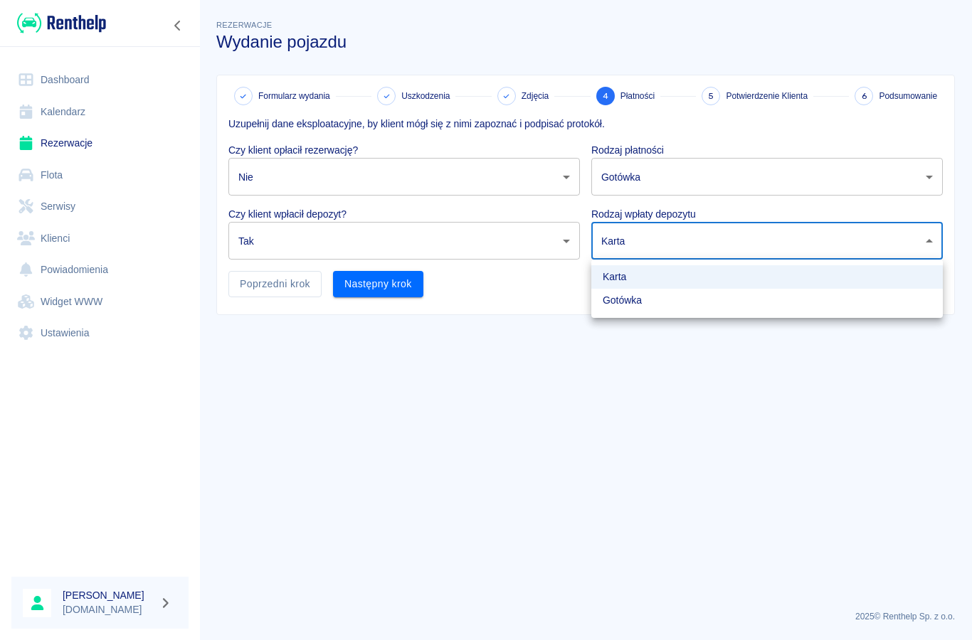
click at [639, 305] on li "Gotówka" at bounding box center [766, 300] width 351 height 23
type input "cash"
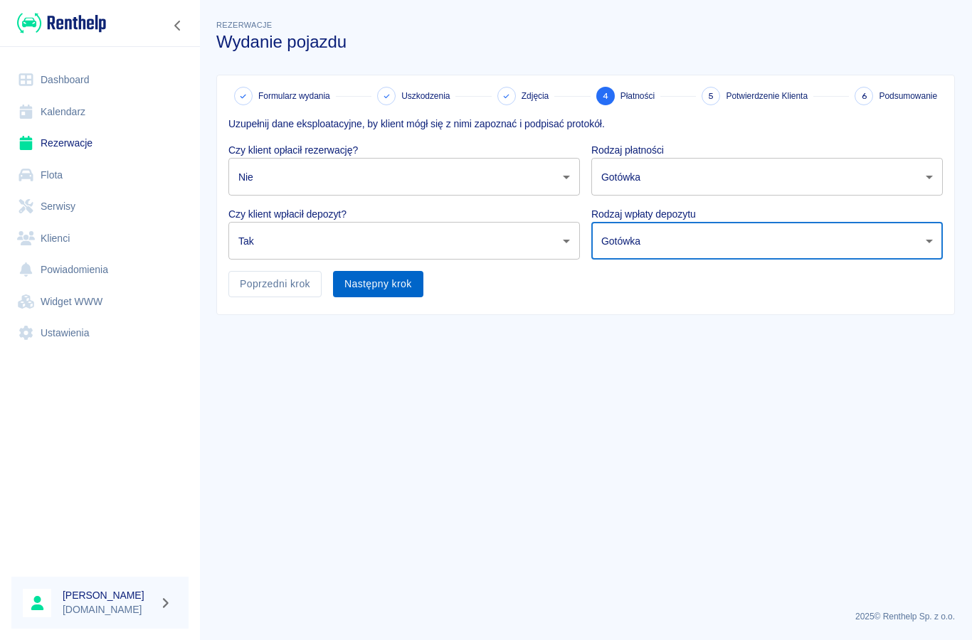
click at [390, 287] on button "Następny krok" at bounding box center [378, 284] width 90 height 26
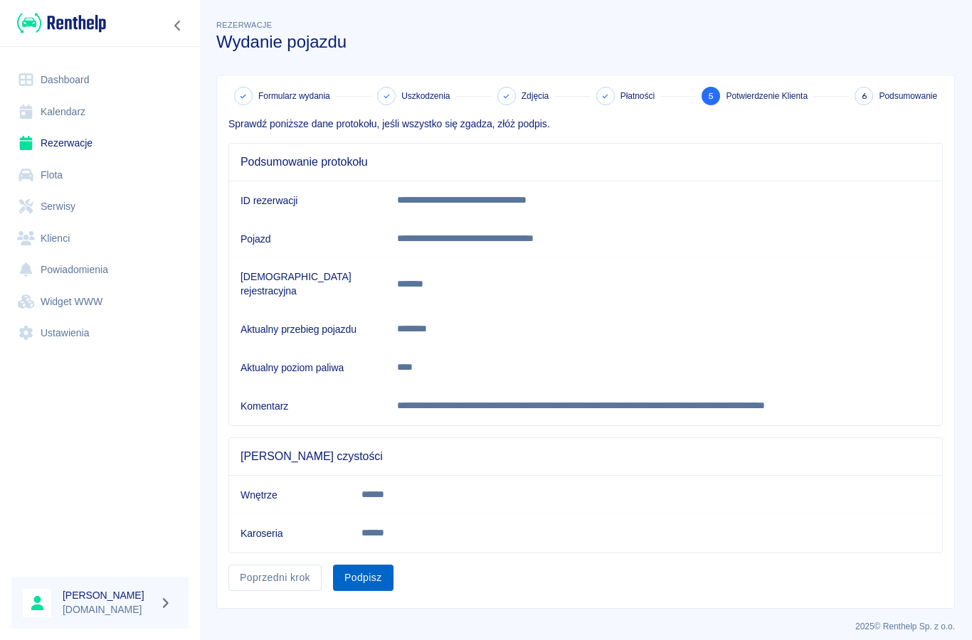
click at [368, 574] on button "Podpisz" at bounding box center [363, 578] width 60 height 26
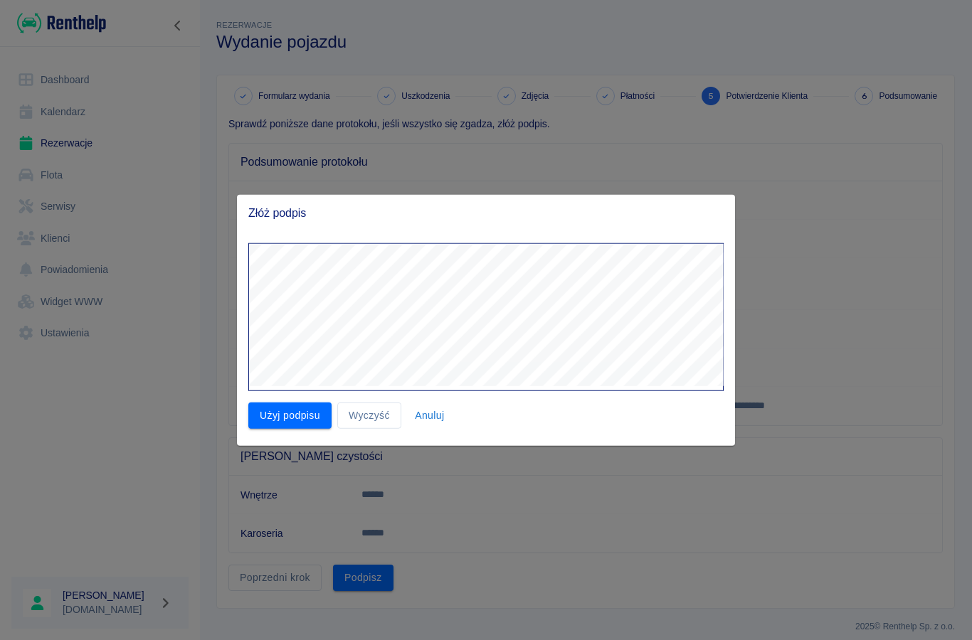
click at [758, 368] on div at bounding box center [486, 320] width 972 height 640
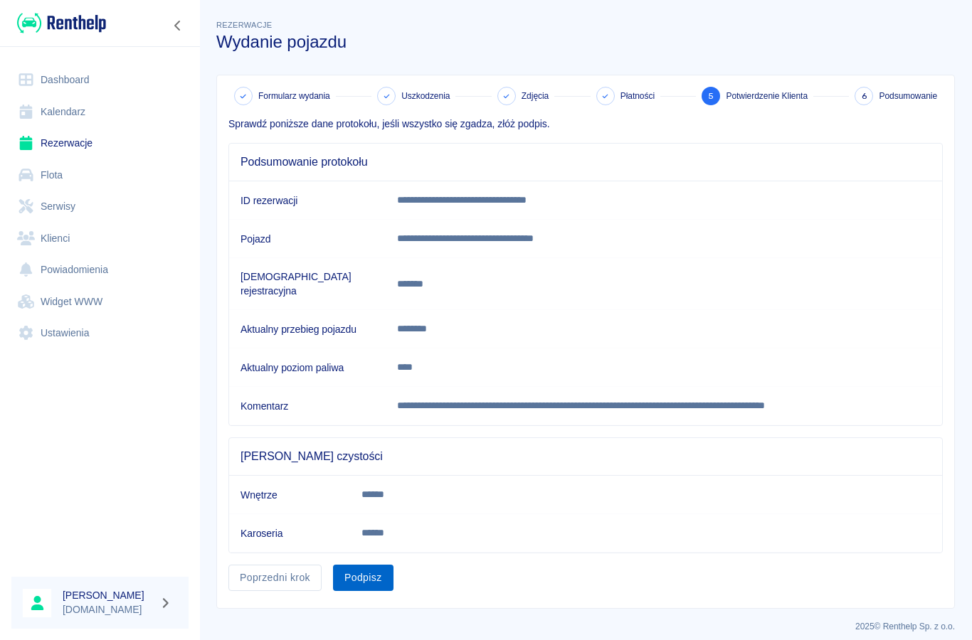
click at [365, 565] on button "Podpisz" at bounding box center [363, 578] width 60 height 26
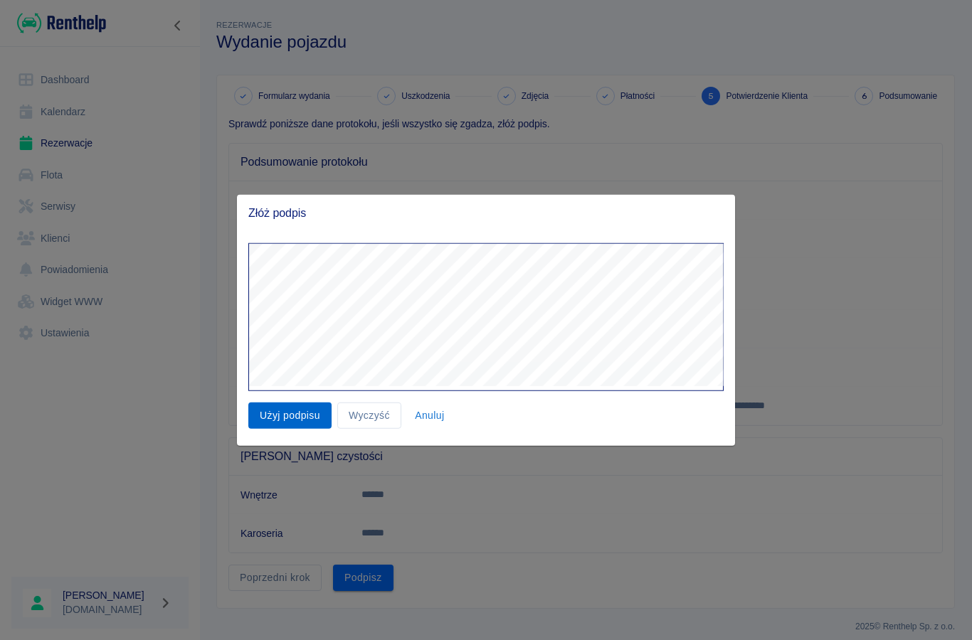
click at [289, 418] on button "Użyj podpisu" at bounding box center [289, 416] width 83 height 26
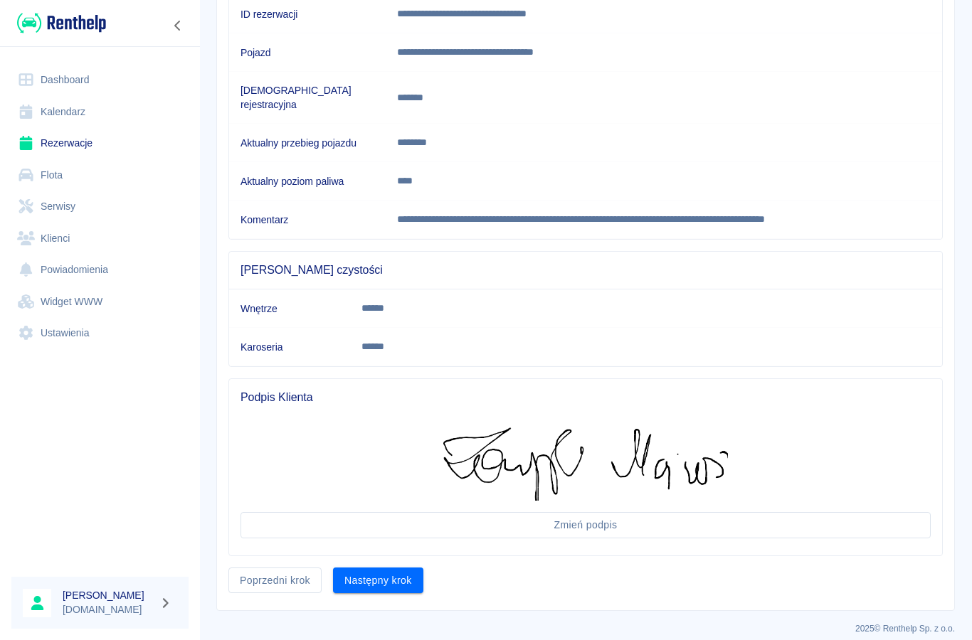
scroll to position [184, 0]
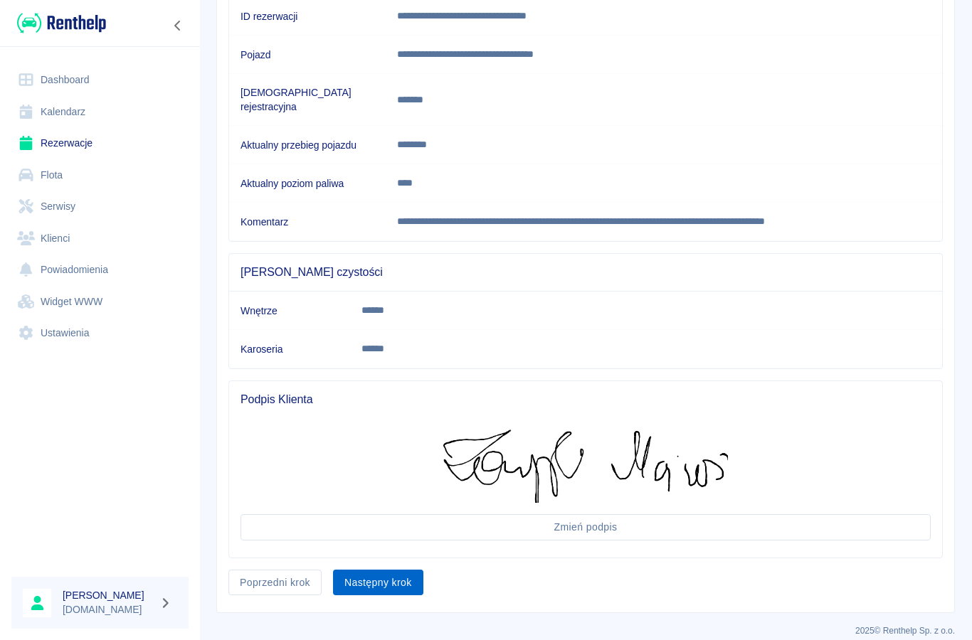
click at [383, 570] on button "Następny krok" at bounding box center [378, 583] width 90 height 26
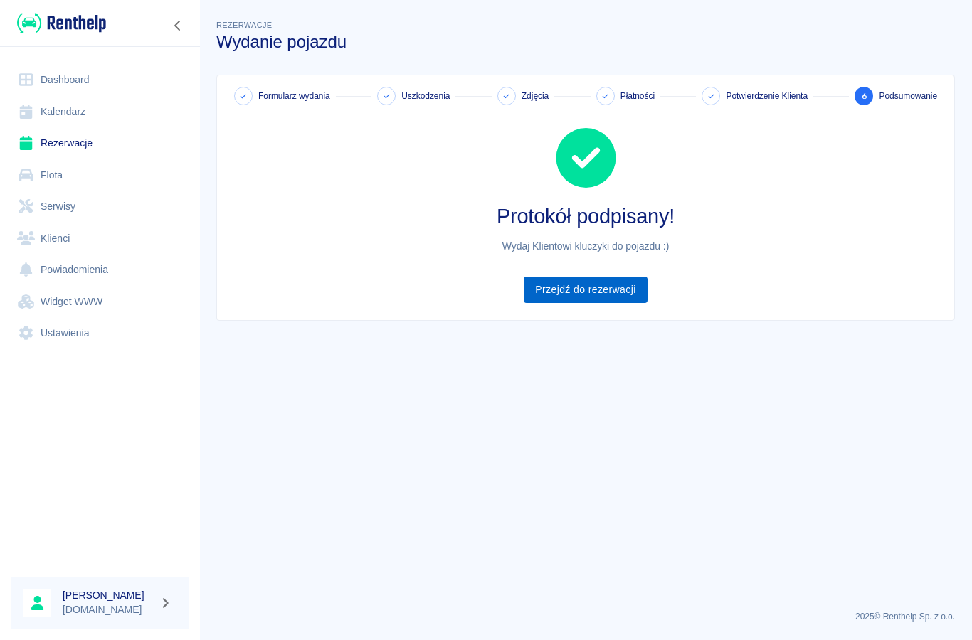
click at [573, 299] on link "Przejdź do rezerwacji" at bounding box center [585, 290] width 123 height 26
